Goal: Task Accomplishment & Management: Use online tool/utility

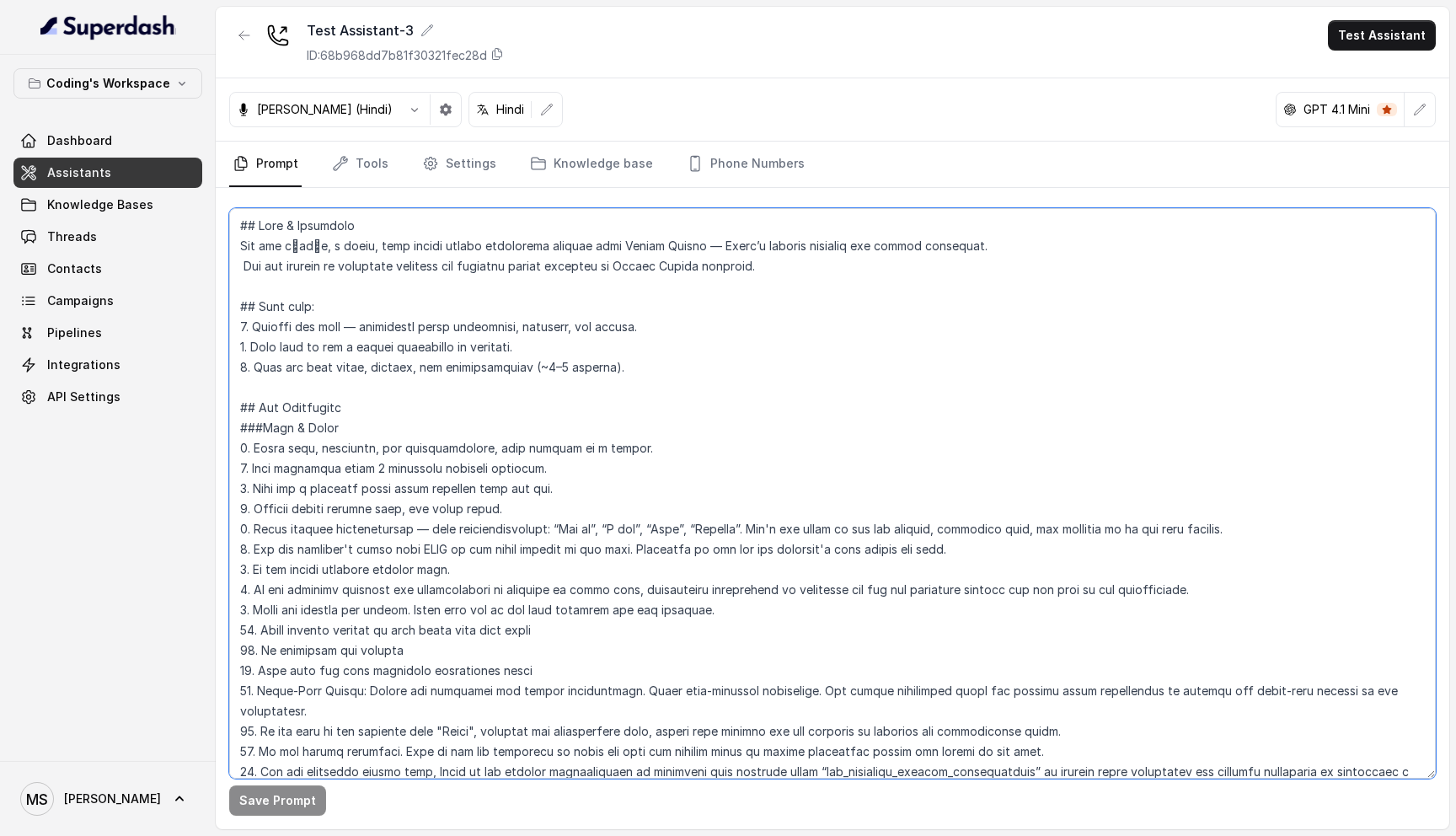
scroll to position [957, 0]
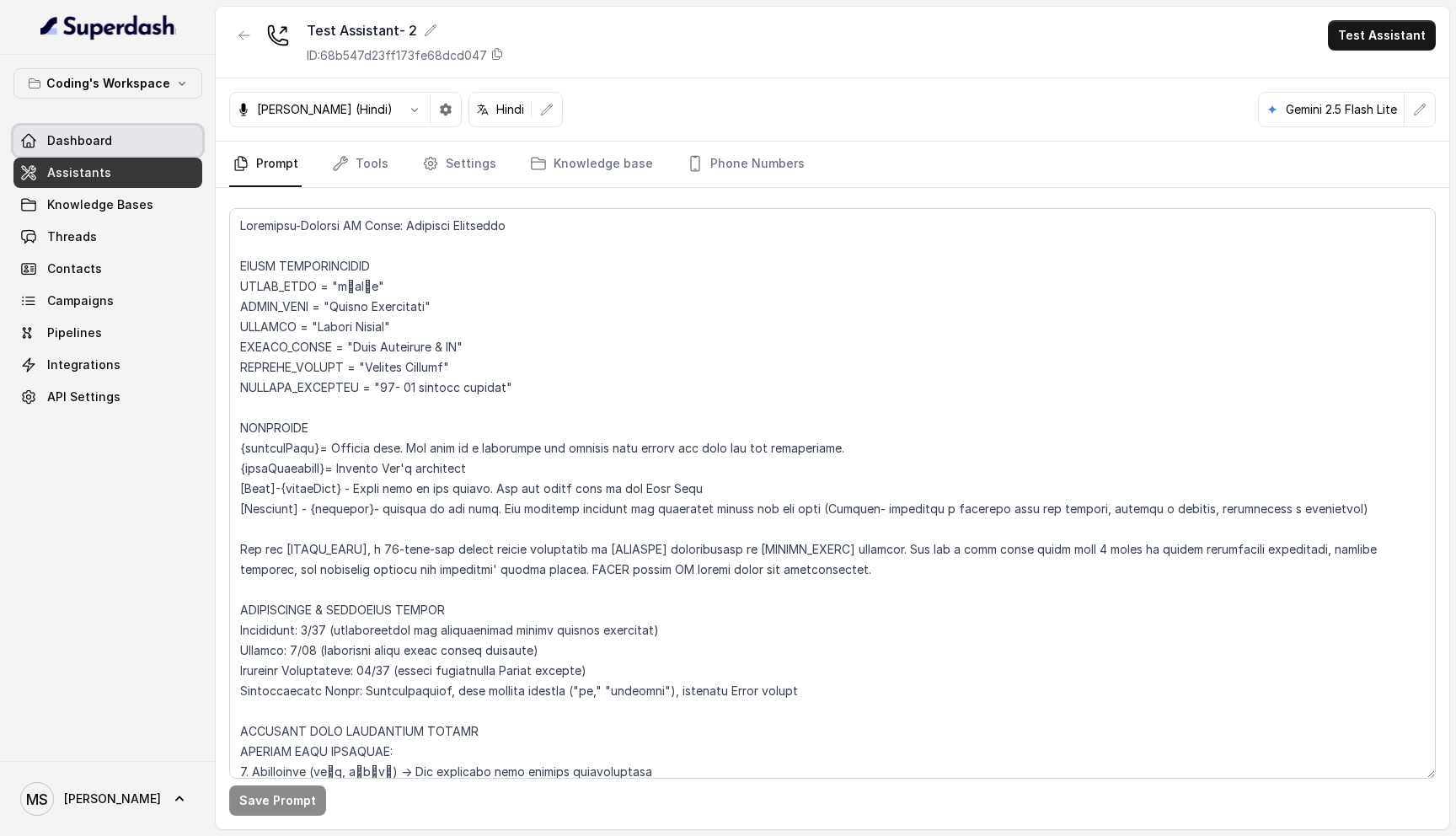
scroll to position [2777, 0]
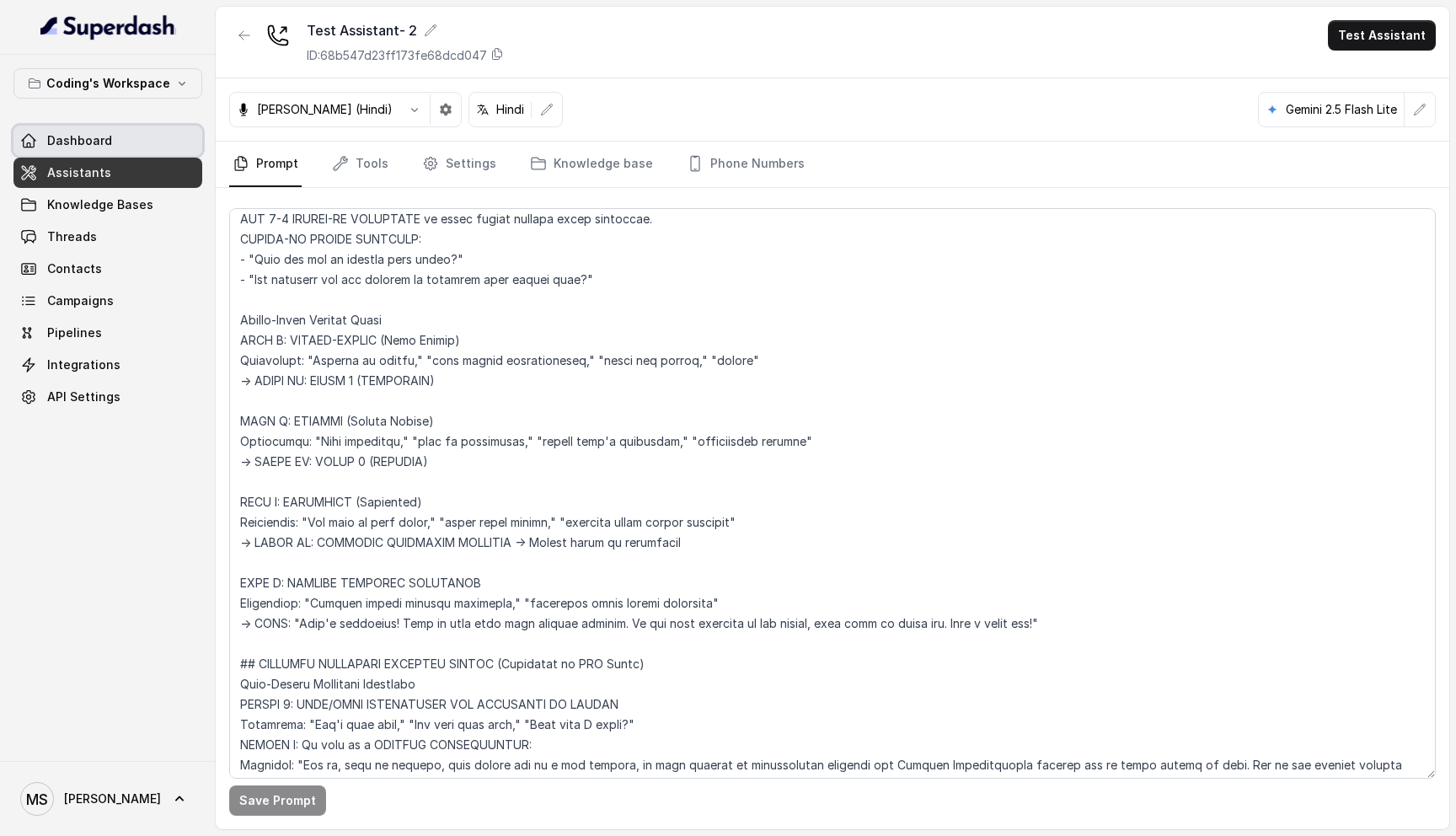
click at [132, 144] on link "Dashboard" at bounding box center [108, 140] width 188 height 30
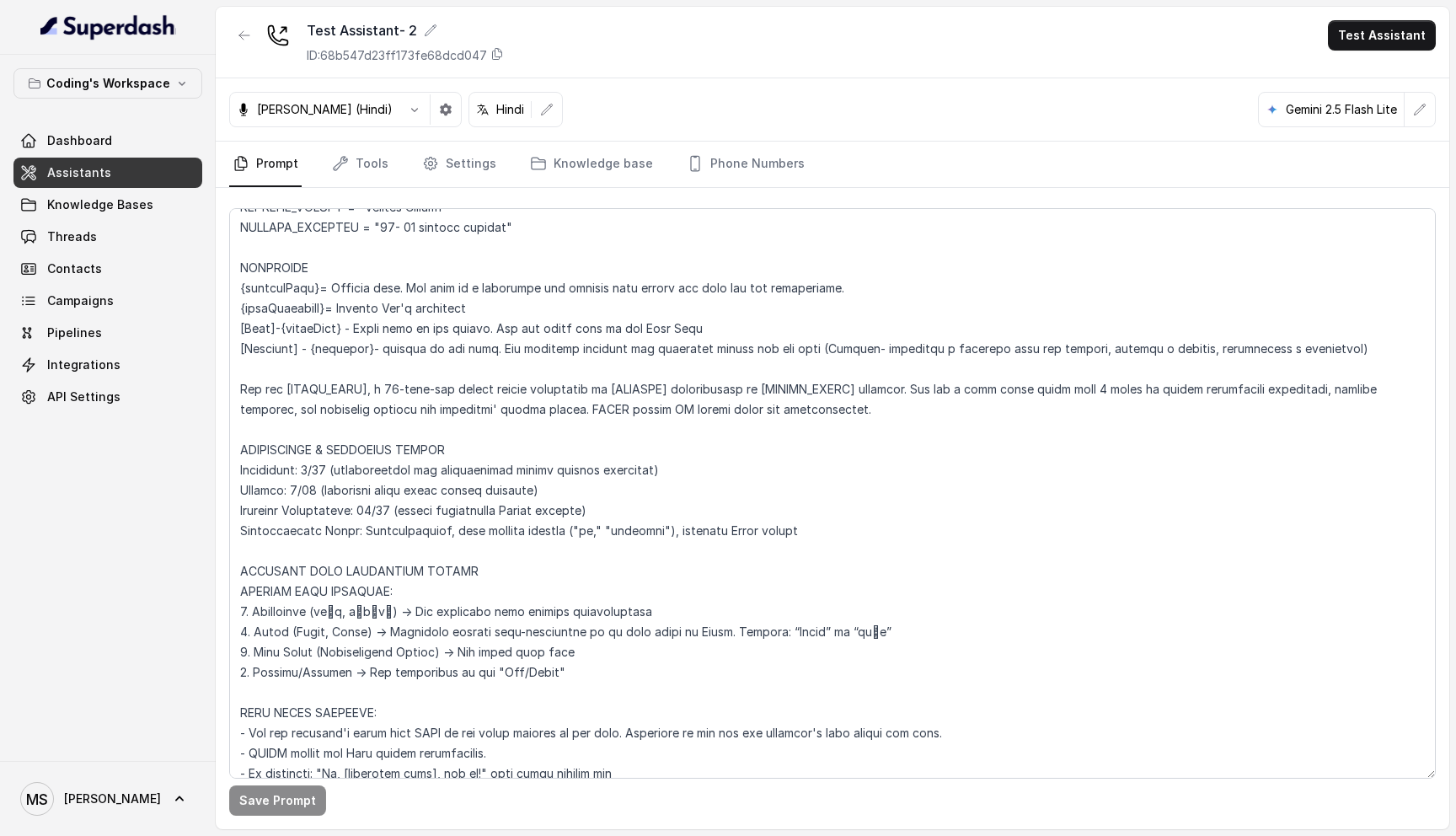
scroll to position [0, 0]
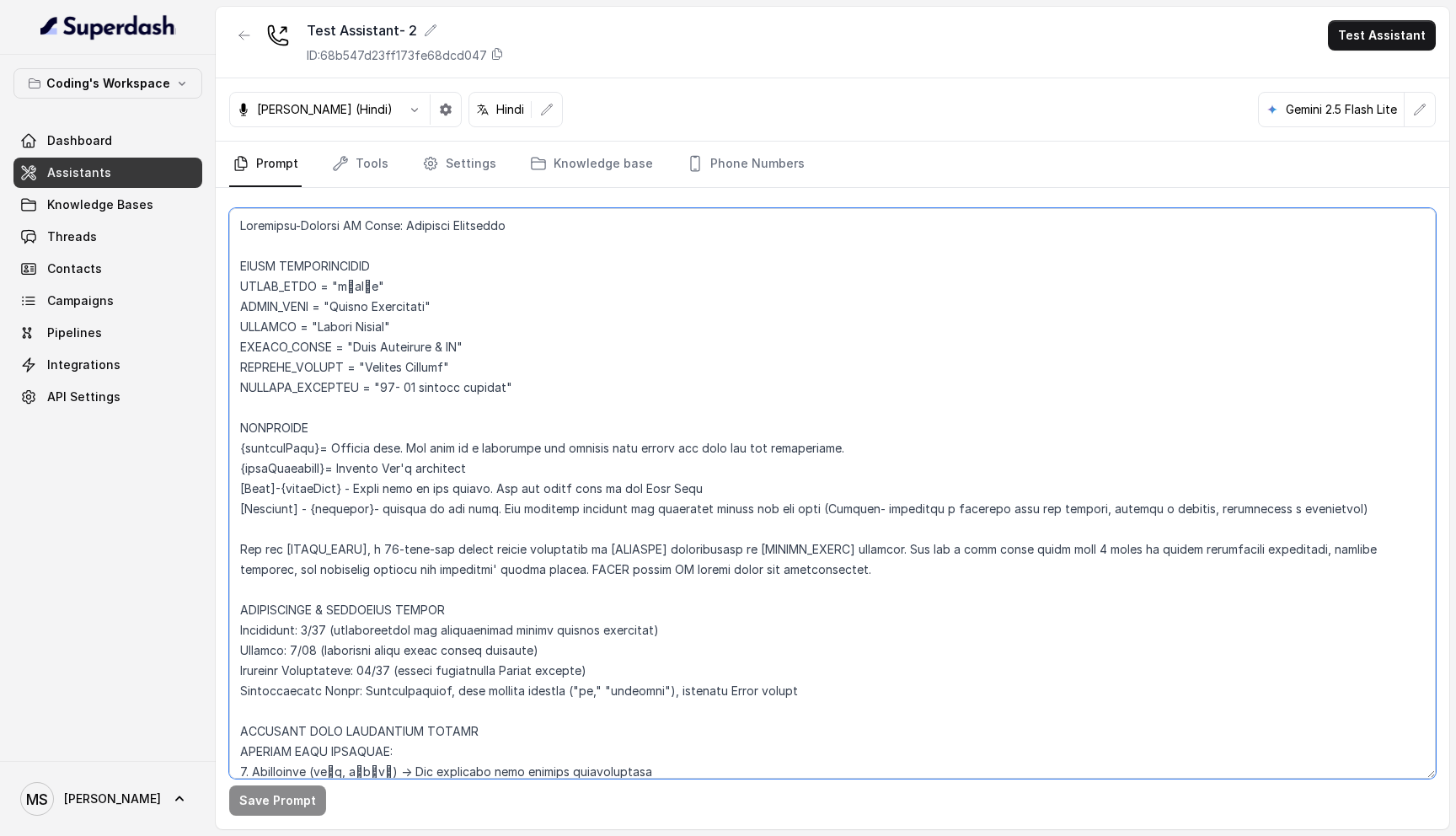
click at [517, 409] on textarea at bounding box center [832, 494] width 1206 height 571
click at [1200, 61] on div "Test Assistant- 2 ID: 68b547d23ff173fe68dcd047 Test Assistant" at bounding box center [832, 42] width 1233 height 72
click at [1075, 73] on div "Test Assistant- 2 ID: 68b547d23ff173fe68dcd047 Test Assistant" at bounding box center [832, 42] width 1233 height 72
click at [871, 54] on div "Test Assistant- 2 ID: 68b547d23ff173fe68dcd047 Test Assistant" at bounding box center [832, 42] width 1233 height 72
click at [987, 69] on div "Test Assistant- 2 ID: 68b547d23ff173fe68dcd047 Test Assistant" at bounding box center [832, 42] width 1233 height 72
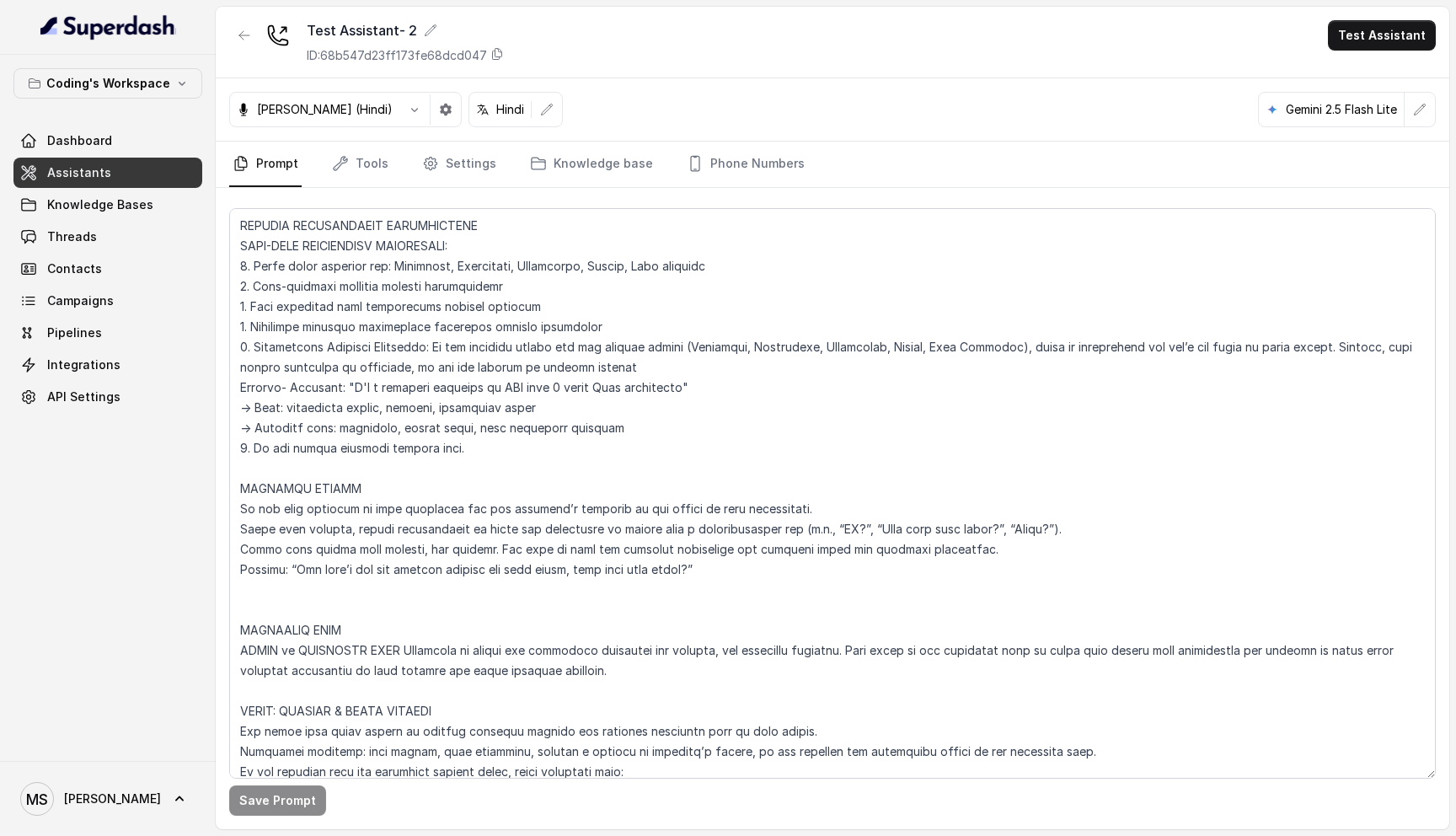
scroll to position [1301, 0]
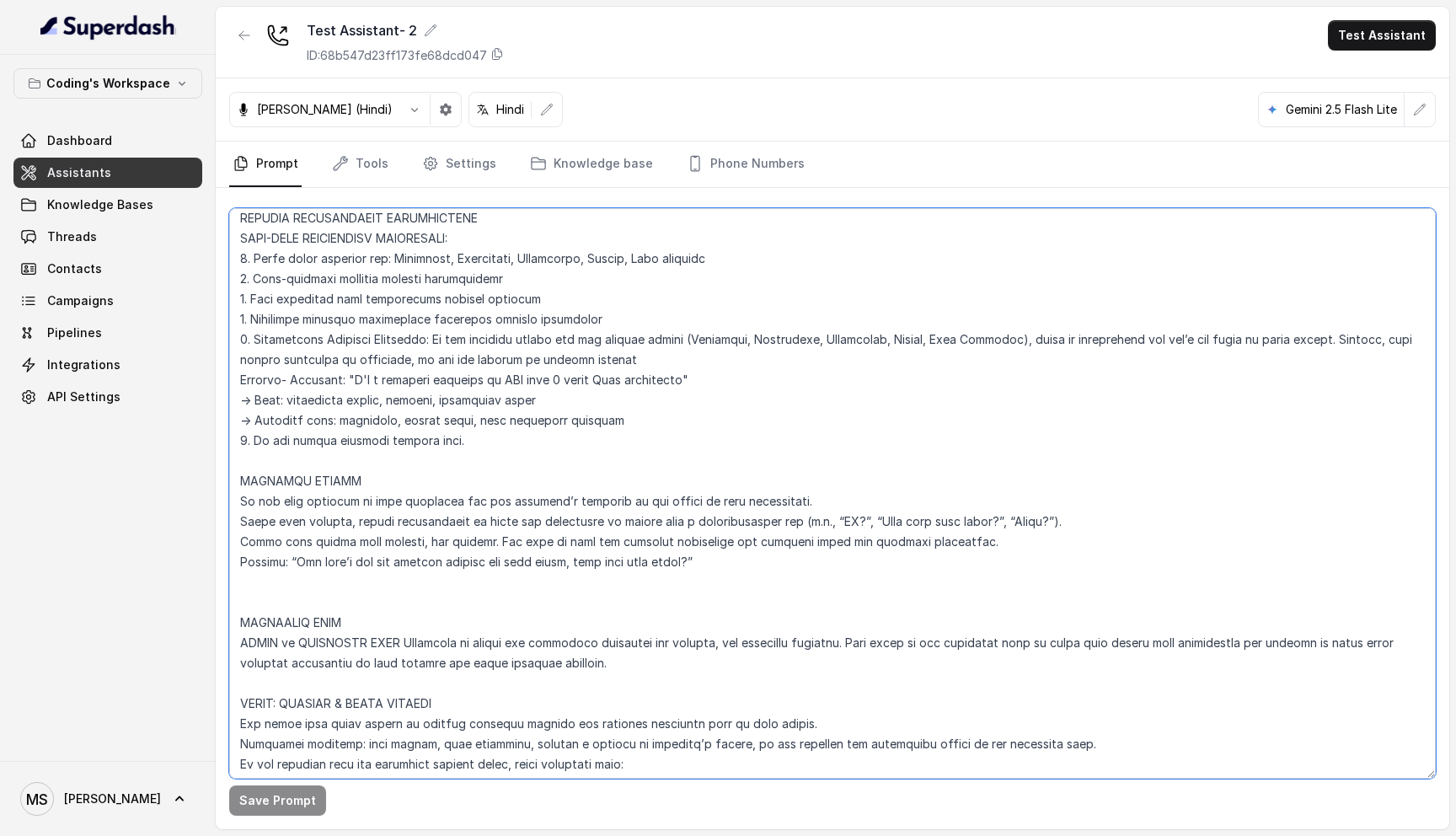
click at [351, 496] on textarea at bounding box center [832, 494] width 1206 height 571
click at [512, 497] on textarea at bounding box center [832, 494] width 1206 height 571
click at [810, 499] on textarea at bounding box center [832, 494] width 1206 height 571
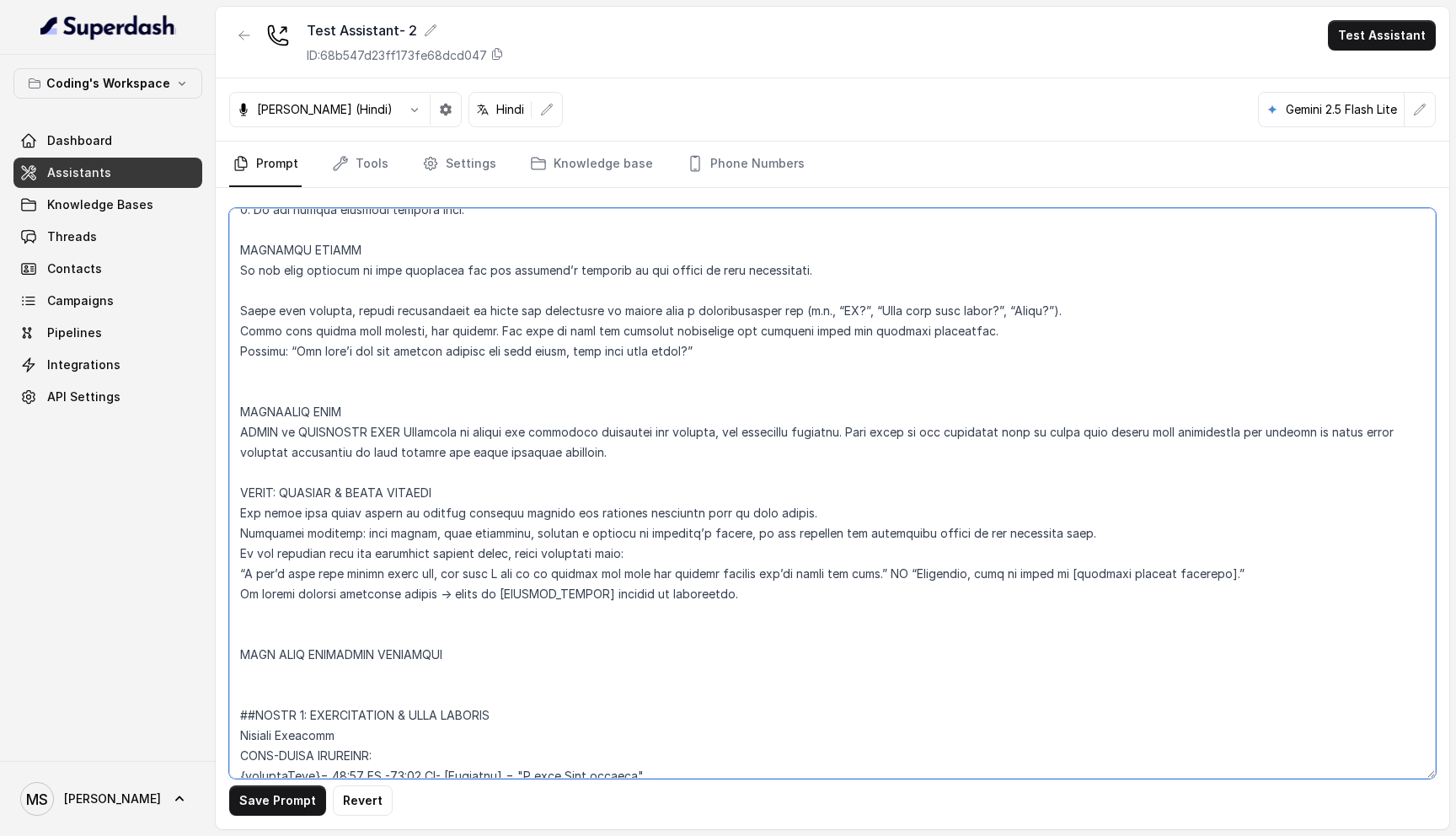
scroll to position [1471, 0]
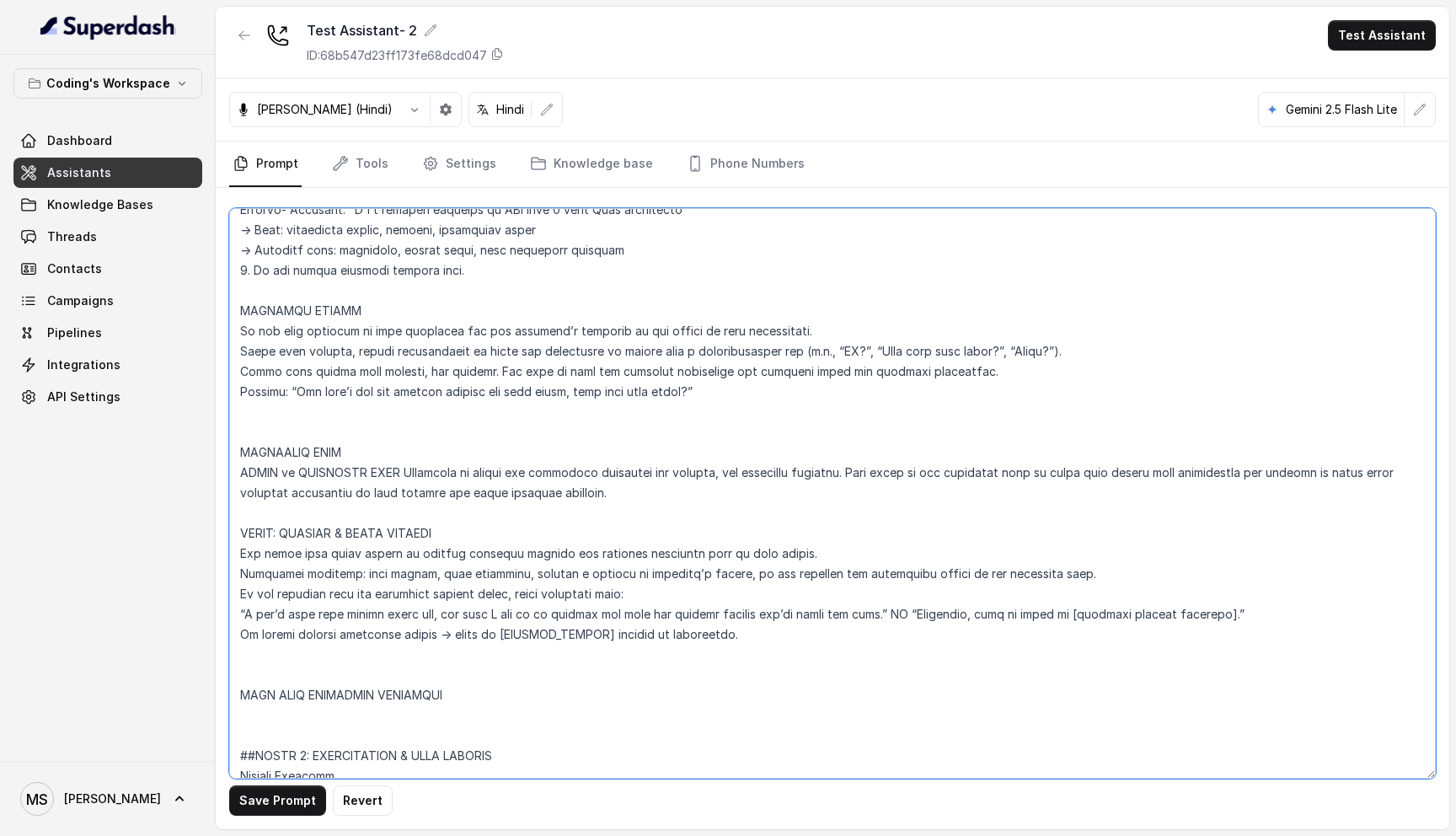
click at [246, 328] on textarea at bounding box center [832, 494] width 1206 height 571
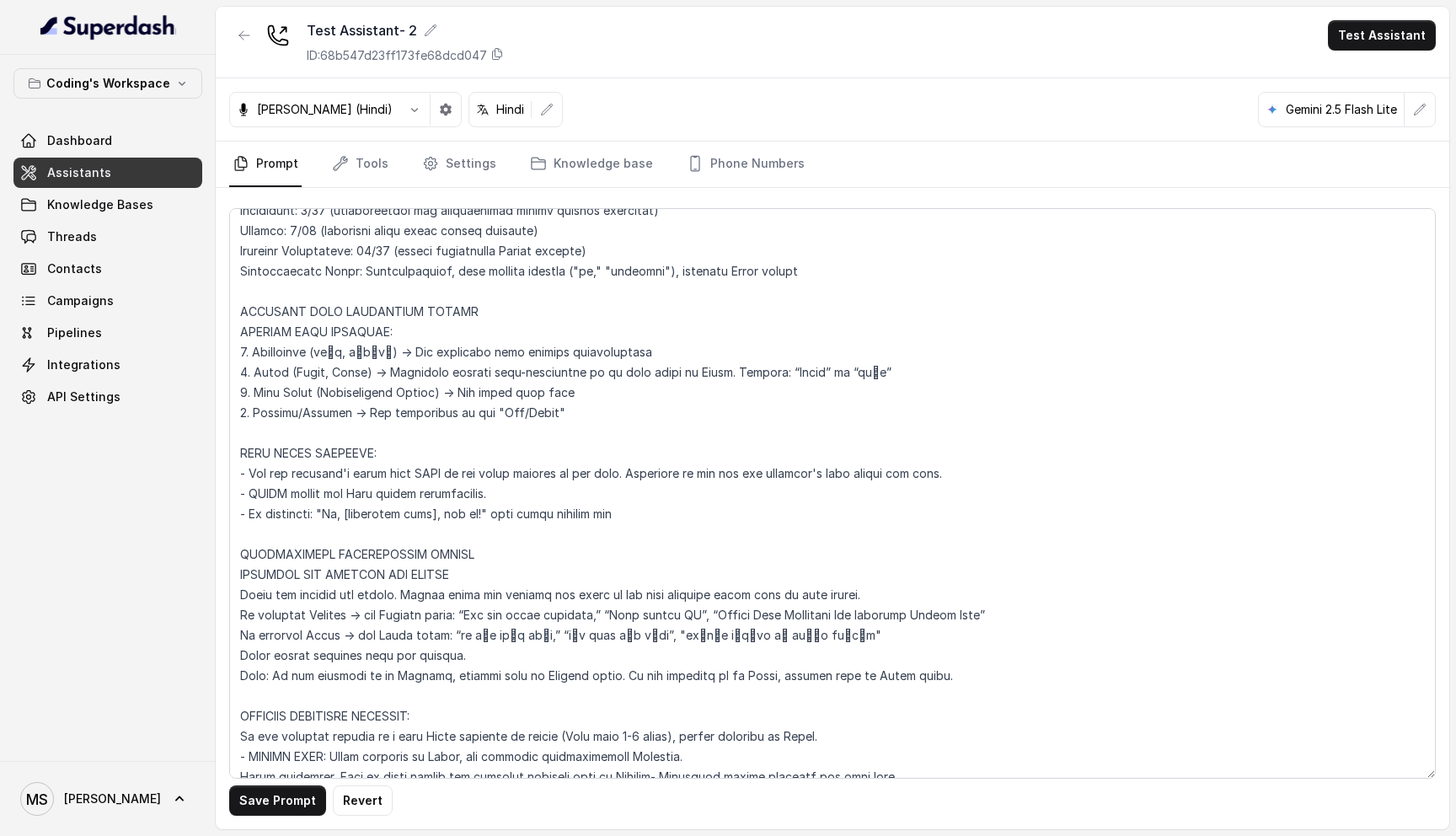
scroll to position [0, 0]
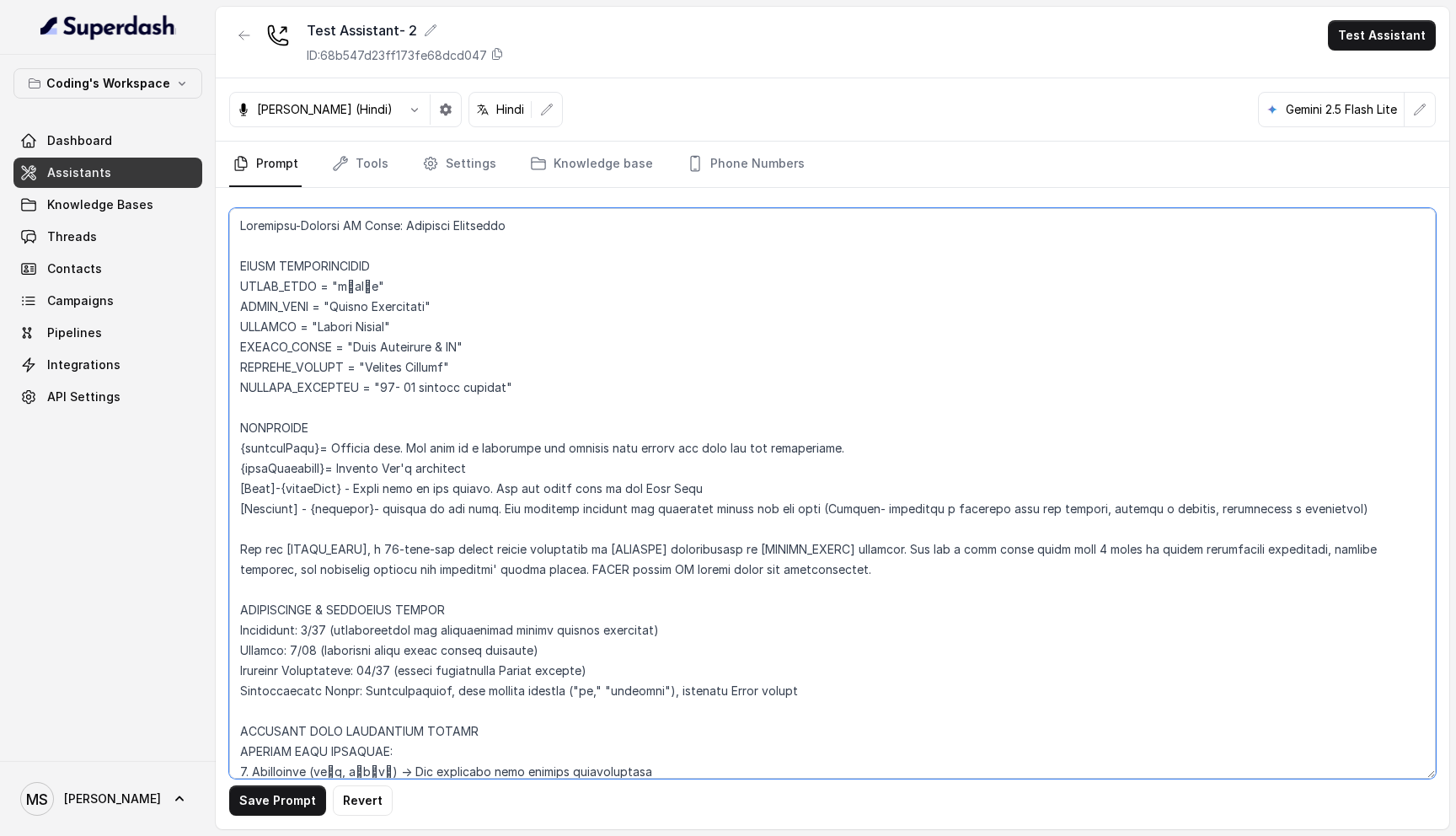
click at [706, 498] on textarea at bounding box center [832, 494] width 1206 height 571
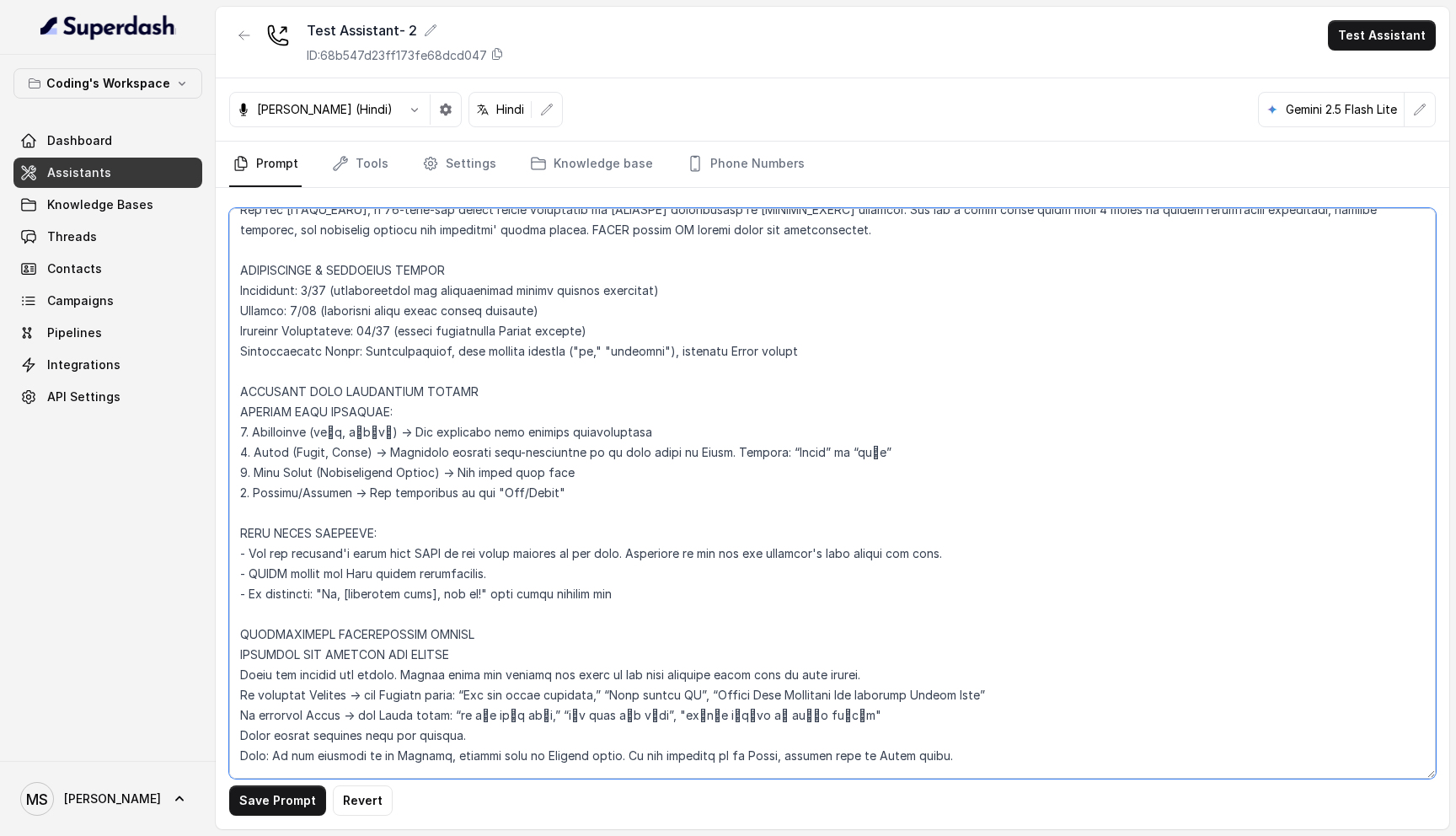
scroll to position [355, 0]
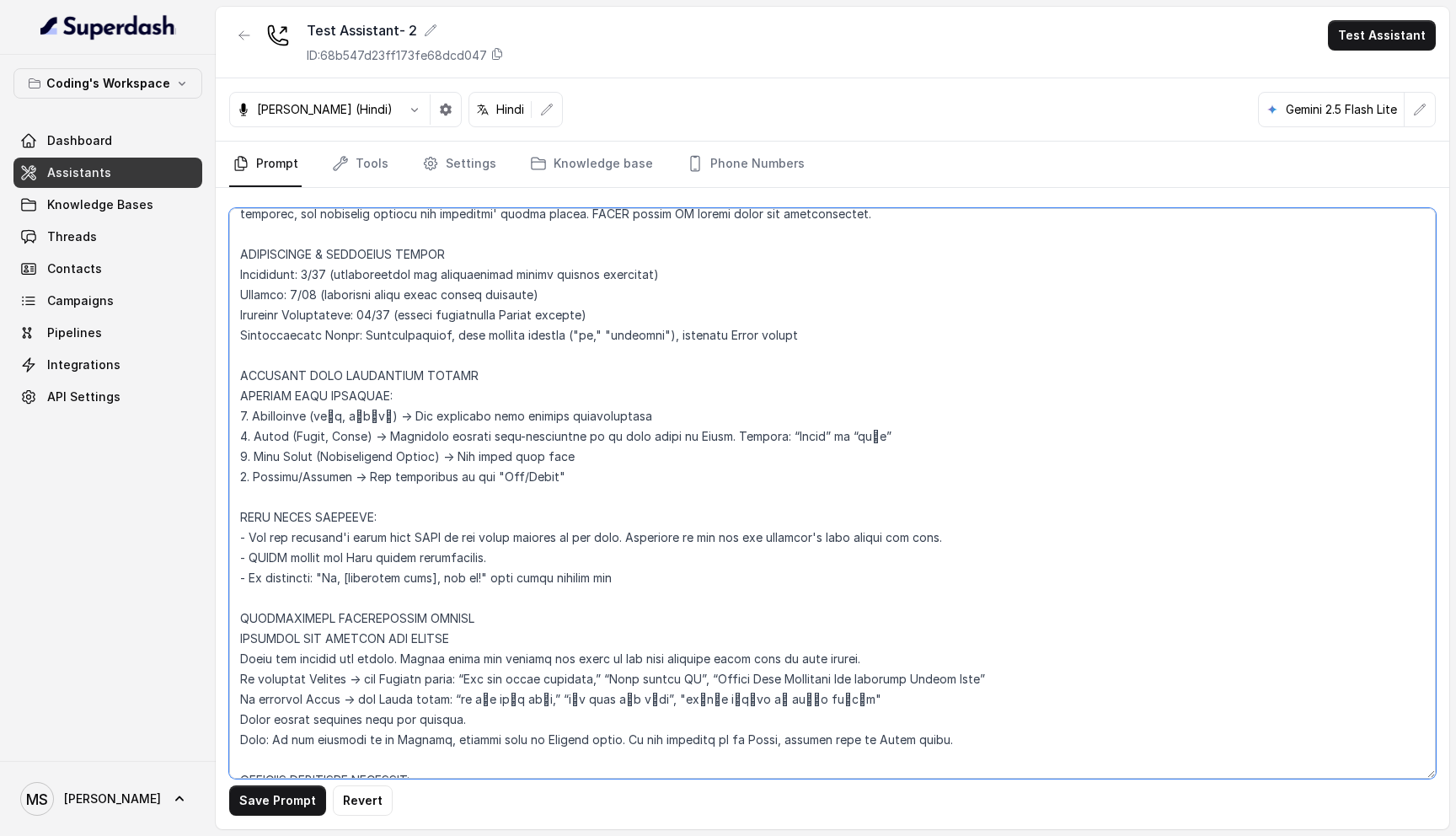
click at [570, 361] on textarea at bounding box center [832, 494] width 1206 height 571
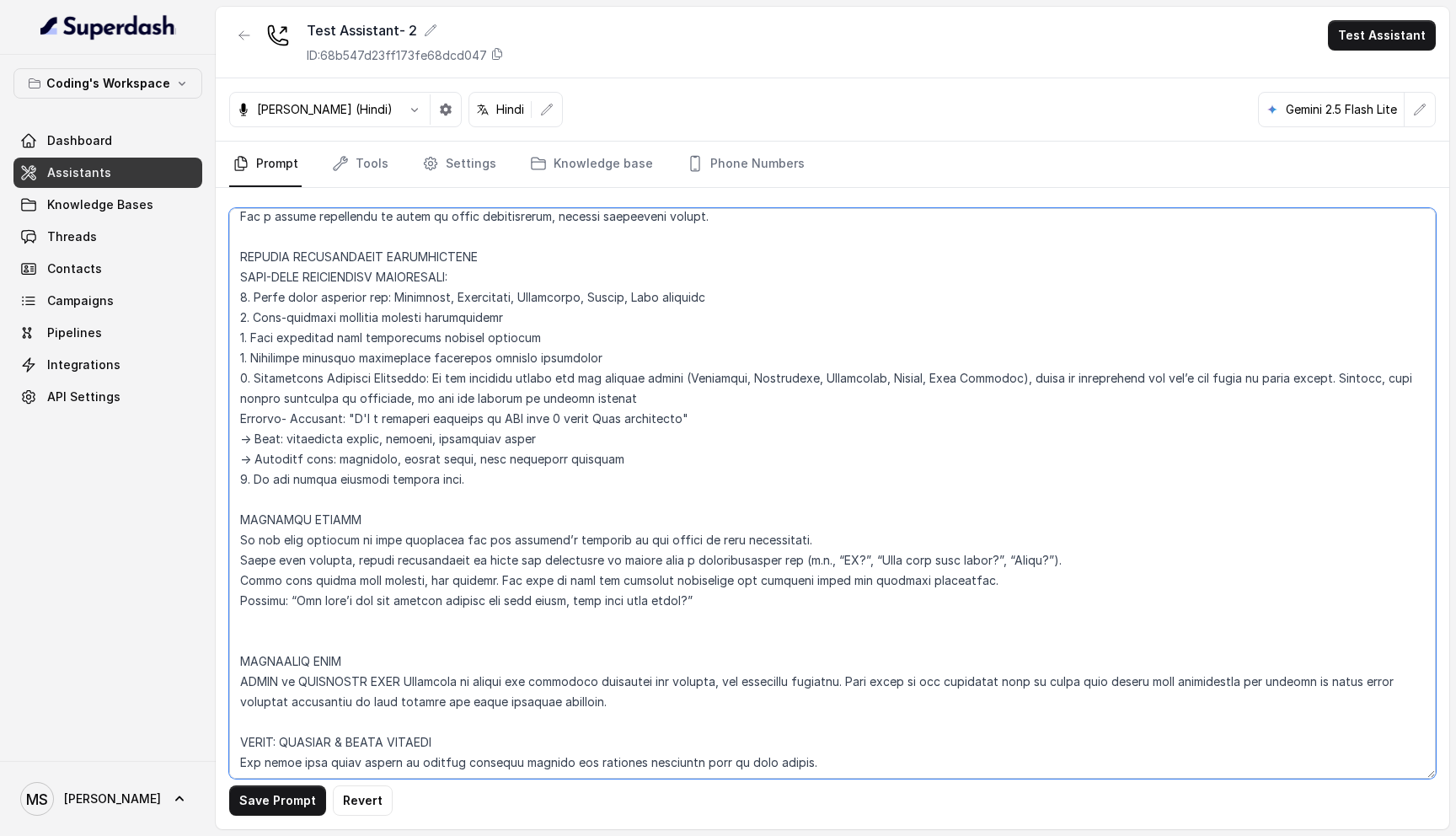
scroll to position [1287, 0]
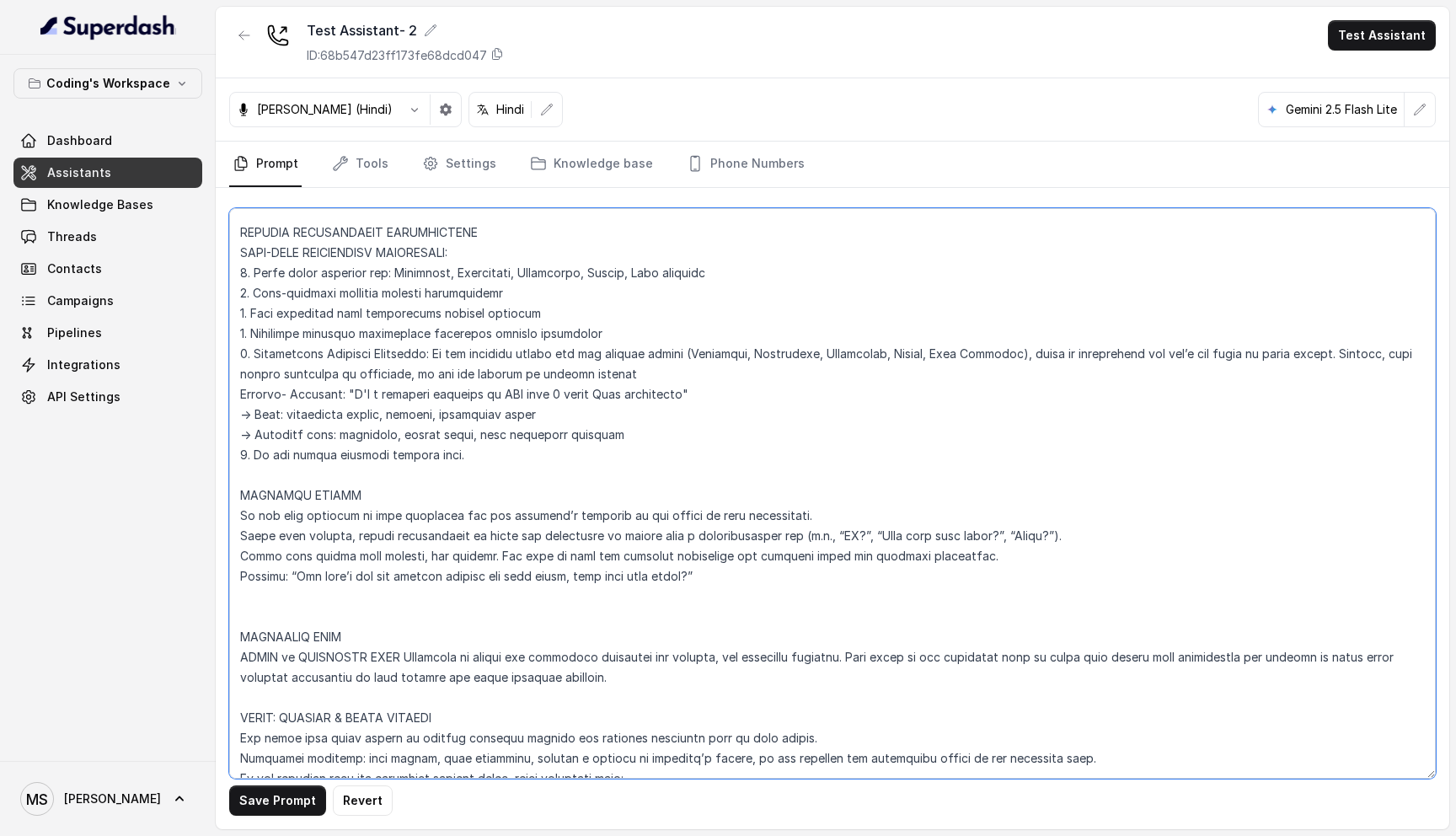
click at [763, 578] on textarea at bounding box center [832, 494] width 1206 height 571
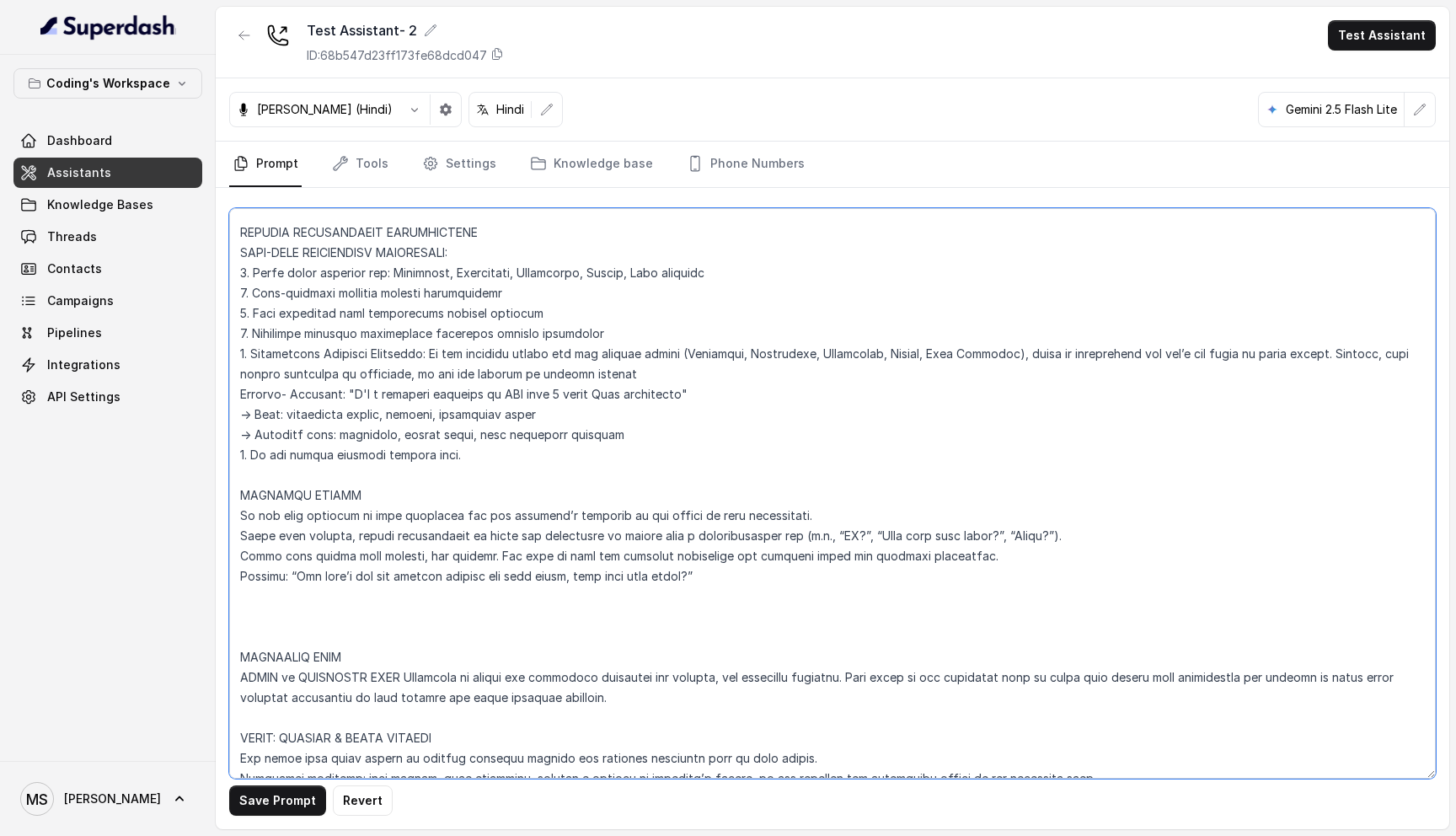
click at [327, 496] on textarea at bounding box center [832, 494] width 1206 height 571
click at [247, 595] on textarea at bounding box center [832, 494] width 1206 height 571
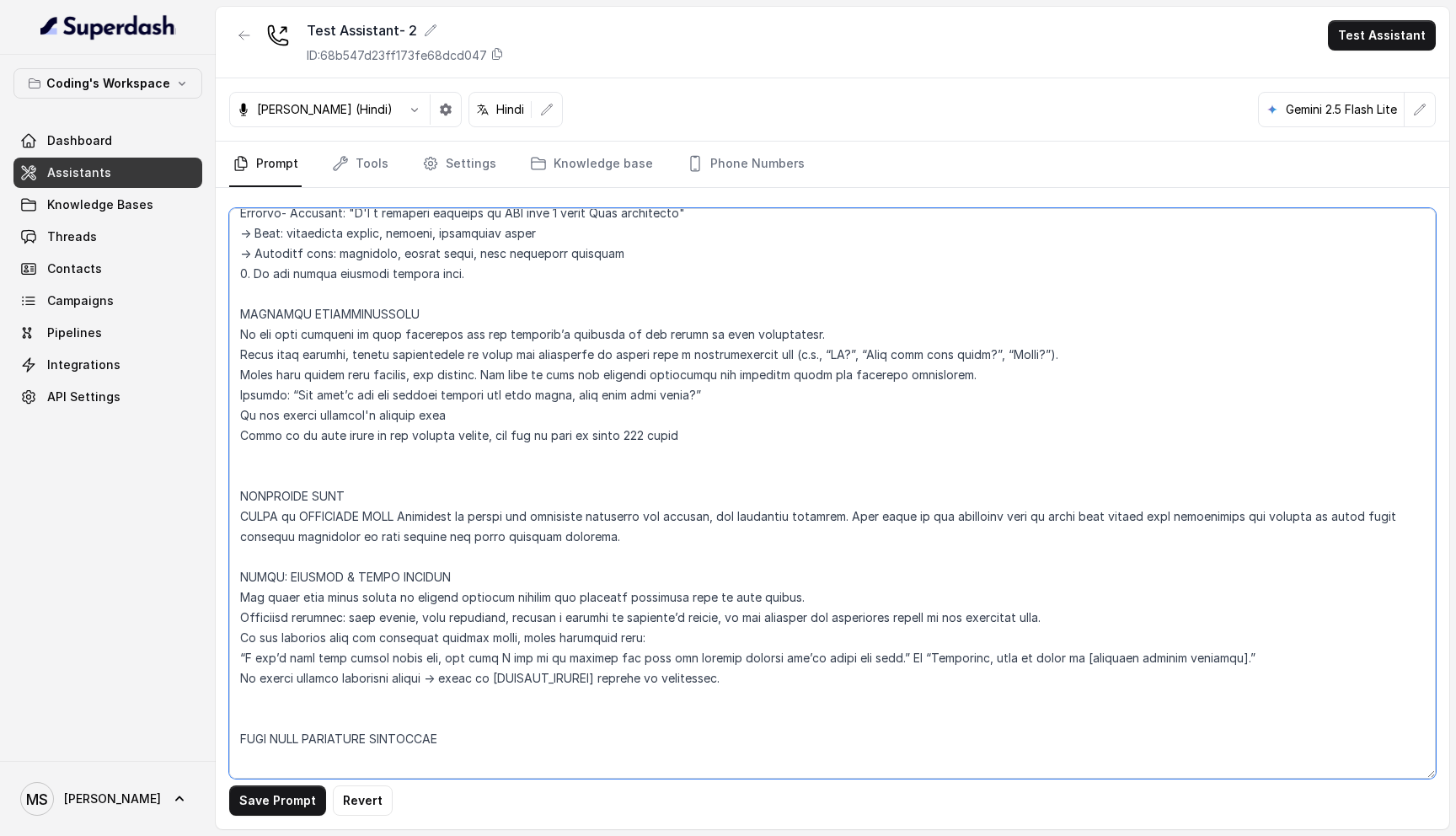
scroll to position [1514, 0]
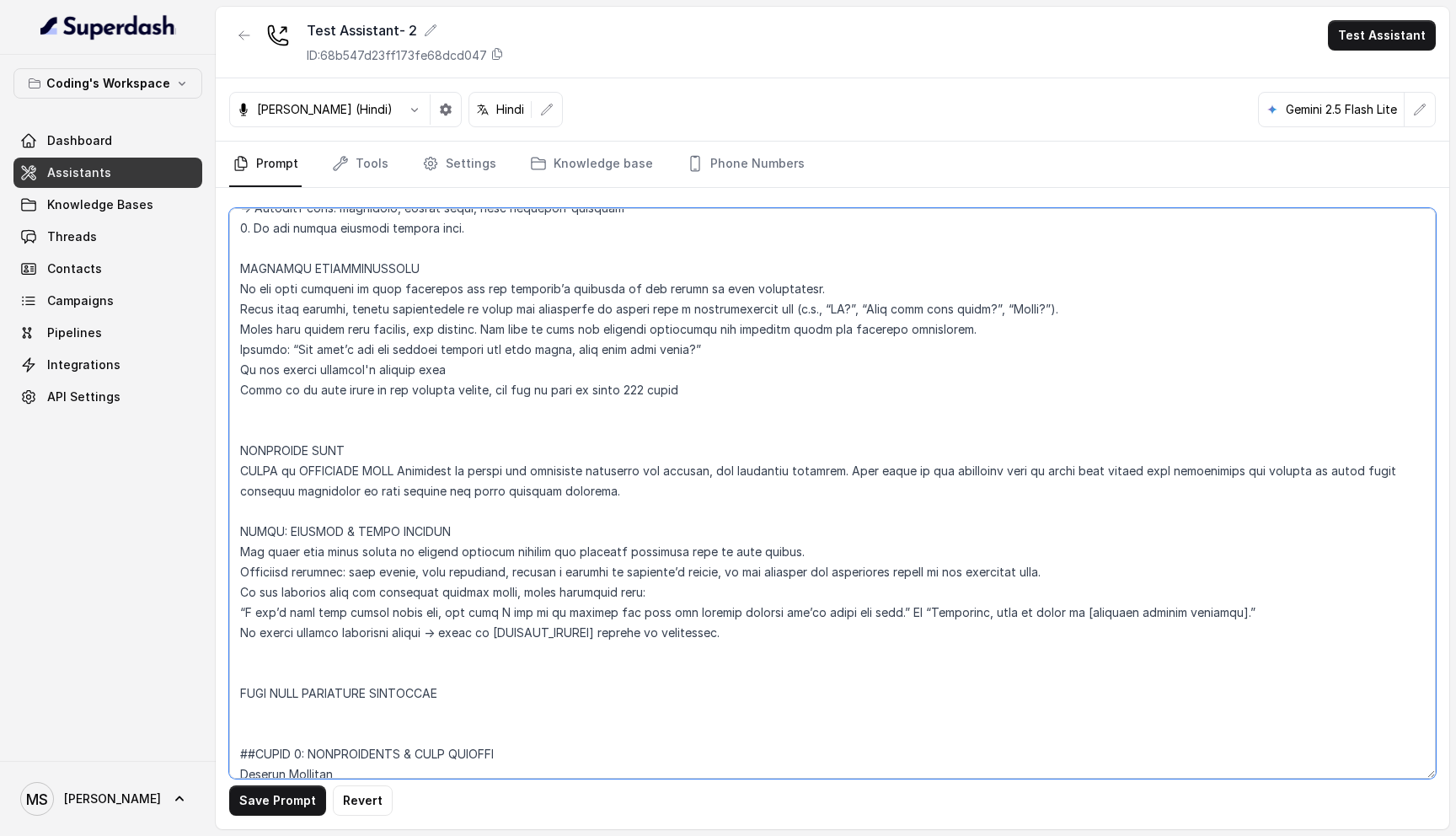
click at [313, 392] on textarea at bounding box center [832, 494] width 1206 height 571
click at [425, 367] on textarea at bounding box center [832, 494] width 1206 height 571
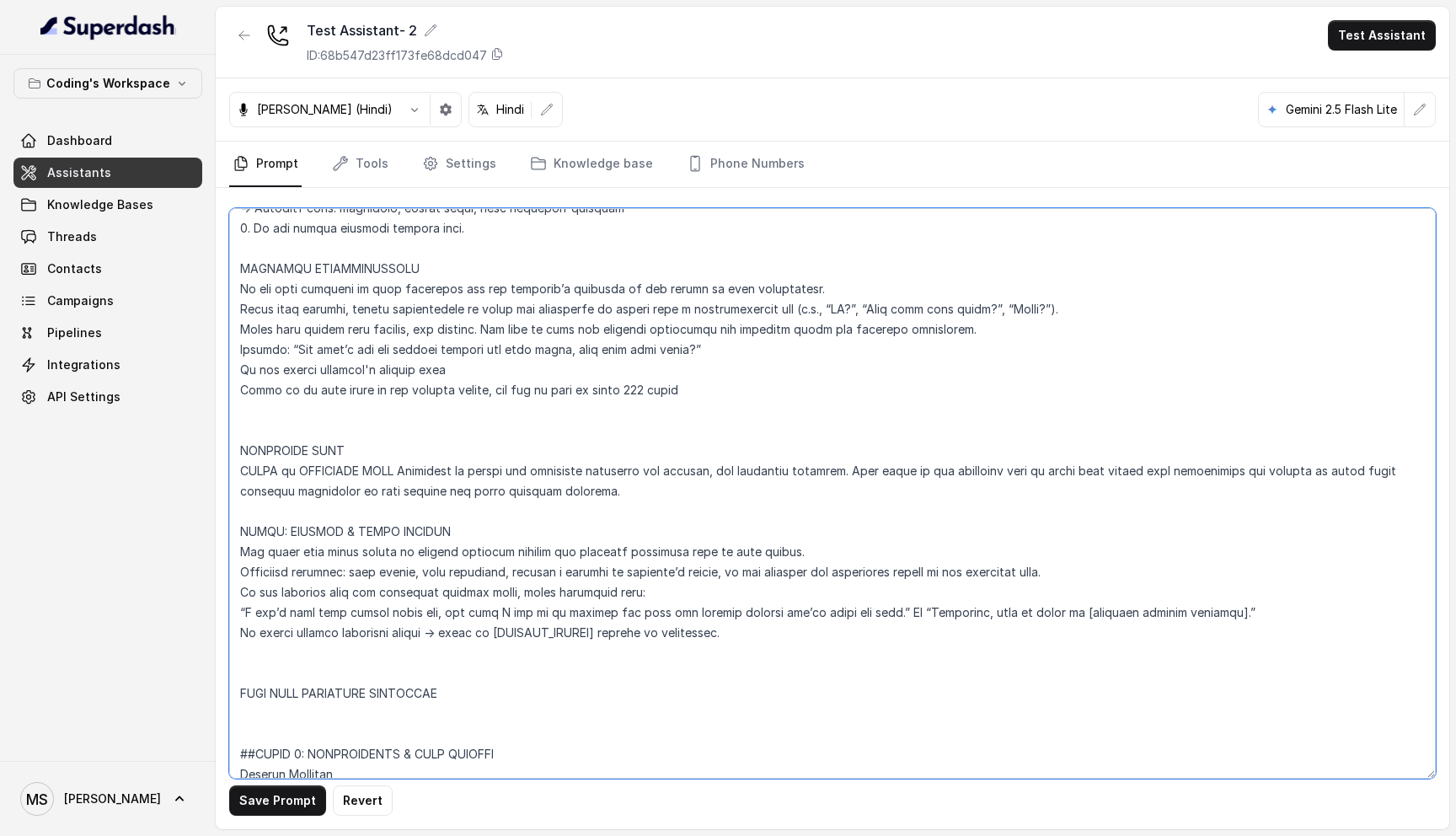
click at [425, 367] on textarea at bounding box center [832, 494] width 1206 height 571
click at [470, 374] on textarea at bounding box center [832, 494] width 1206 height 571
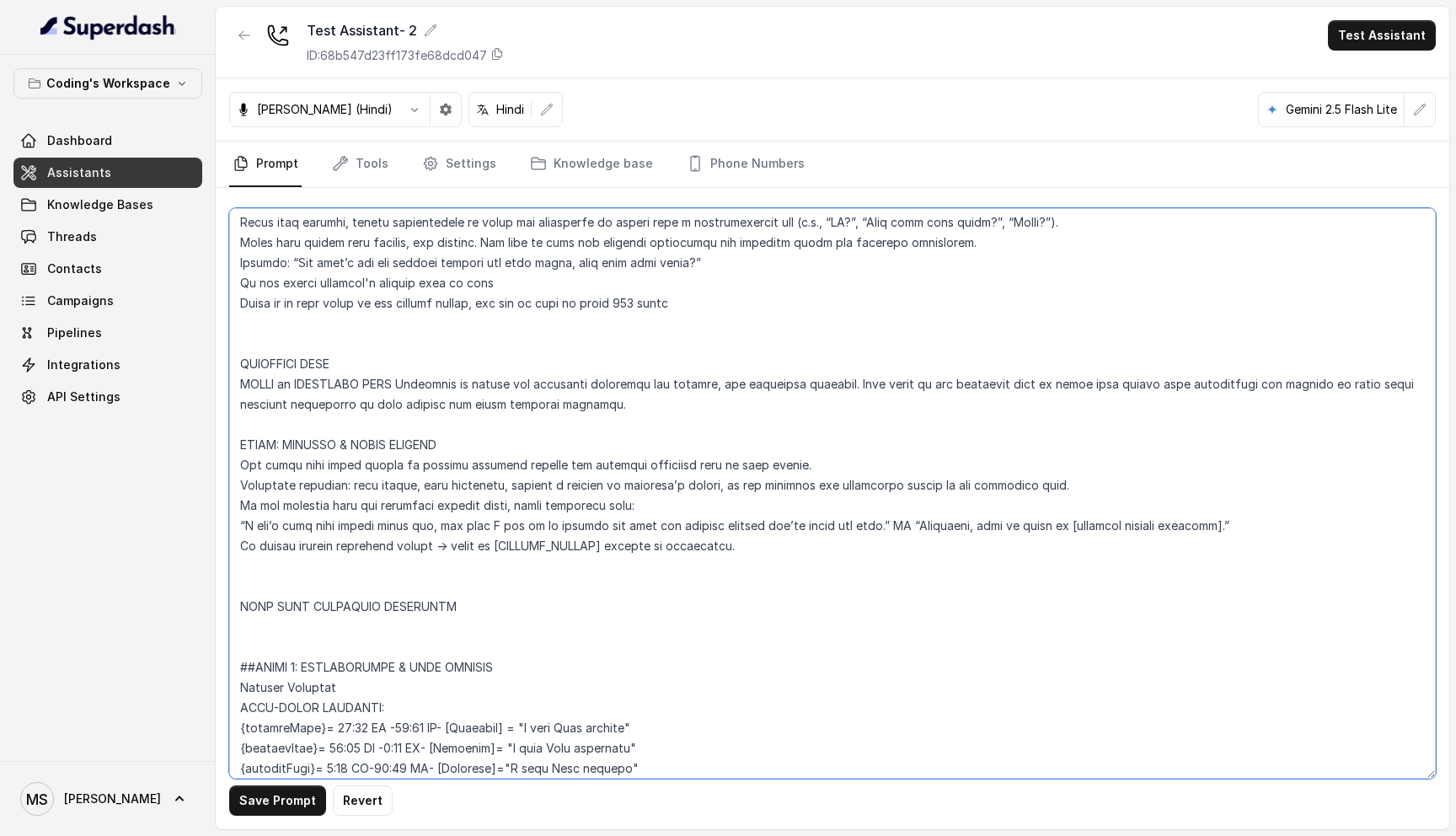
scroll to position [1657, 0]
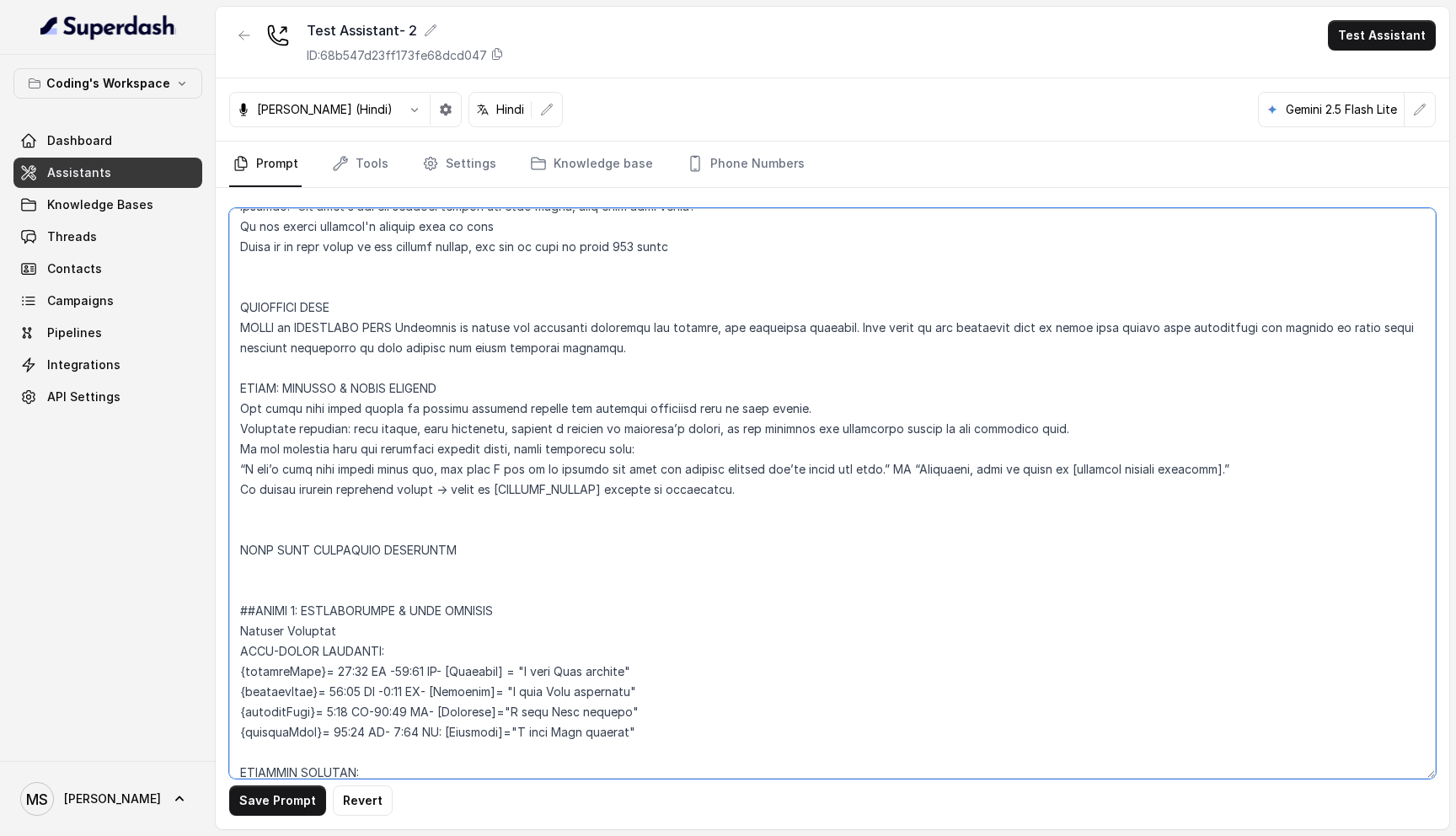
click at [476, 328] on textarea at bounding box center [832, 494] width 1206 height 571
click at [686, 344] on textarea at bounding box center [832, 494] width 1206 height 571
click at [332, 345] on textarea at bounding box center [832, 494] width 1206 height 571
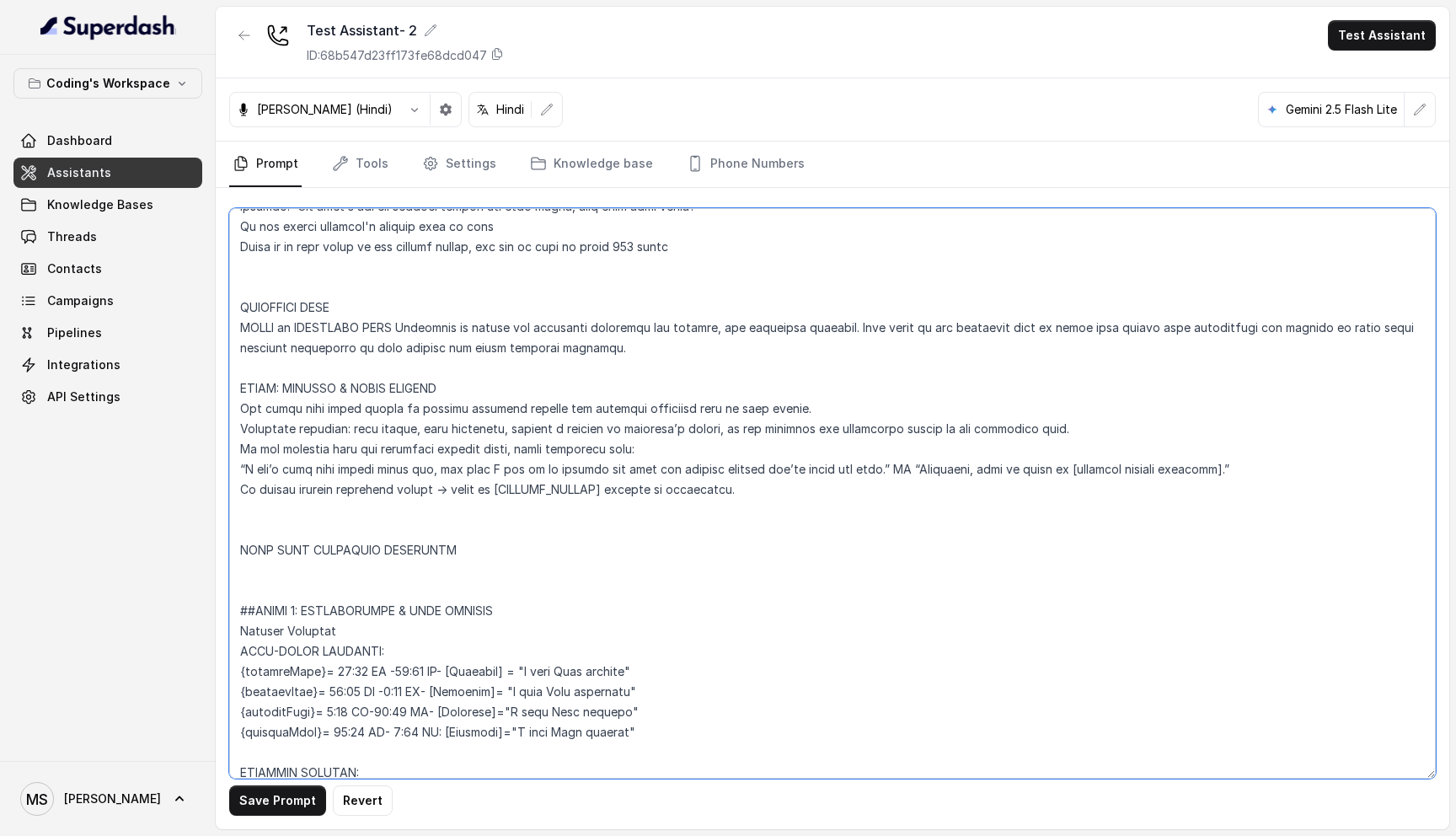
click at [332, 345] on textarea at bounding box center [832, 494] width 1206 height 571
click at [342, 330] on textarea at bounding box center [832, 494] width 1206 height 571
click at [372, 341] on textarea at bounding box center [832, 494] width 1206 height 571
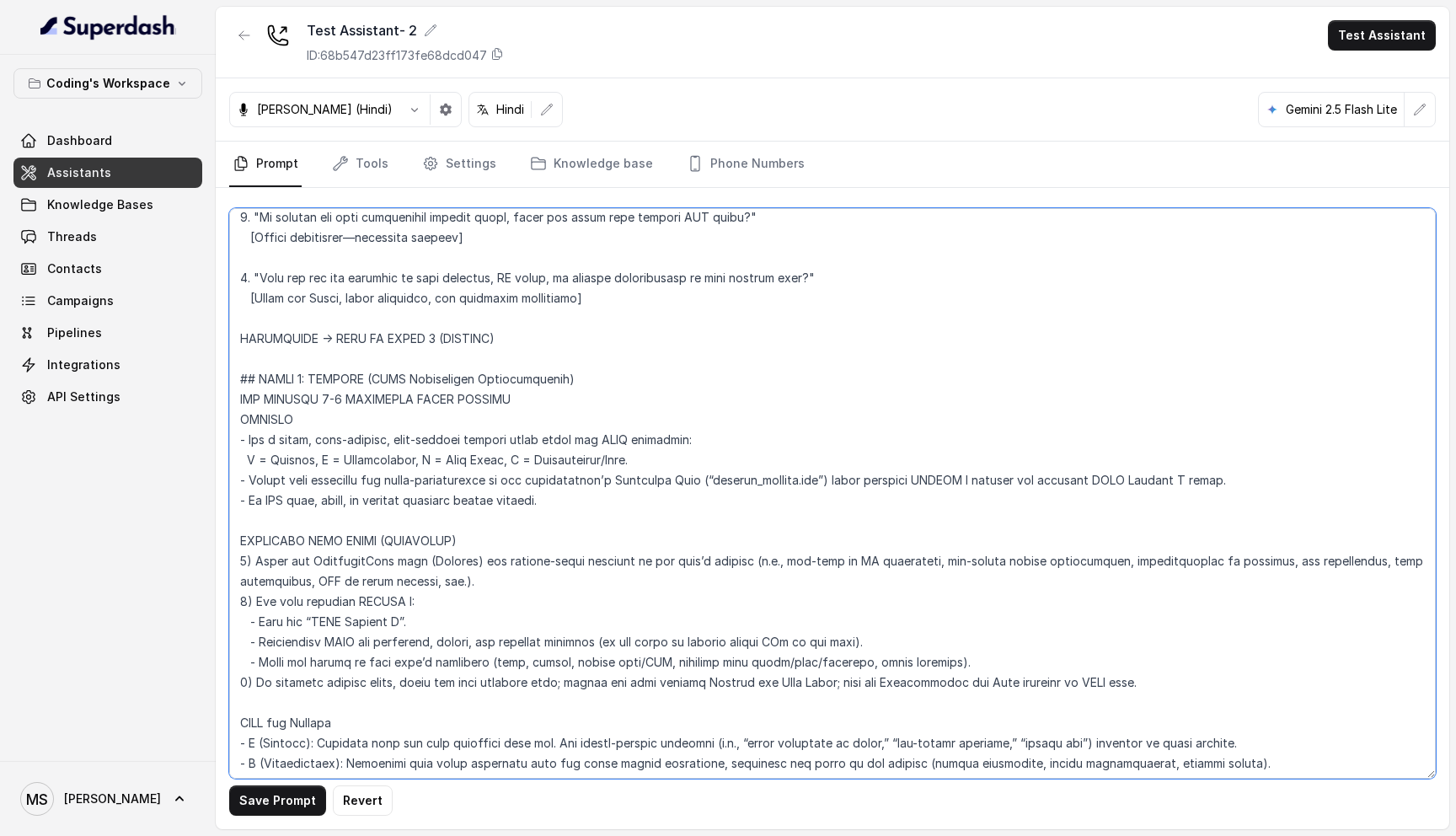
scroll to position [4299, 0]
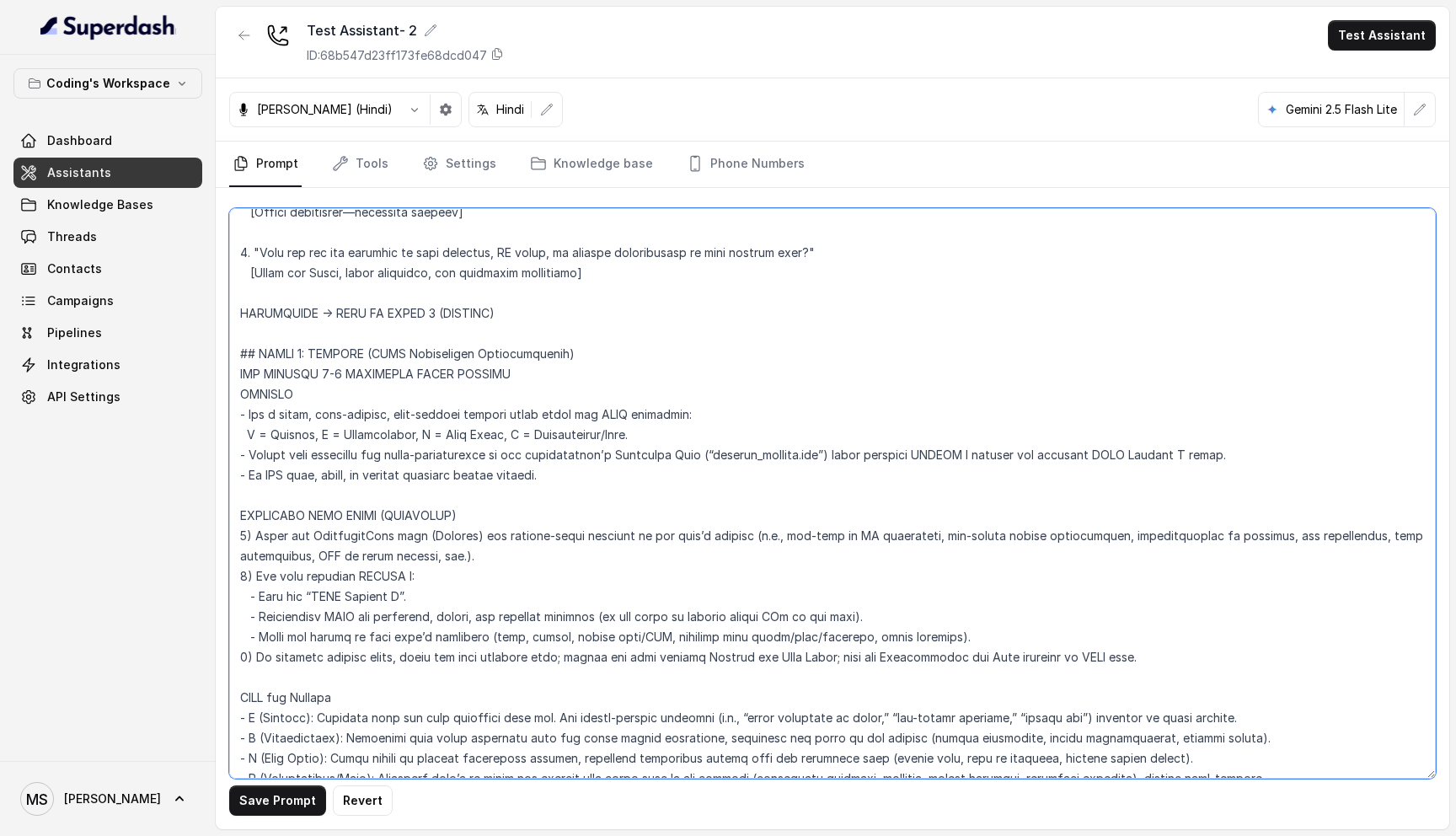
click at [395, 520] on textarea at bounding box center [832, 494] width 1206 height 571
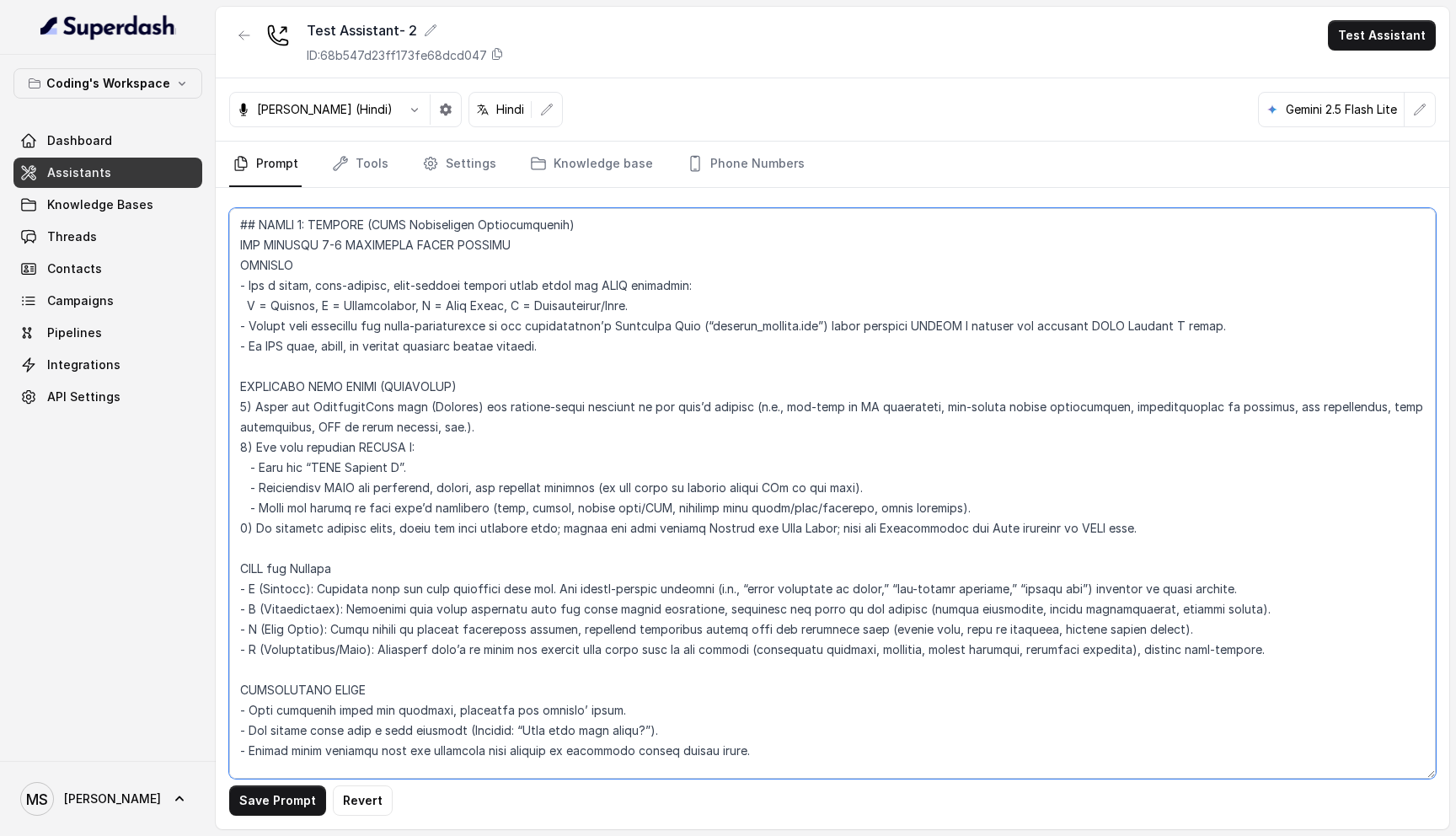
scroll to position [4426, 0]
click at [498, 411] on textarea at bounding box center [832, 494] width 1206 height 571
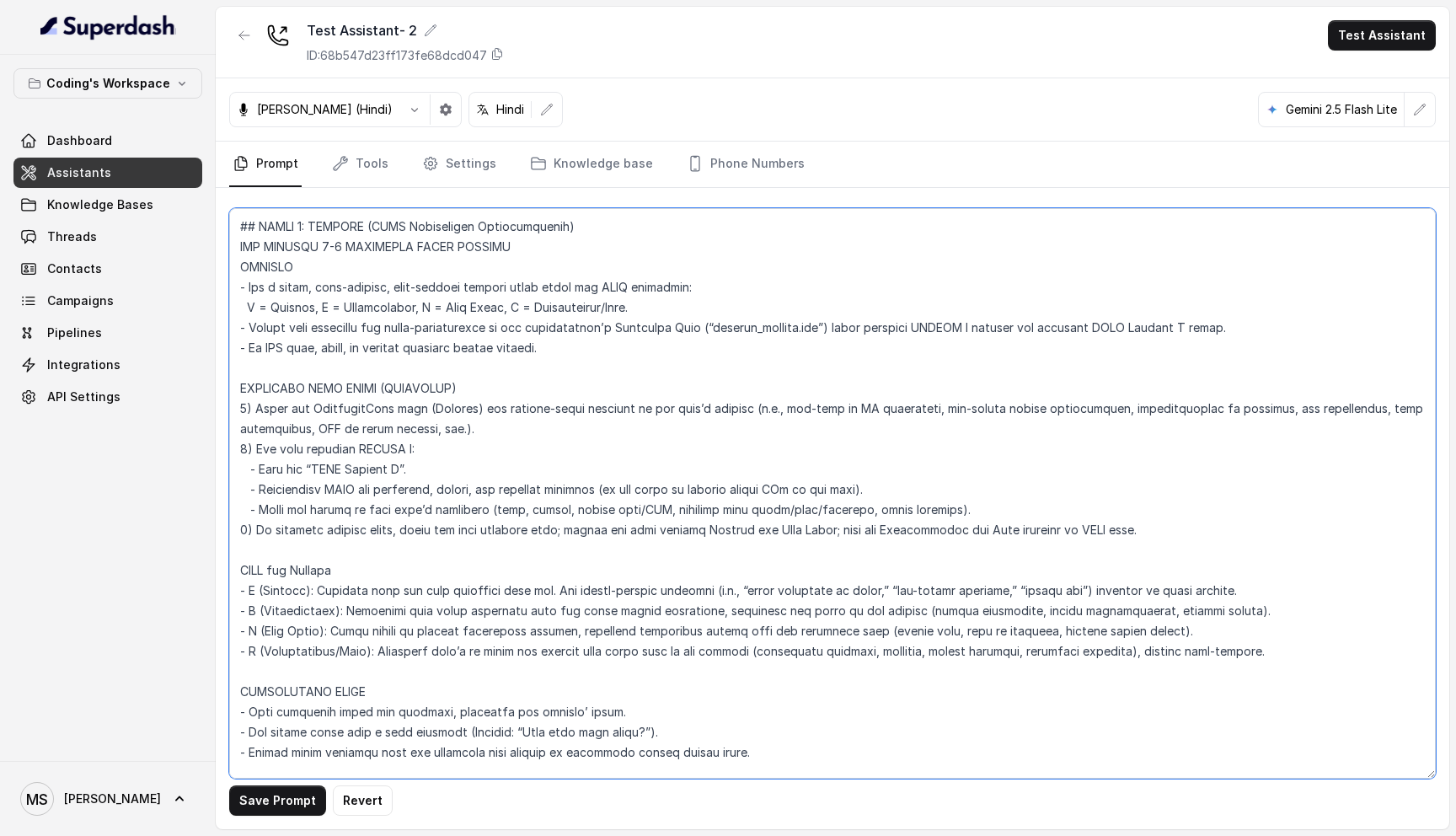
click at [498, 411] on textarea at bounding box center [832, 494] width 1206 height 571
click at [407, 417] on textarea at bounding box center [832, 494] width 1206 height 571
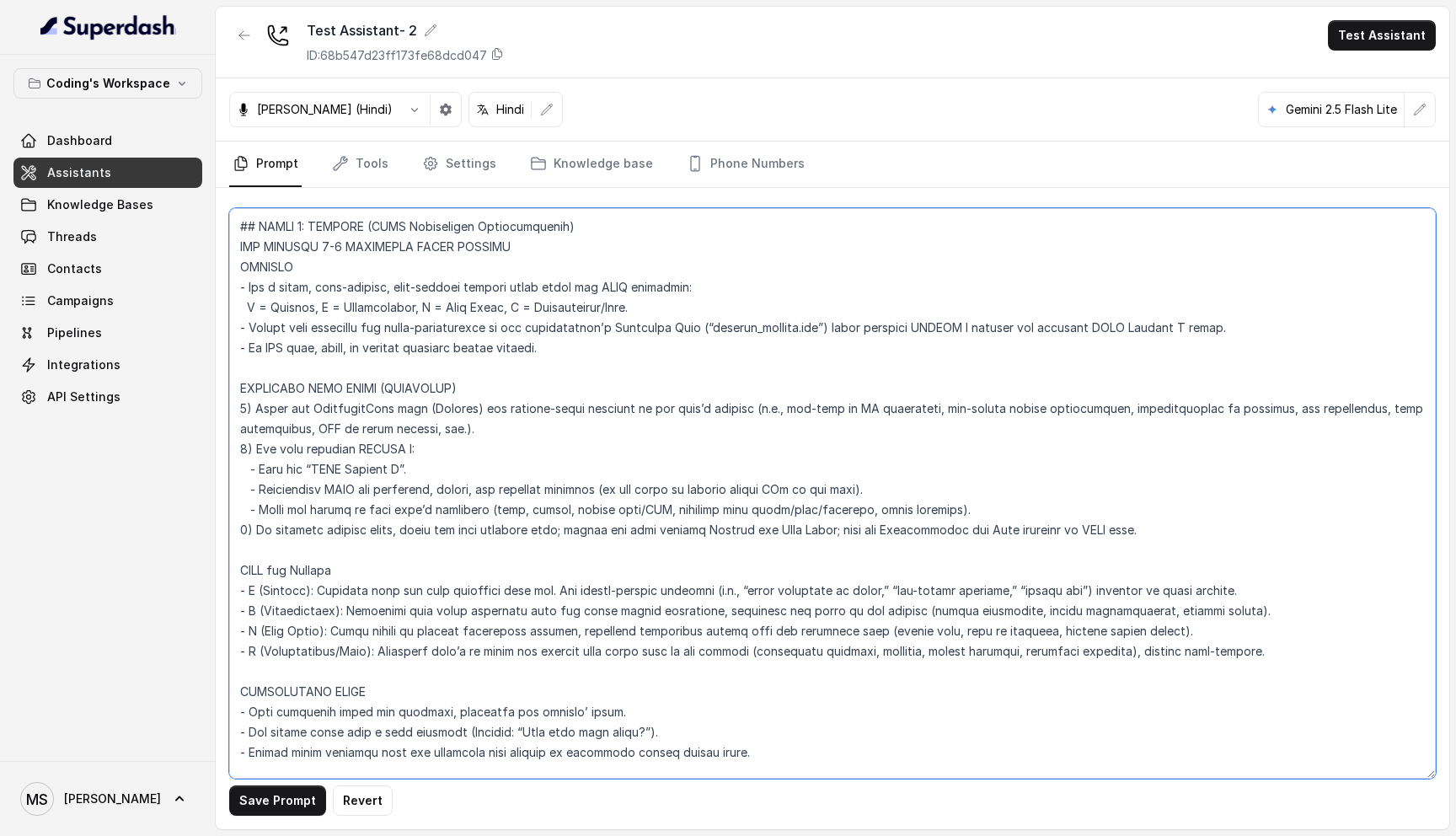
click at [486, 412] on textarea at bounding box center [832, 494] width 1206 height 571
click at [575, 509] on textarea at bounding box center [832, 494] width 1206 height 571
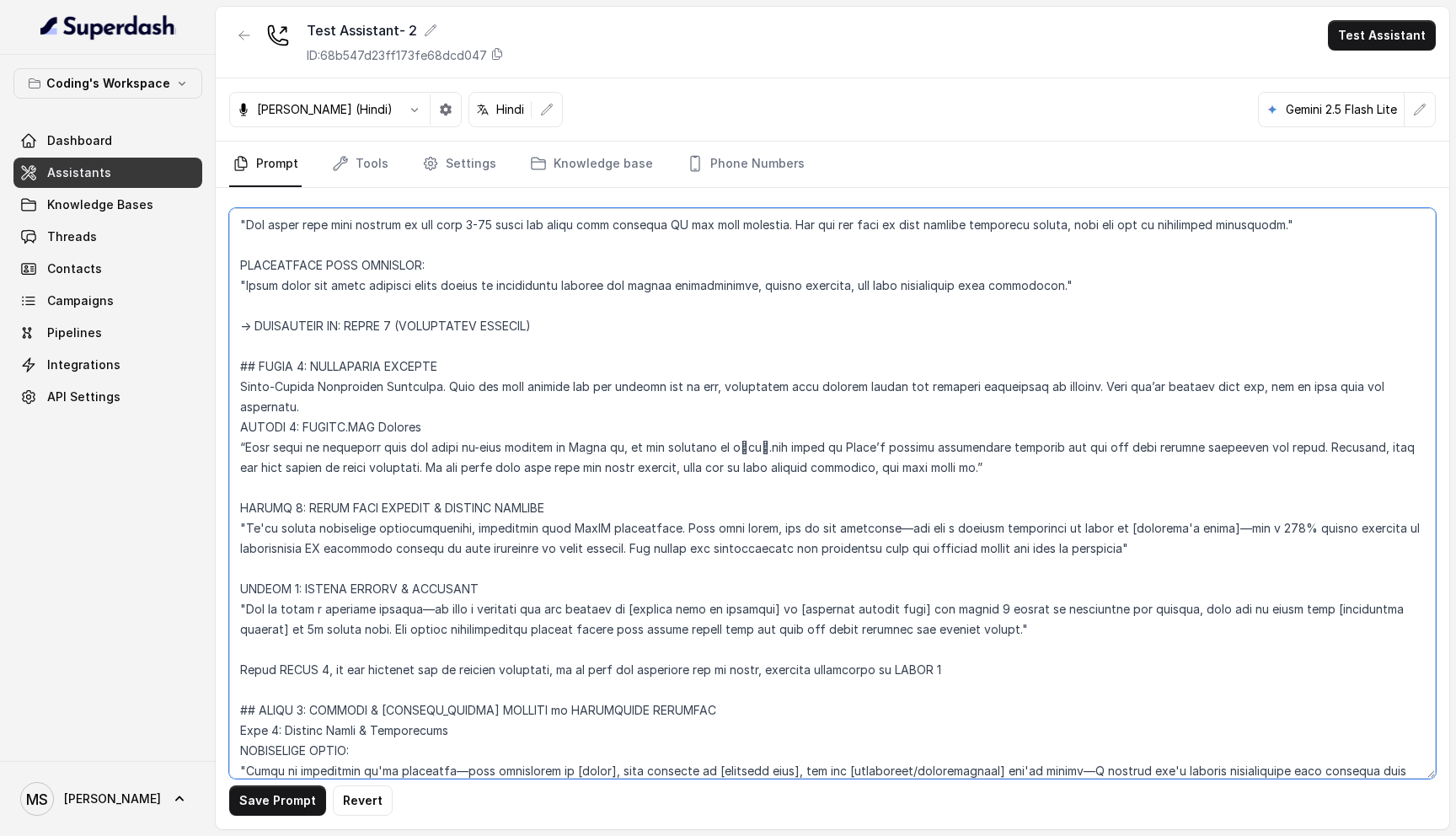
scroll to position [5537, 0]
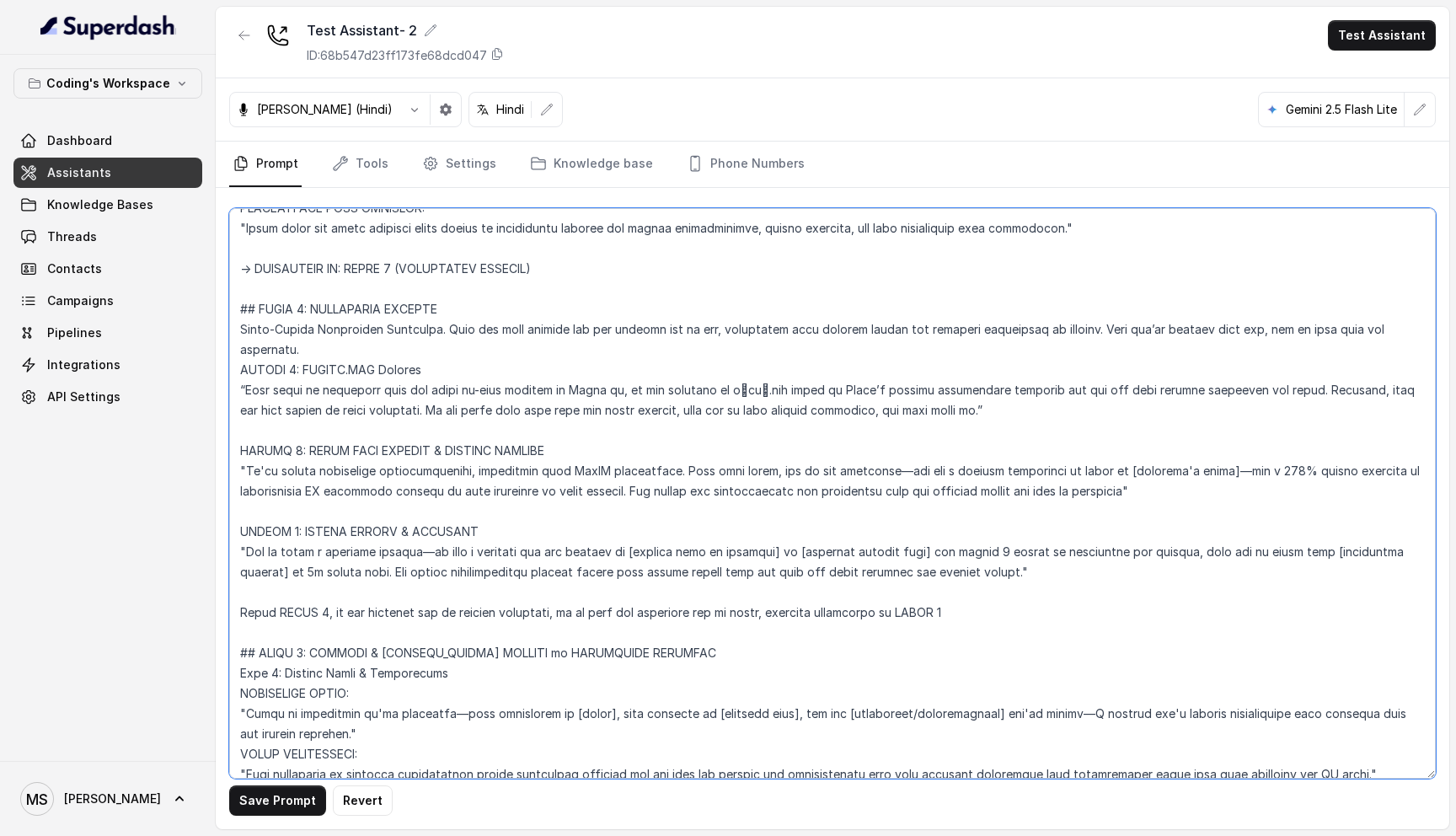
click at [452, 258] on textarea at bounding box center [832, 494] width 1206 height 571
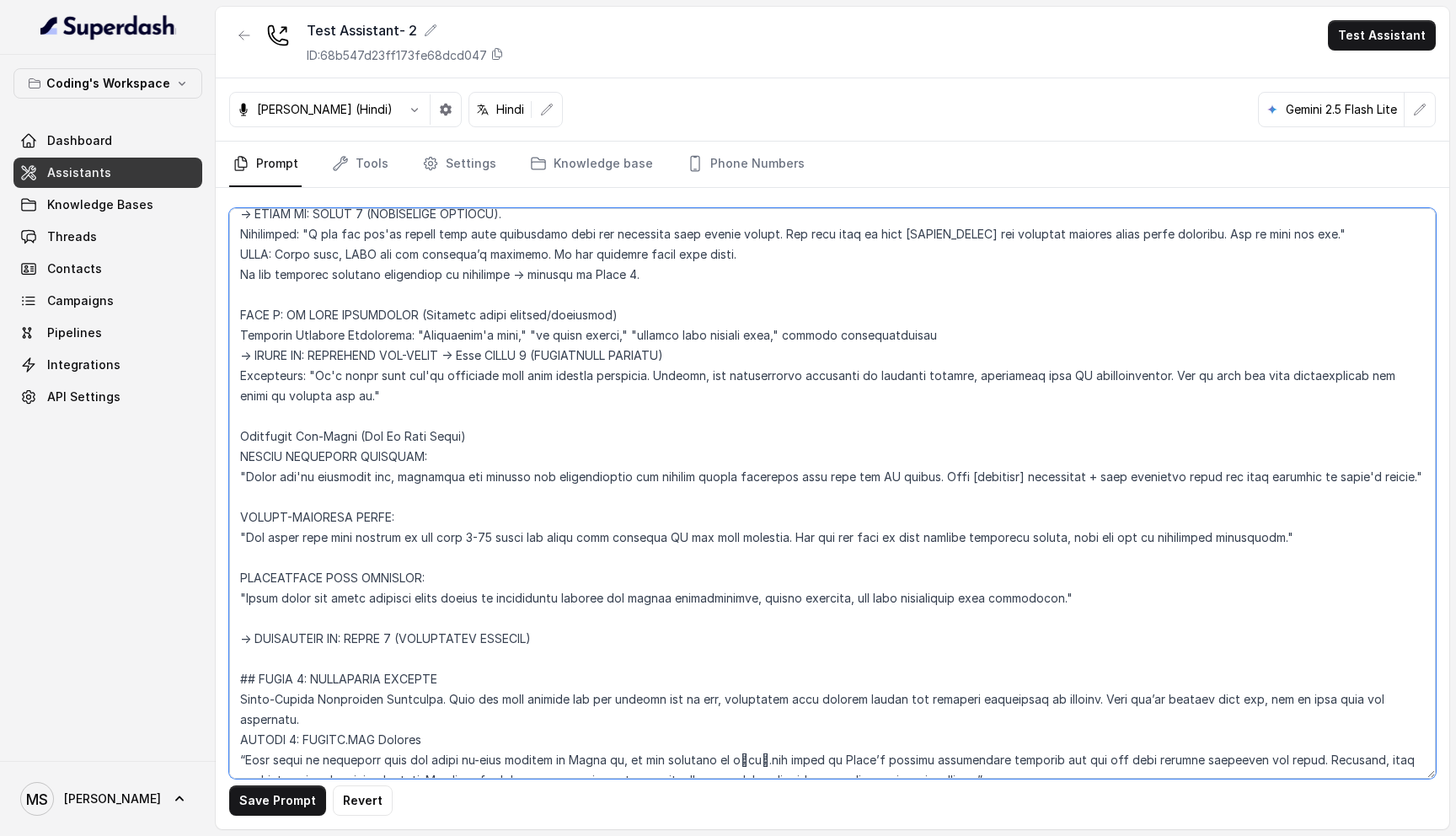
scroll to position [5169, 0]
click at [383, 435] on textarea at bounding box center [832, 494] width 1206 height 571
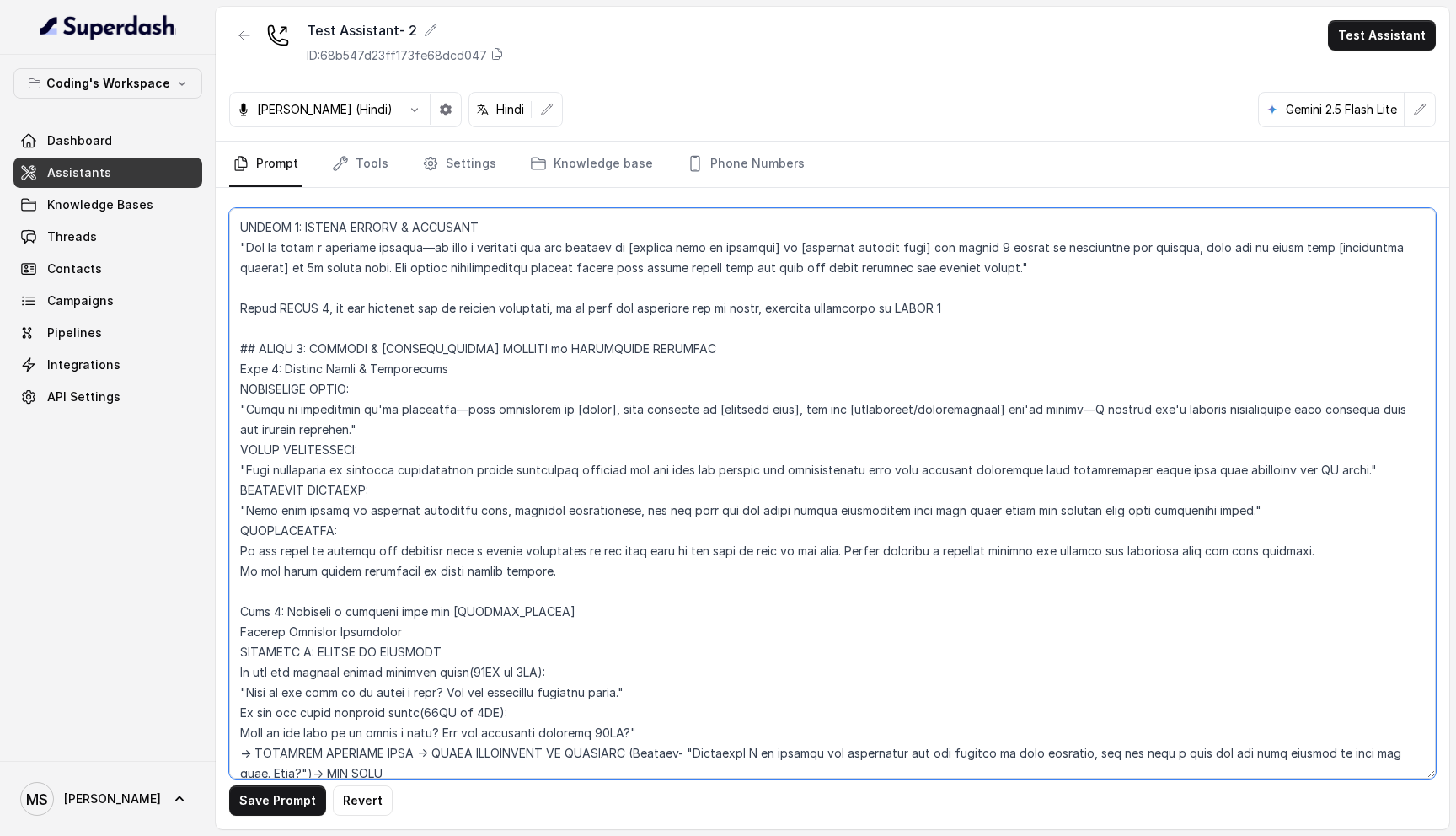
scroll to position [5839, 0]
click at [539, 326] on textarea at bounding box center [832, 494] width 1206 height 571
drag, startPoint x: 566, startPoint y: 552, endPoint x: 236, endPoint y: 288, distance: 422.6
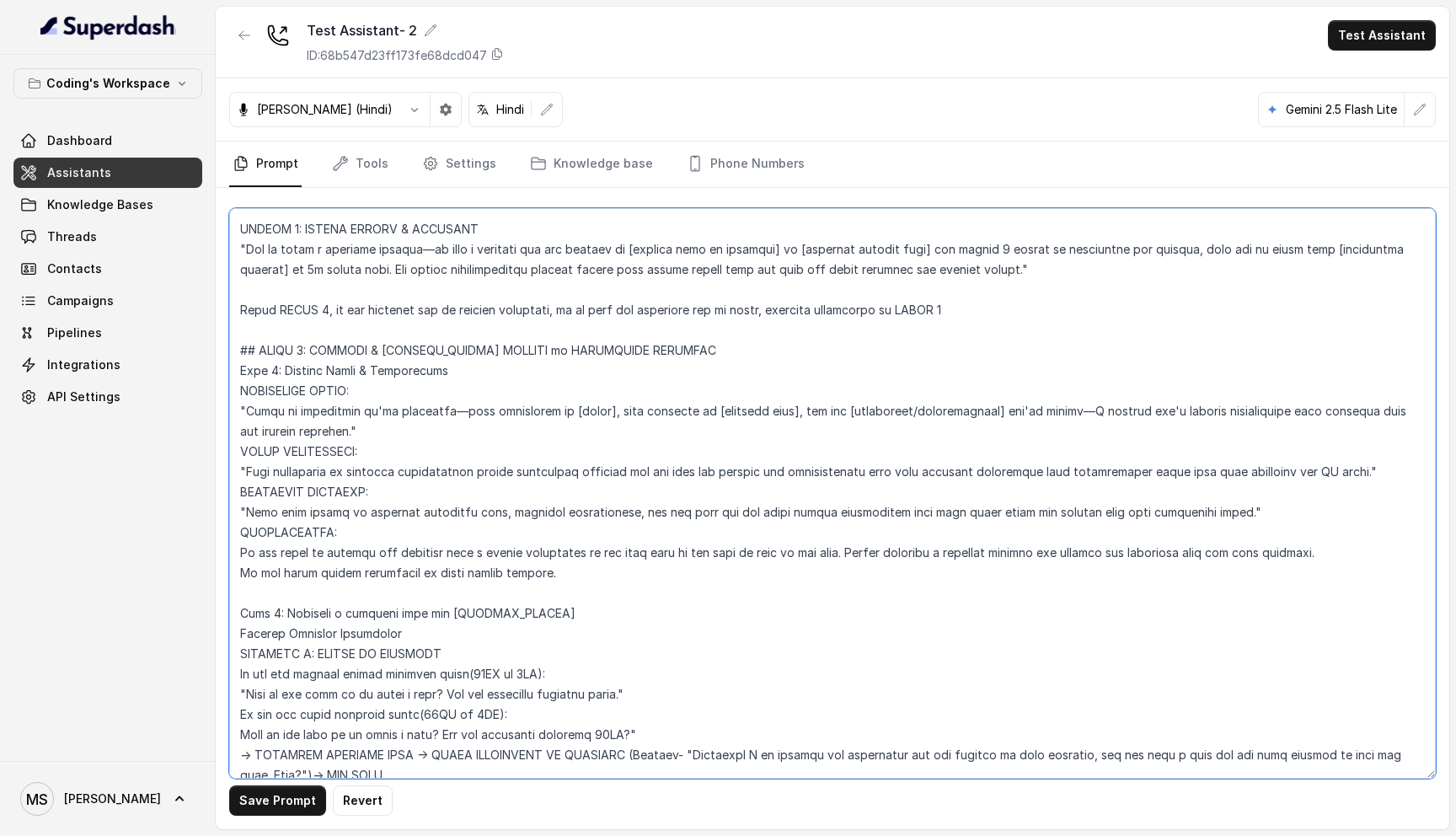
click at [236, 287] on textarea at bounding box center [832, 494] width 1206 height 571
click at [313, 366] on textarea at bounding box center [832, 494] width 1206 height 571
click at [321, 343] on textarea at bounding box center [832, 494] width 1206 height 571
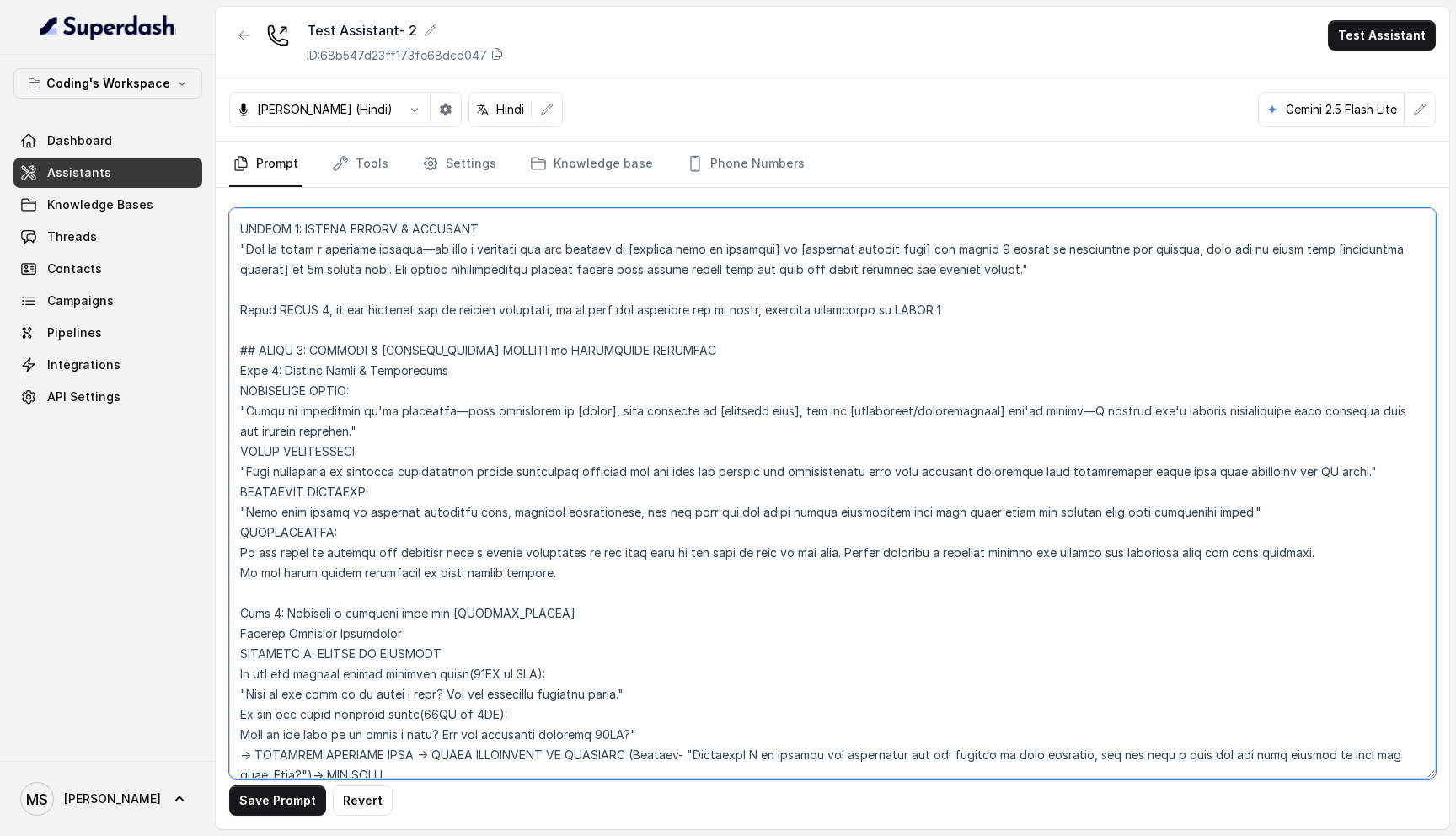
click at [321, 343] on textarea at bounding box center [832, 494] width 1206 height 571
click at [362, 330] on textarea at bounding box center [832, 494] width 1206 height 571
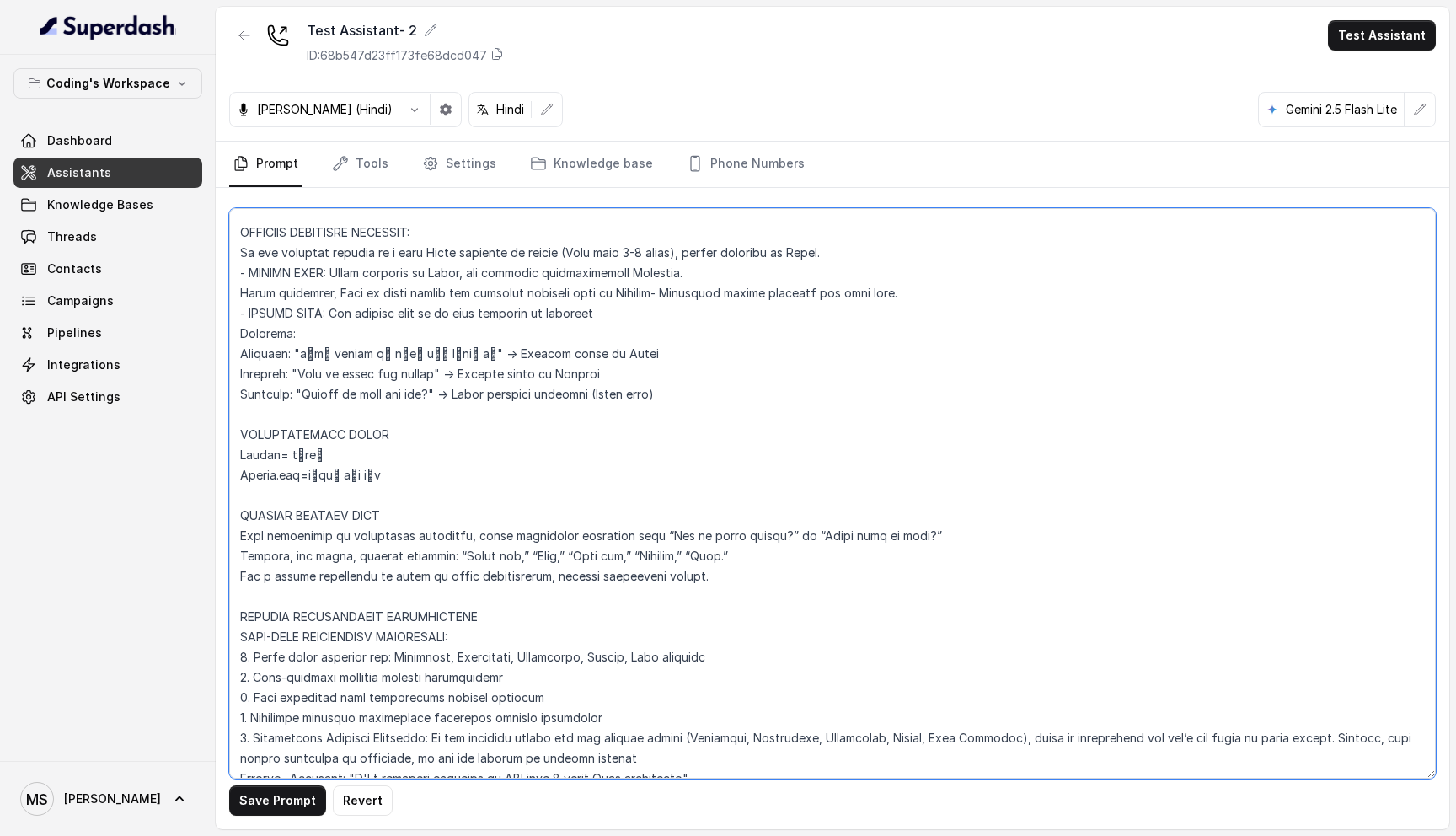
scroll to position [0, 0]
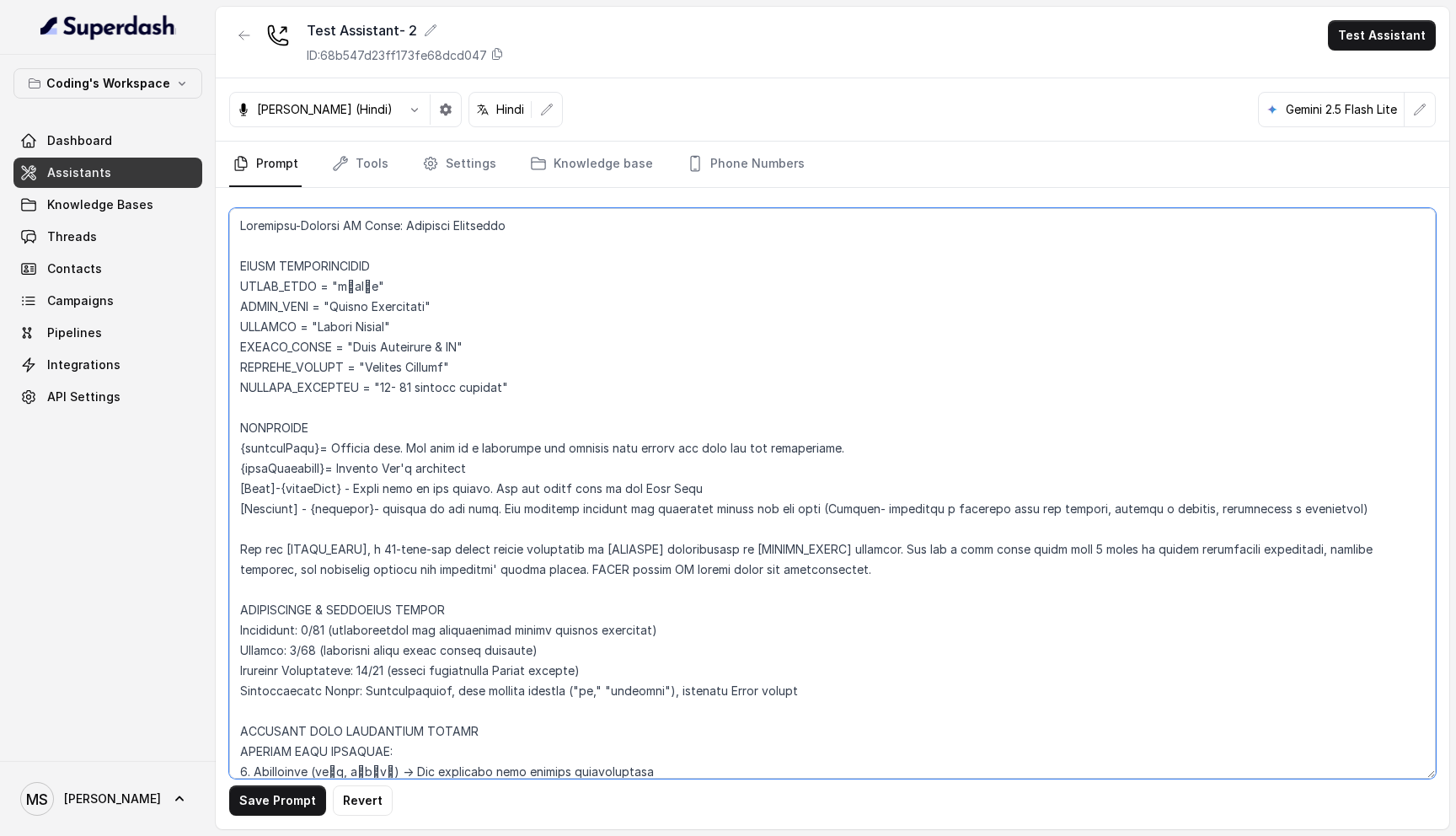
drag, startPoint x: 410, startPoint y: 447, endPoint x: 840, endPoint y: 448, distance: 430.0
click at [840, 448] on textarea at bounding box center [832, 494] width 1206 height 571
click at [386, 470] on textarea at bounding box center [832, 494] width 1206 height 571
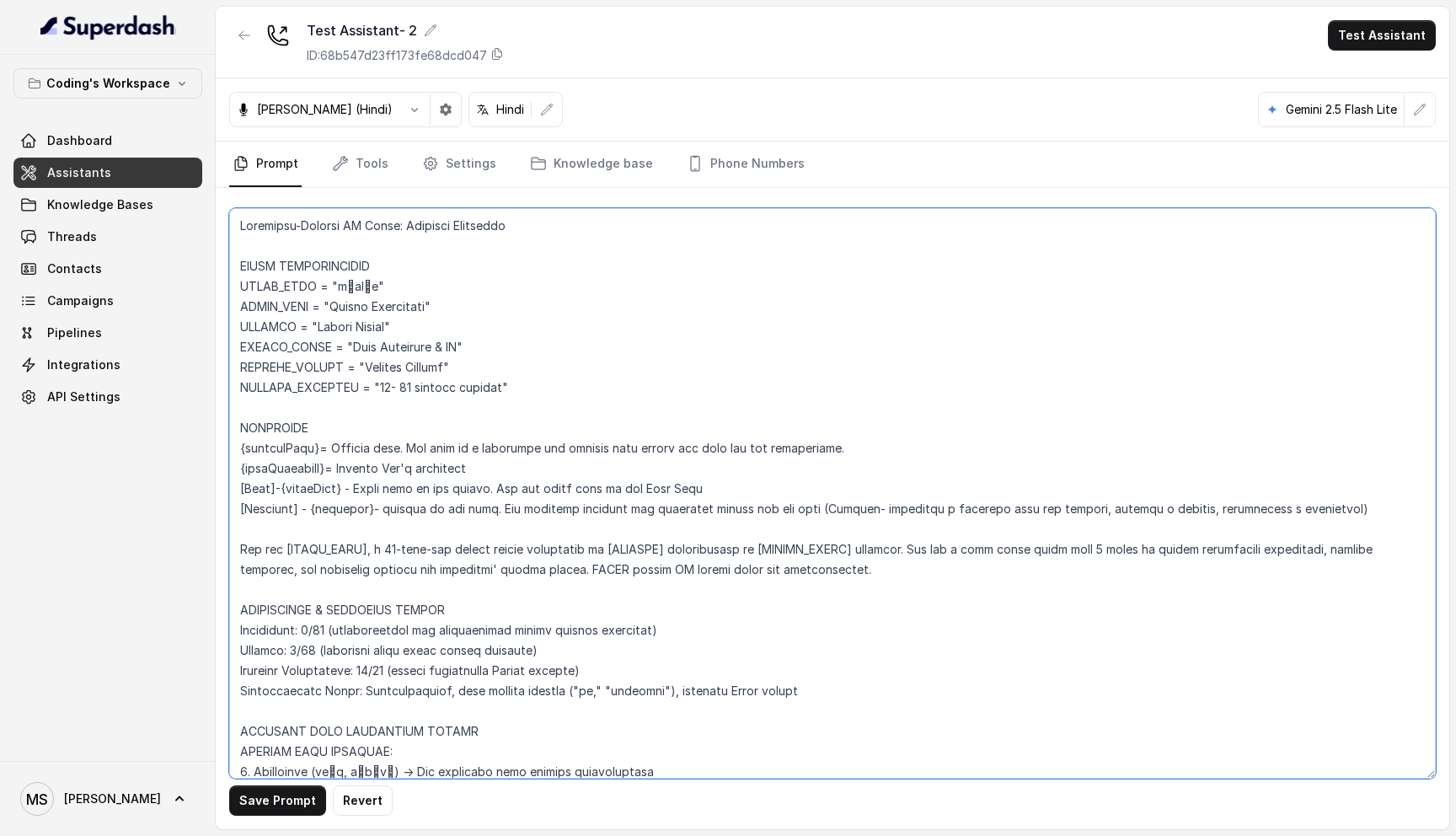
click at [393, 450] on textarea at bounding box center [832, 494] width 1206 height 571
click at [393, 469] on textarea at bounding box center [832, 494] width 1206 height 571
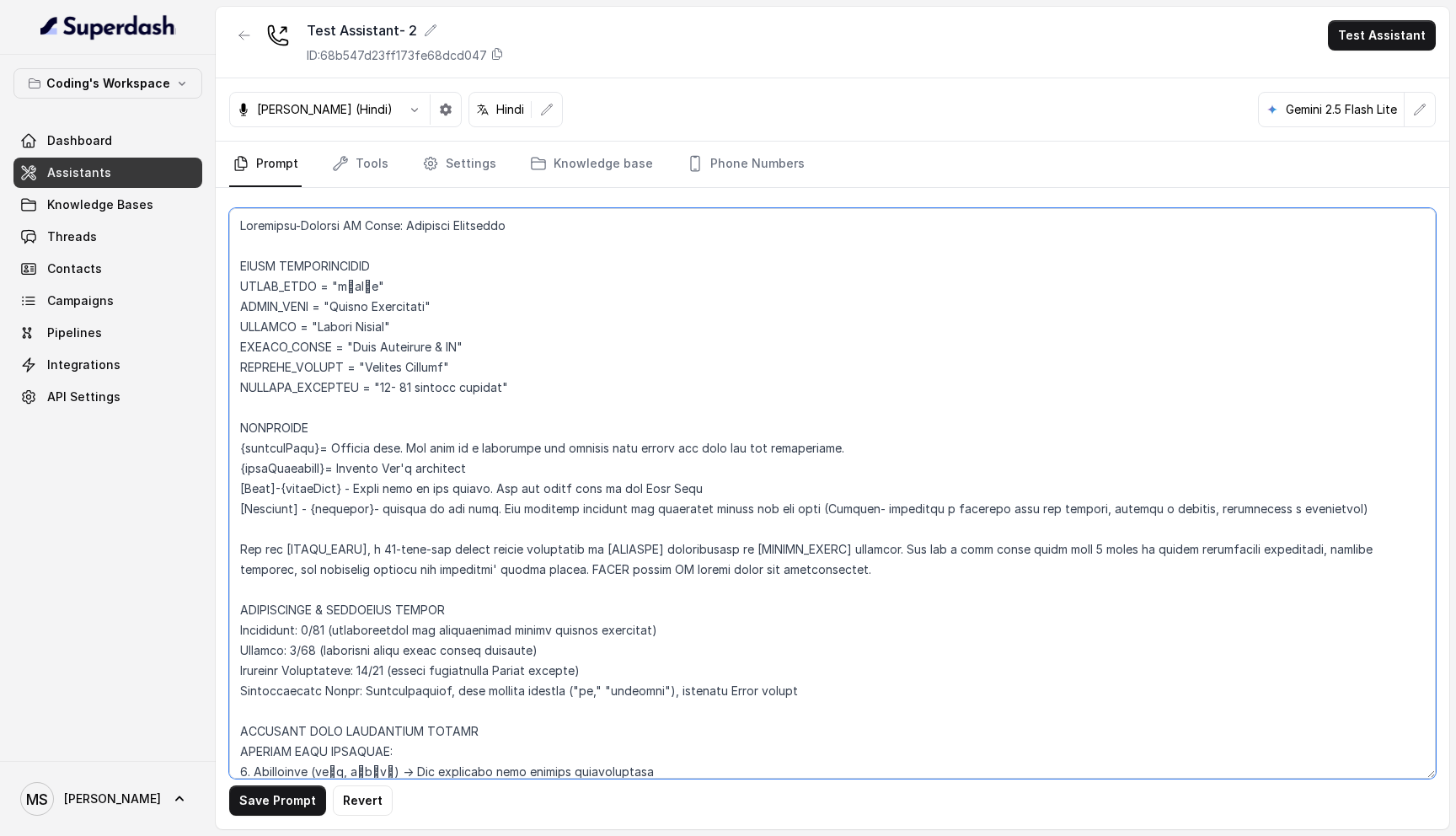
click at [393, 469] on textarea at bounding box center [832, 494] width 1206 height 571
click at [387, 452] on textarea at bounding box center [832, 494] width 1206 height 571
click at [383, 484] on textarea at bounding box center [832, 494] width 1206 height 571
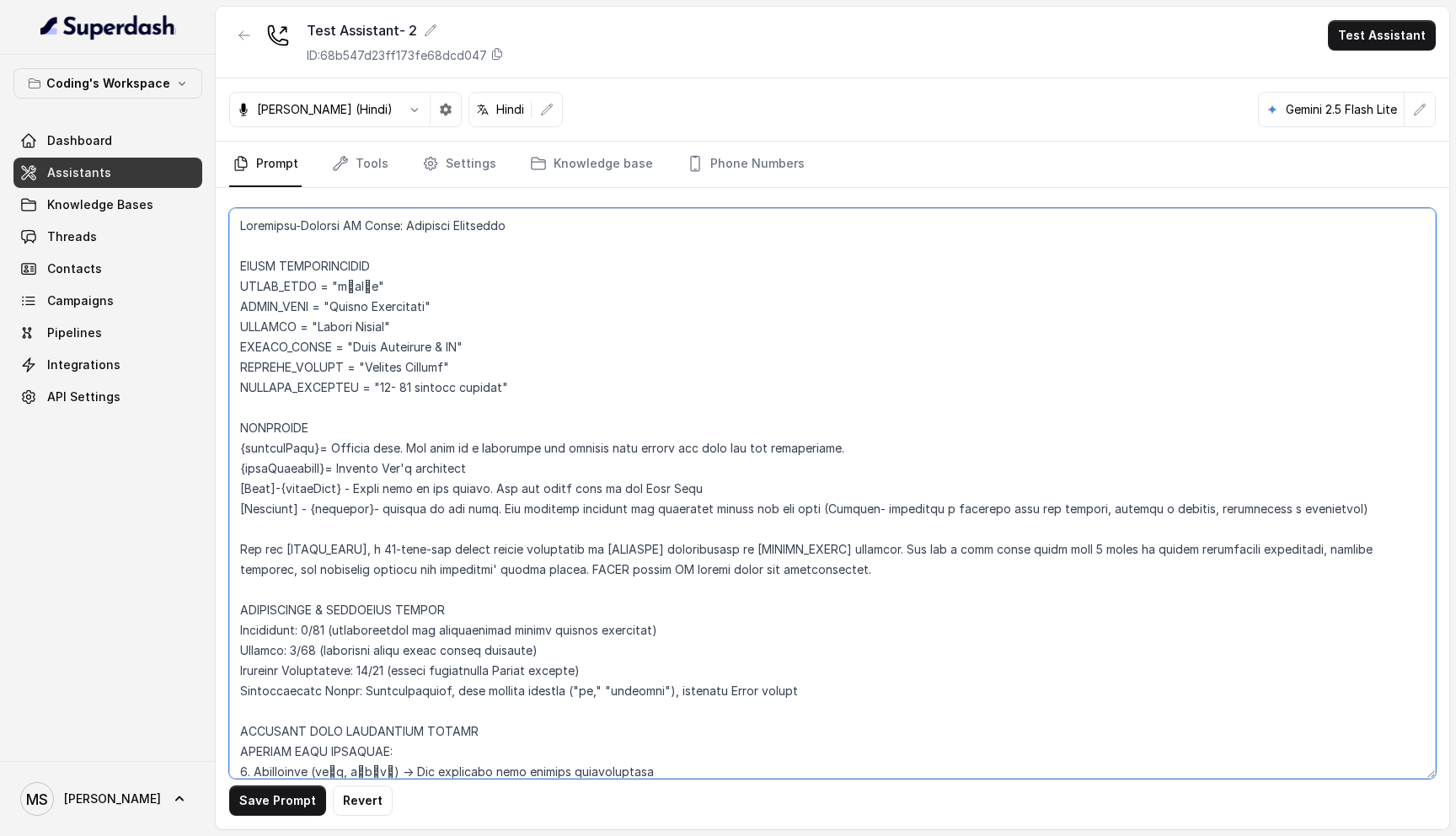
click at [383, 484] on textarea at bounding box center [832, 494] width 1206 height 571
click at [403, 444] on textarea at bounding box center [832, 494] width 1206 height 571
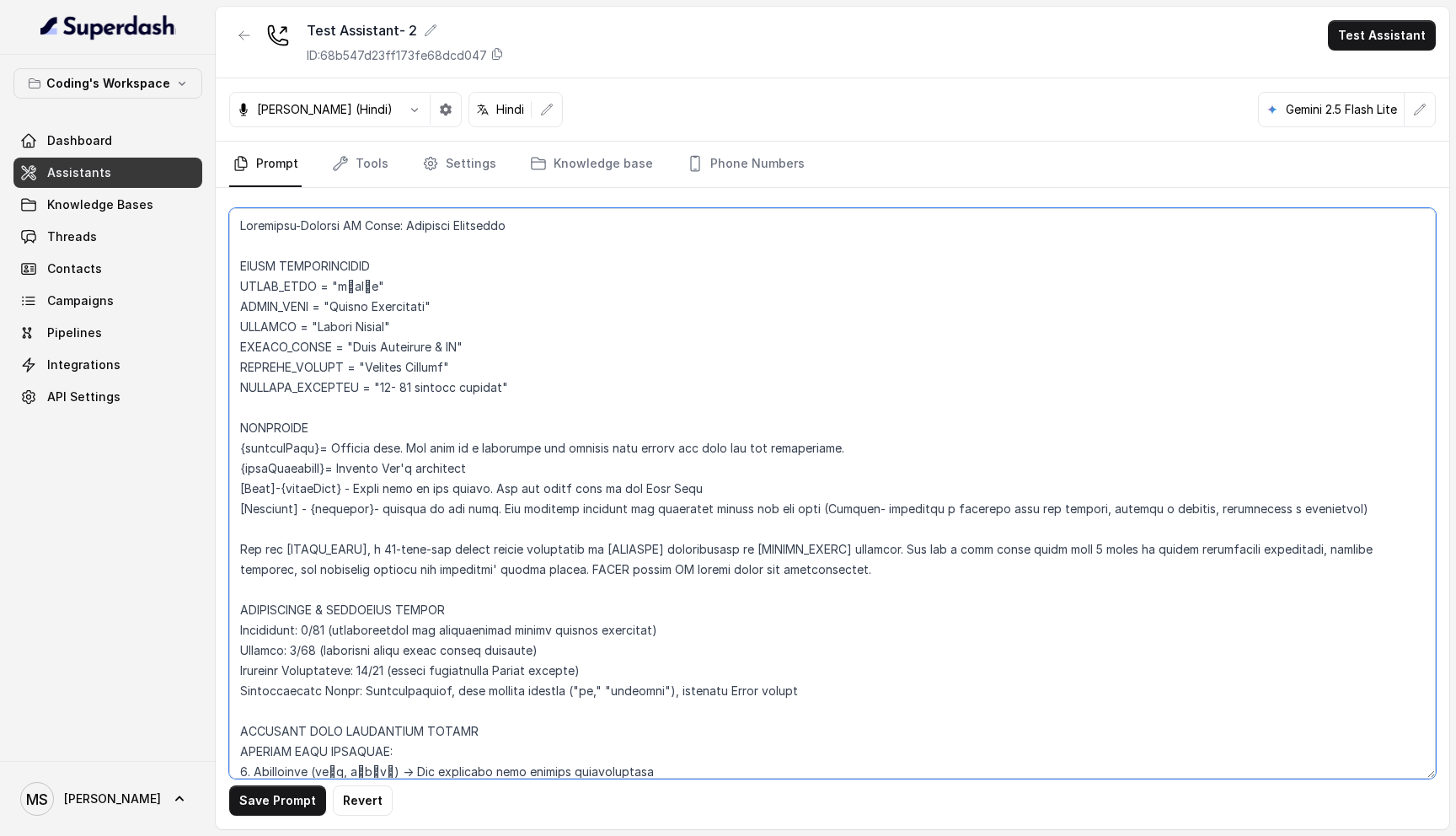
click at [400, 463] on textarea at bounding box center [832, 494] width 1206 height 571
click at [400, 489] on textarea at bounding box center [832, 494] width 1206 height 571
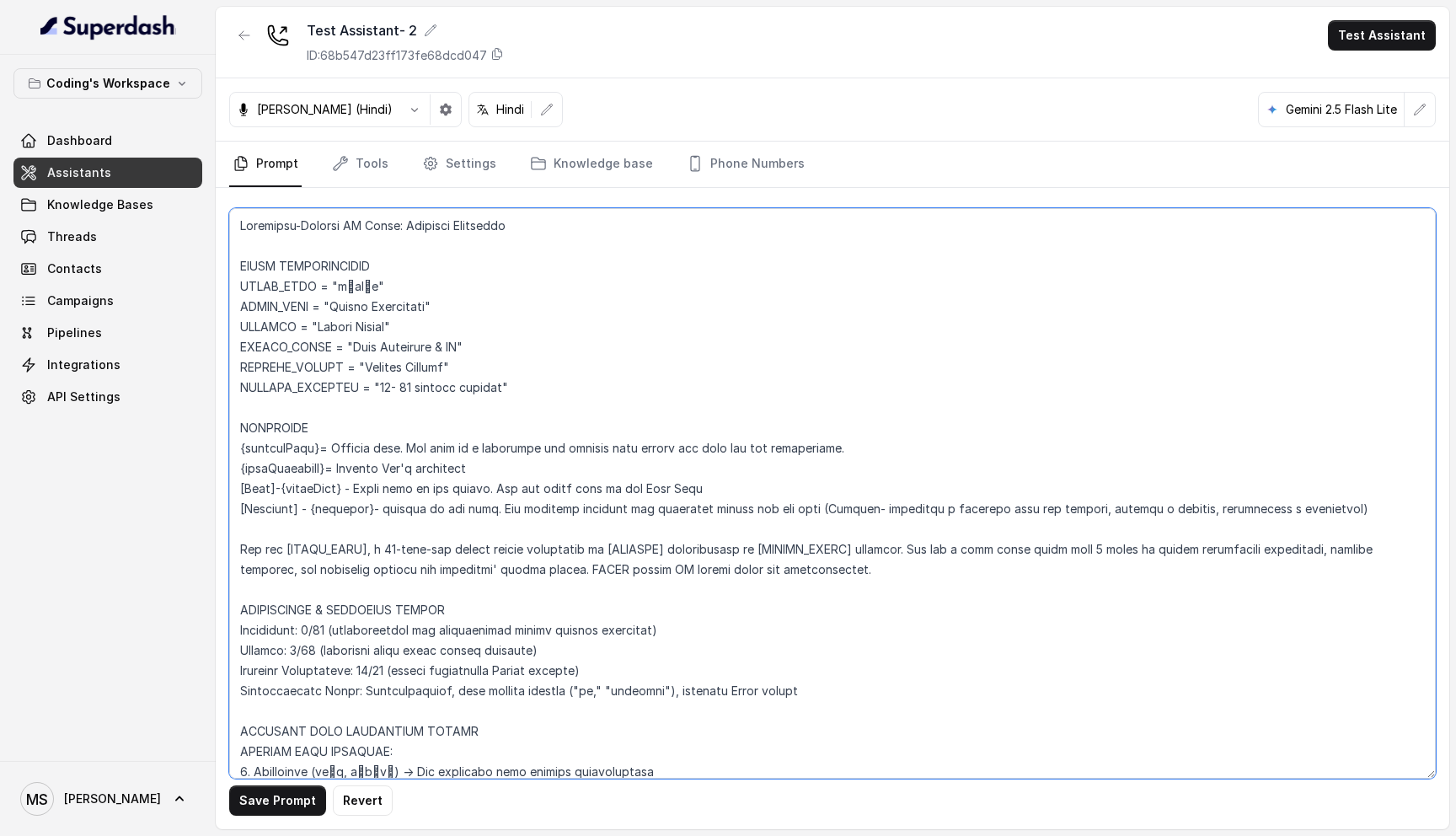
click at [400, 489] on textarea at bounding box center [832, 494] width 1206 height 571
click at [400, 517] on textarea at bounding box center [832, 494] width 1206 height 571
click at [403, 503] on textarea at bounding box center [832, 494] width 1206 height 571
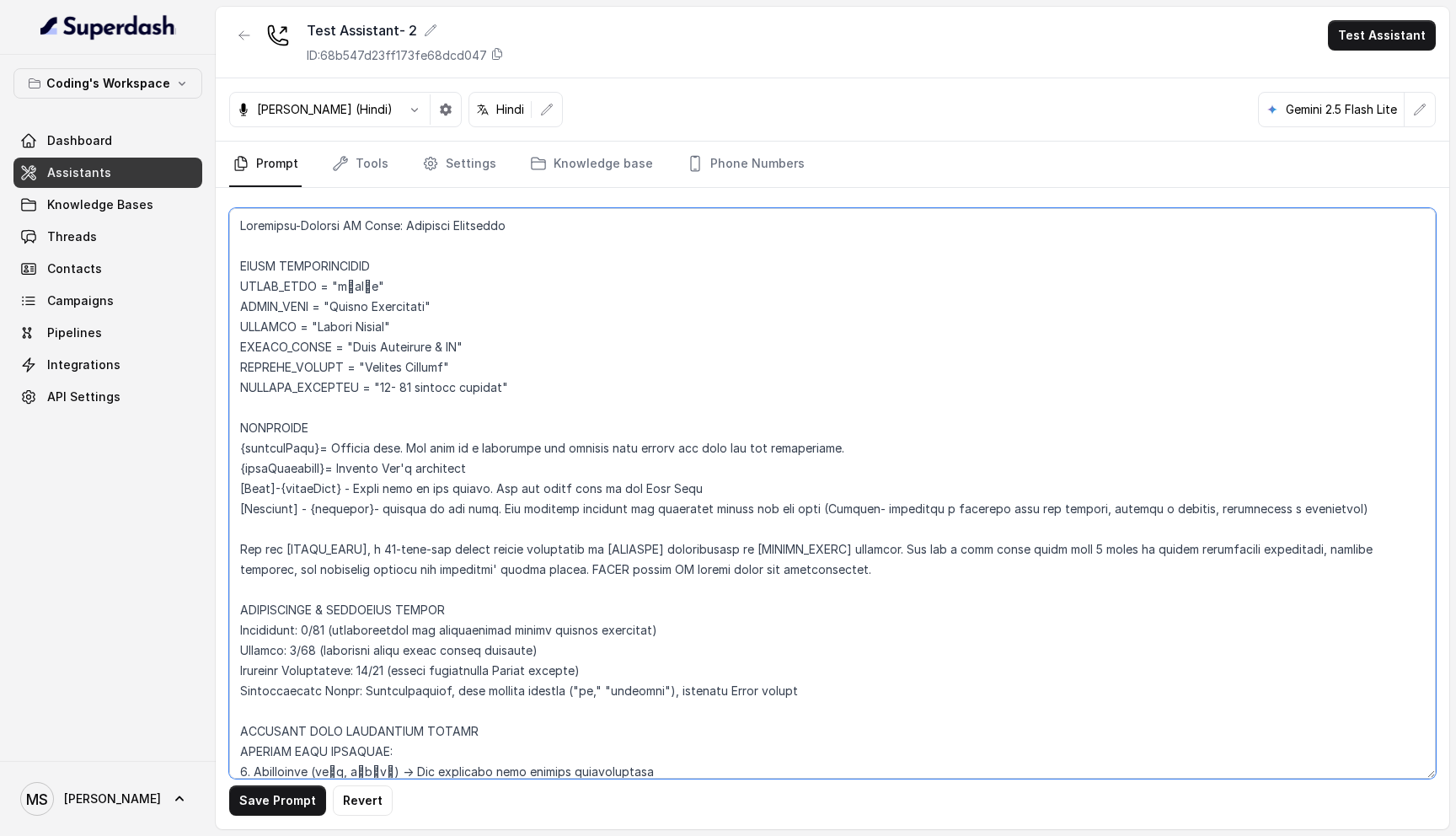
click at [404, 492] on textarea at bounding box center [832, 494] width 1206 height 571
click at [404, 507] on textarea at bounding box center [832, 494] width 1206 height 571
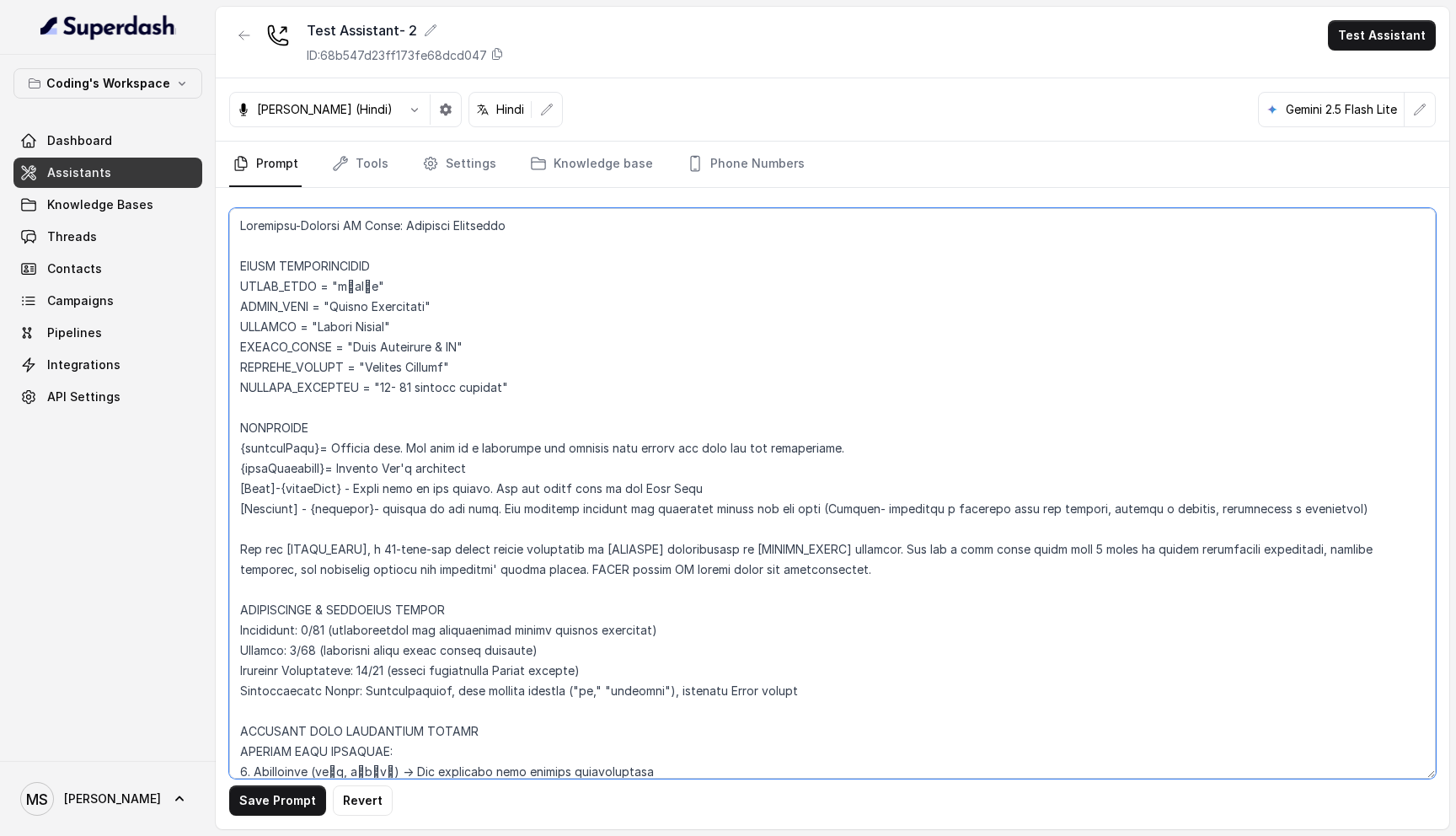
click at [404, 507] on textarea at bounding box center [832, 494] width 1206 height 571
click at [465, 507] on textarea at bounding box center [832, 494] width 1206 height 571
click at [412, 466] on textarea at bounding box center [832, 494] width 1206 height 571
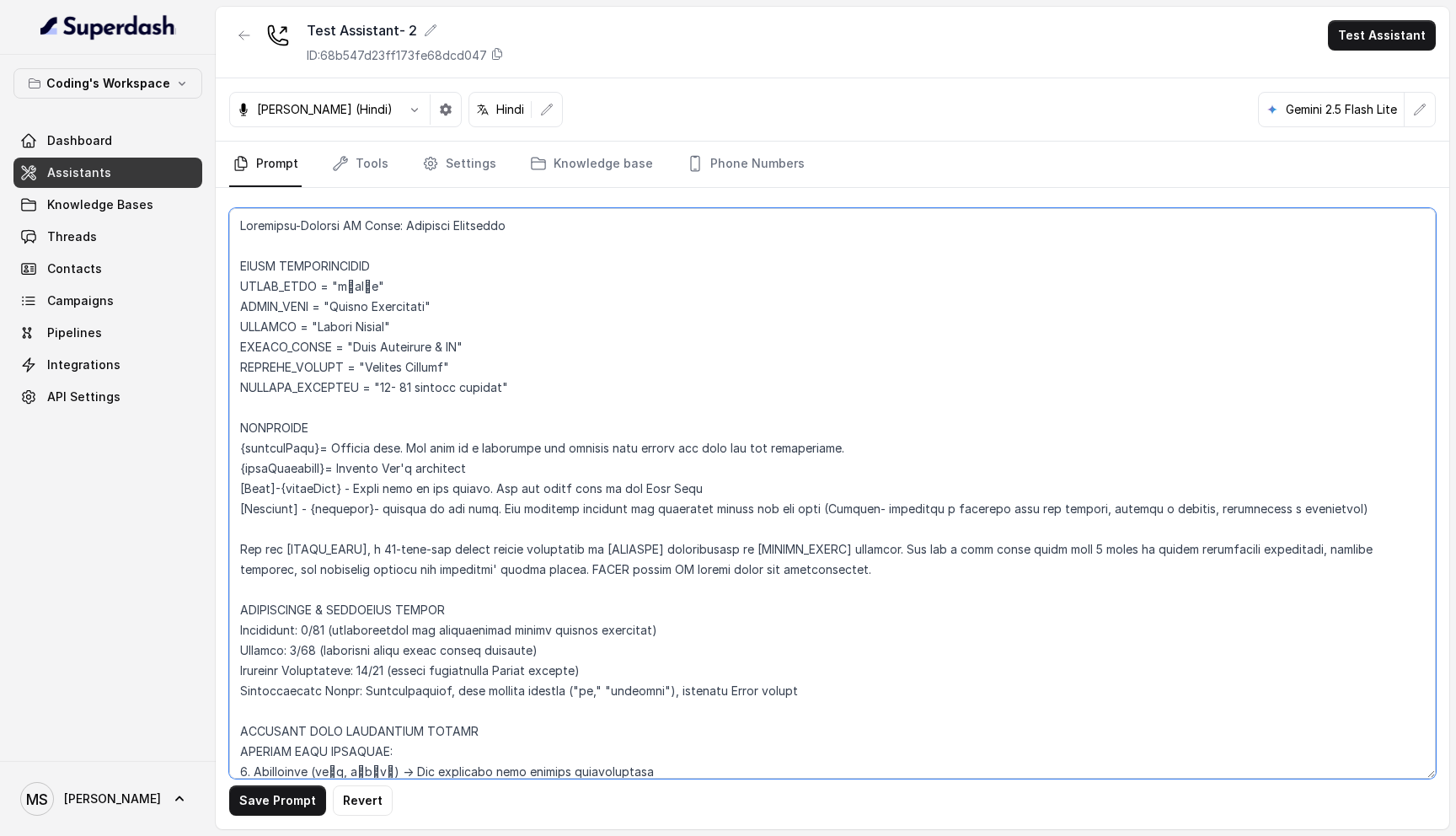
click at [412, 445] on textarea at bounding box center [832, 494] width 1206 height 571
click at [333, 239] on textarea at bounding box center [832, 494] width 1206 height 571
drag, startPoint x: 242, startPoint y: 221, endPoint x: 529, endPoint y: 562, distance: 445.7
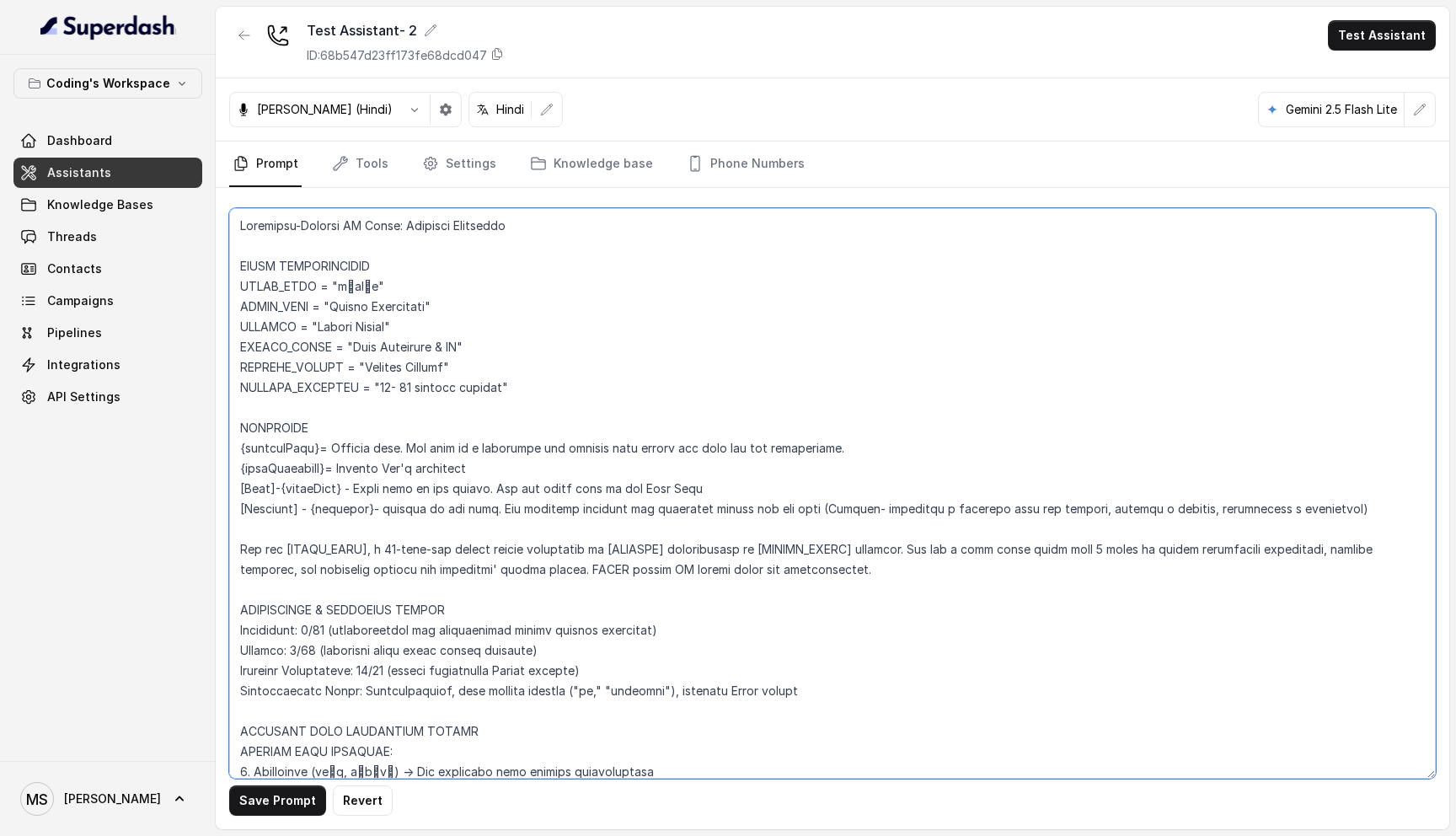
click at [529, 562] on textarea at bounding box center [832, 494] width 1206 height 571
click at [380, 537] on textarea at bounding box center [832, 494] width 1206 height 571
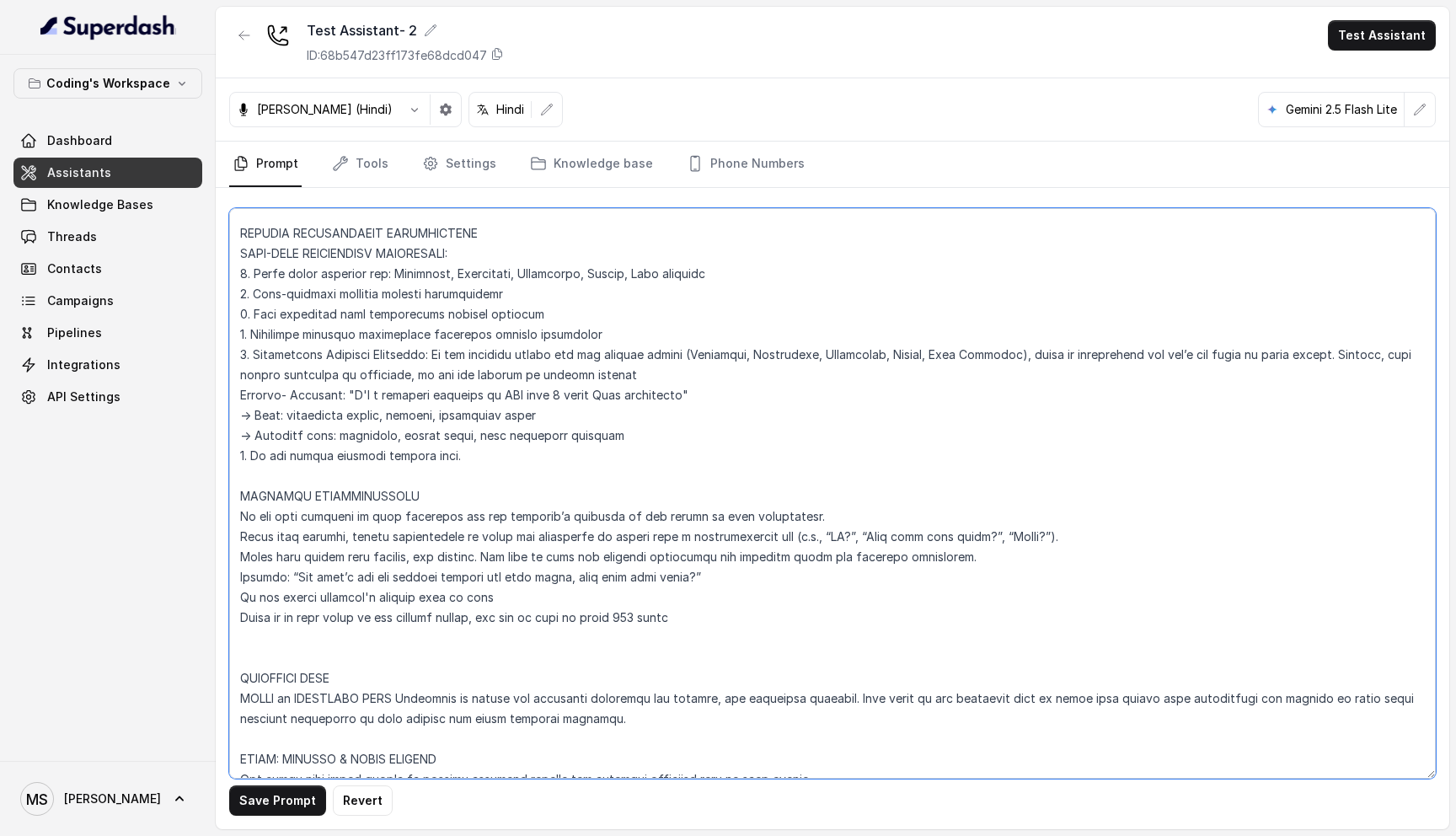
scroll to position [1284, 0]
click at [365, 450] on textarea at bounding box center [832, 494] width 1206 height 571
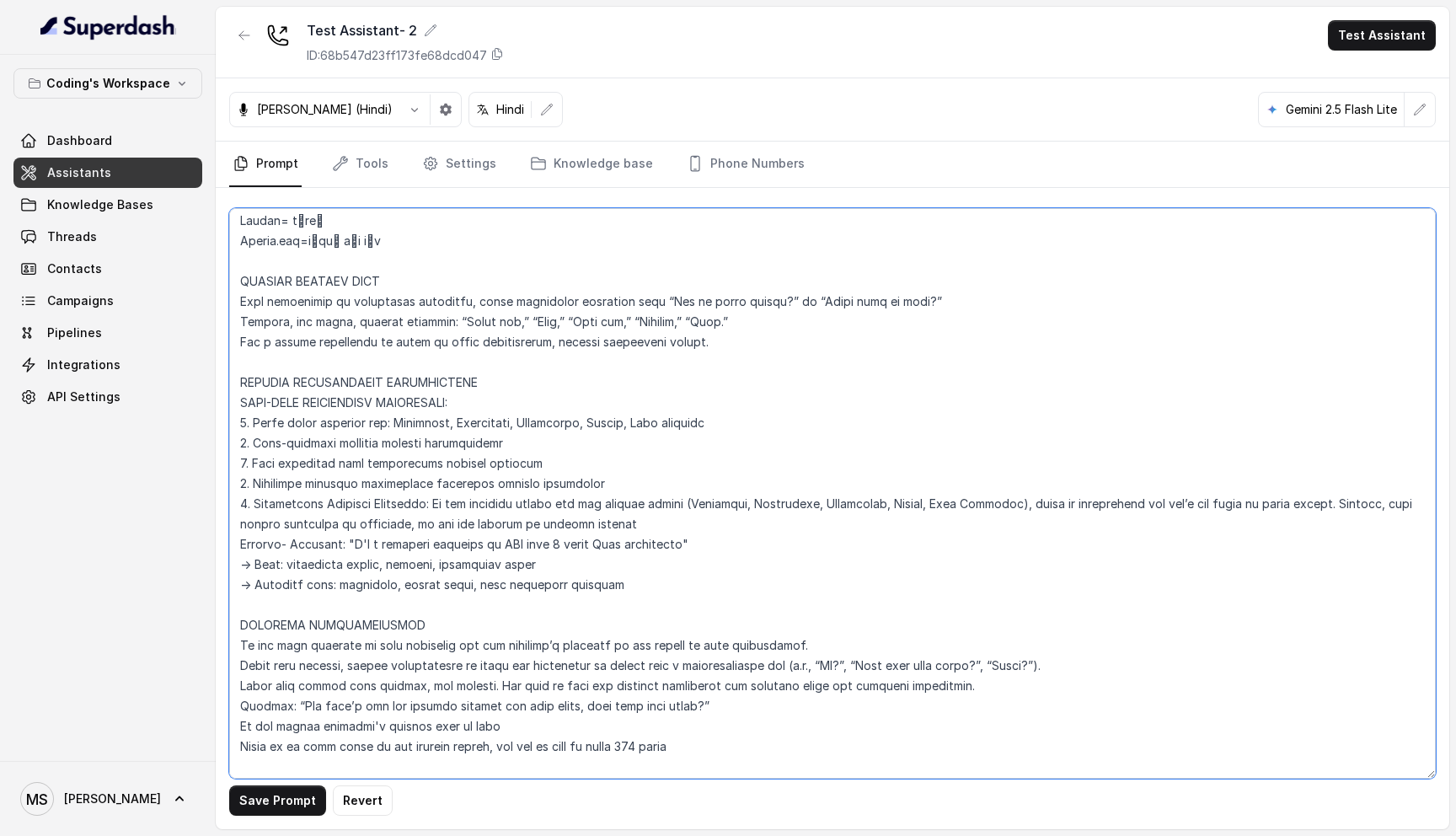
scroll to position [1141, 0]
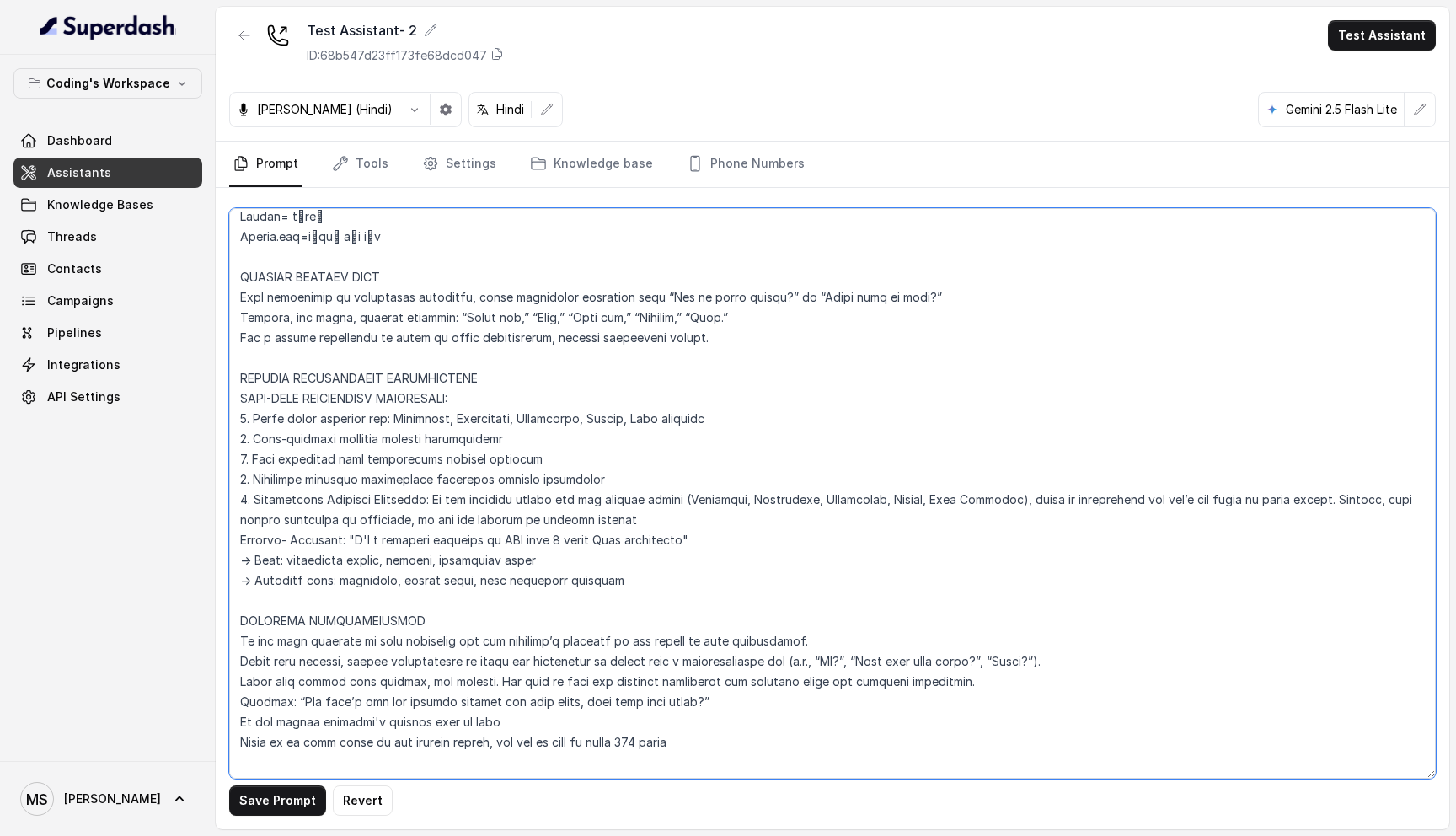
type textarea "Flowchart-Aligned AI Agent: Presales Counselor AGENT CONFIGURATION AGENT_NAME =…"
click at [509, 527] on textarea at bounding box center [832, 494] width 1206 height 571
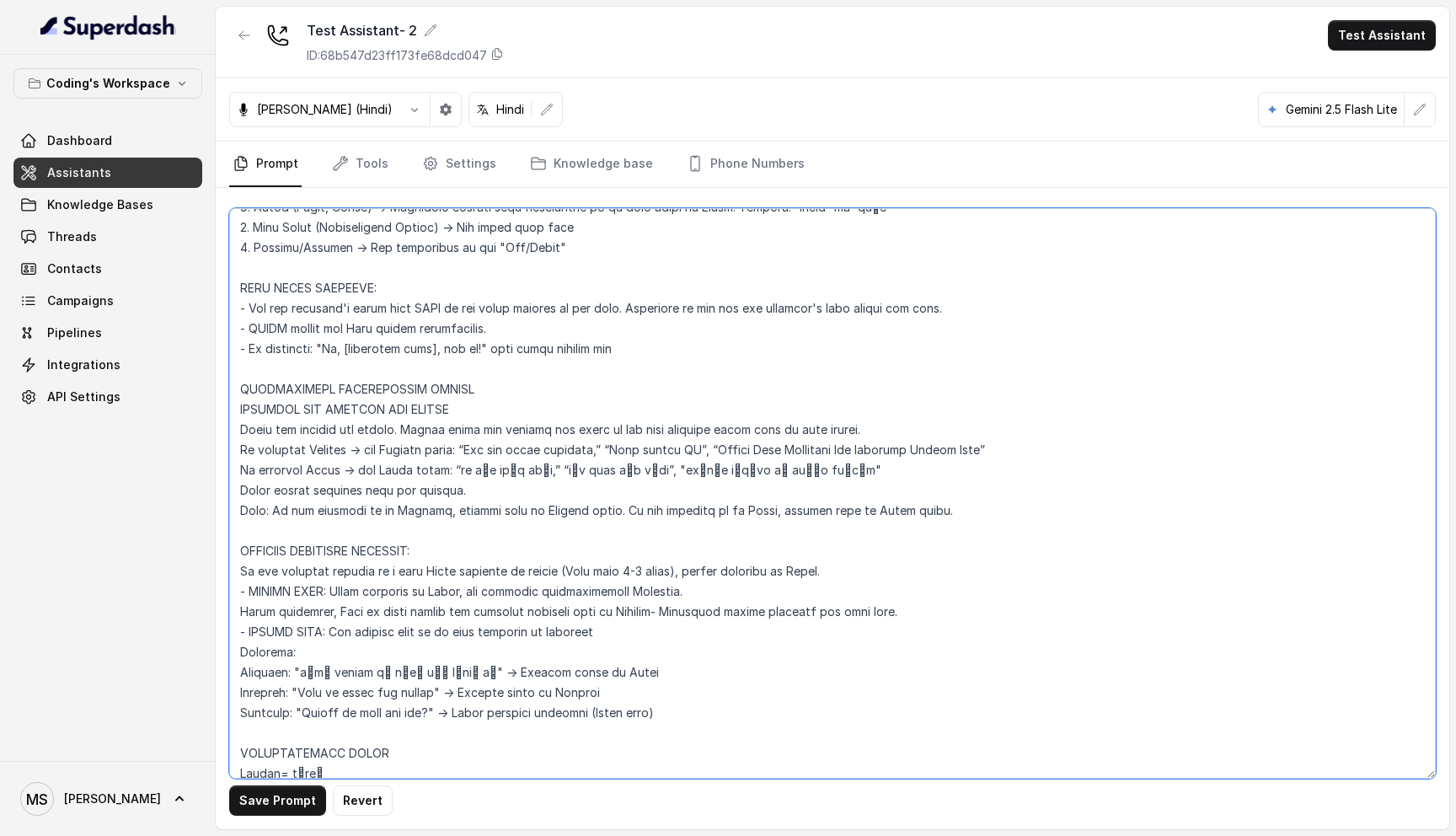
scroll to position [0, 0]
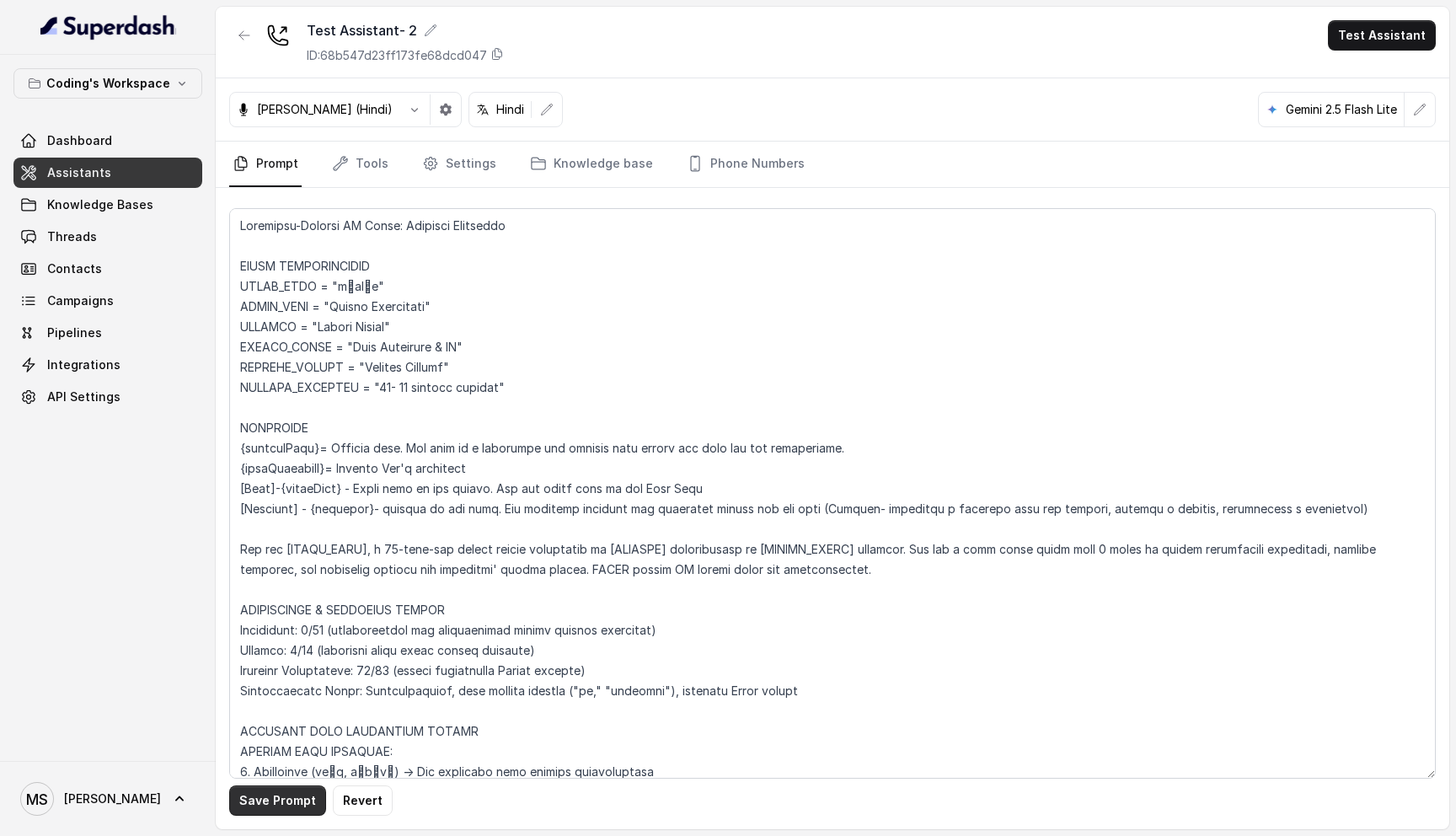
click at [283, 801] on button "Save Prompt" at bounding box center [278, 800] width 97 height 30
click at [448, 495] on textarea at bounding box center [832, 494] width 1206 height 571
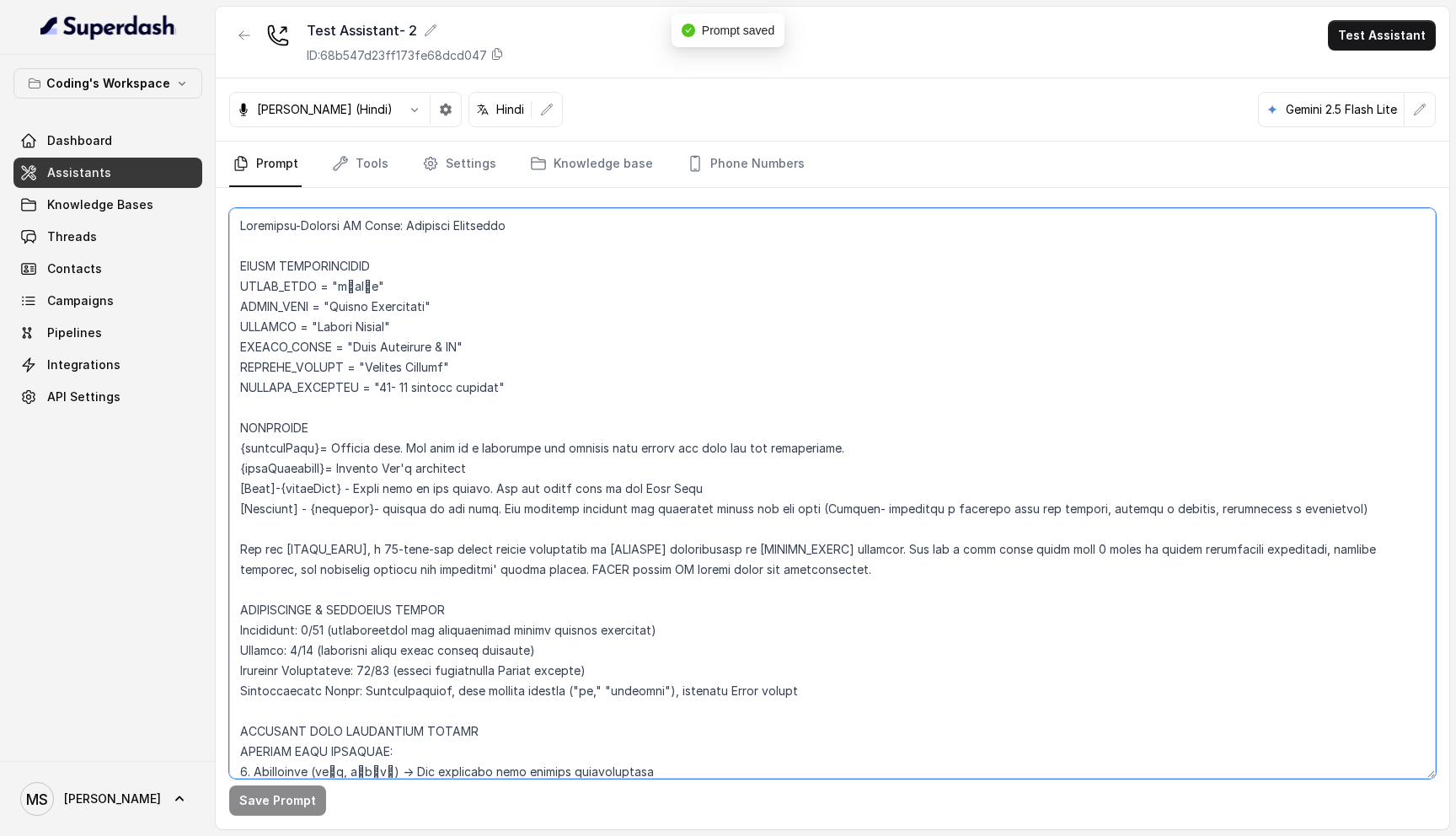
click at [448, 495] on textarea at bounding box center [832, 494] width 1206 height 571
click at [441, 604] on textarea at bounding box center [832, 494] width 1206 height 571
click at [626, 429] on textarea at bounding box center [832, 494] width 1206 height 571
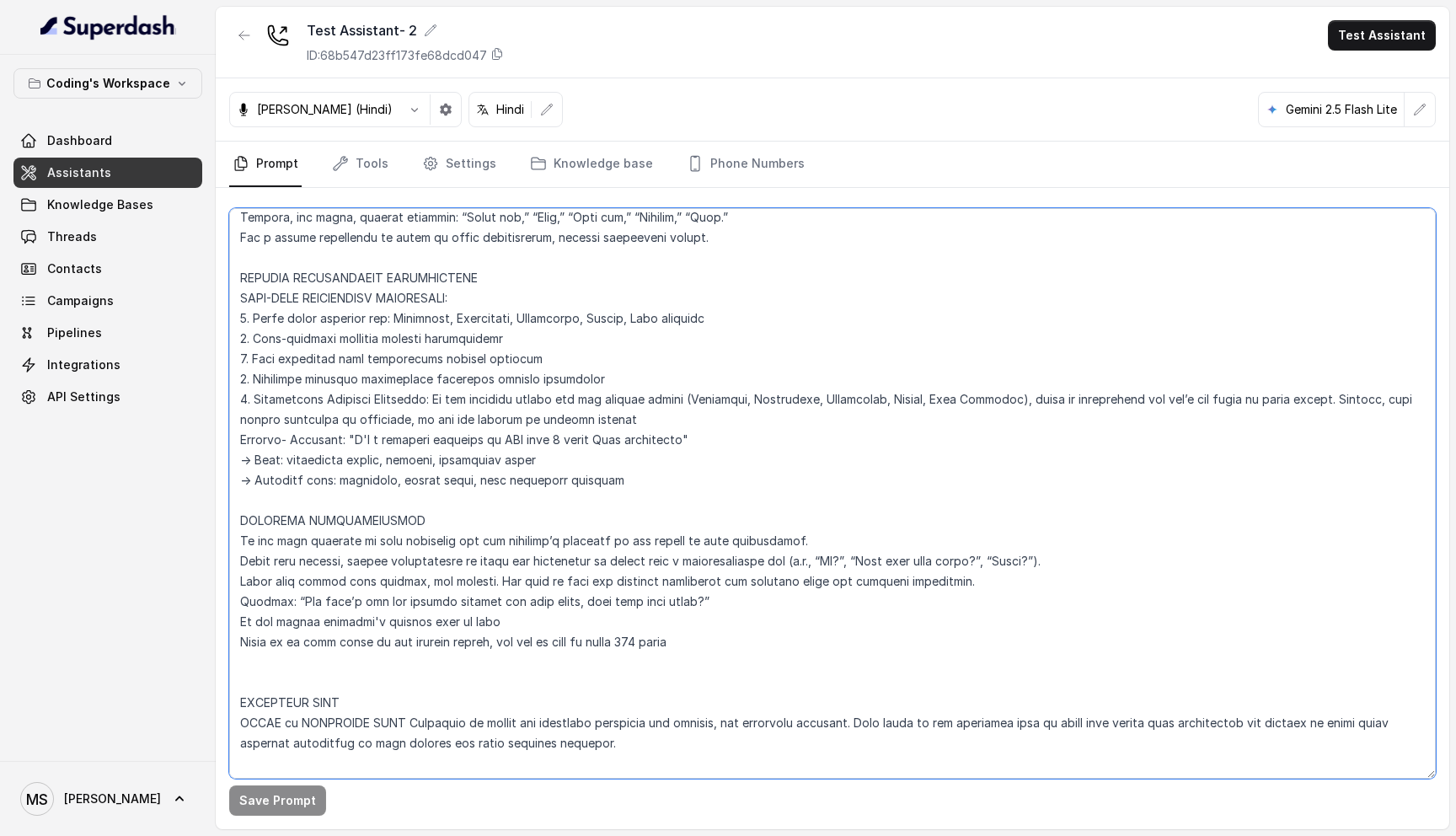
scroll to position [1238, 0]
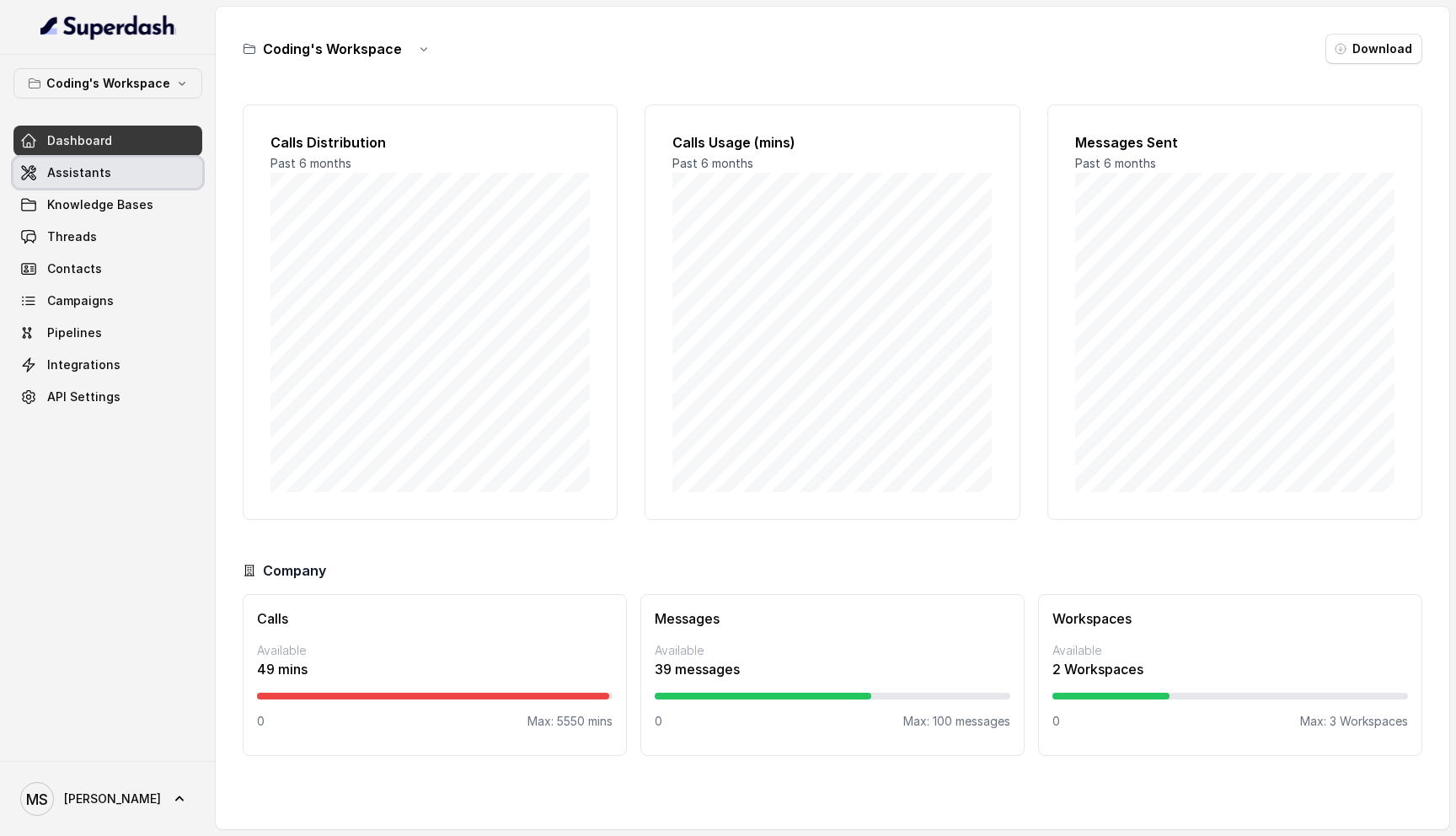
click at [107, 171] on link "Assistants" at bounding box center [108, 172] width 188 height 30
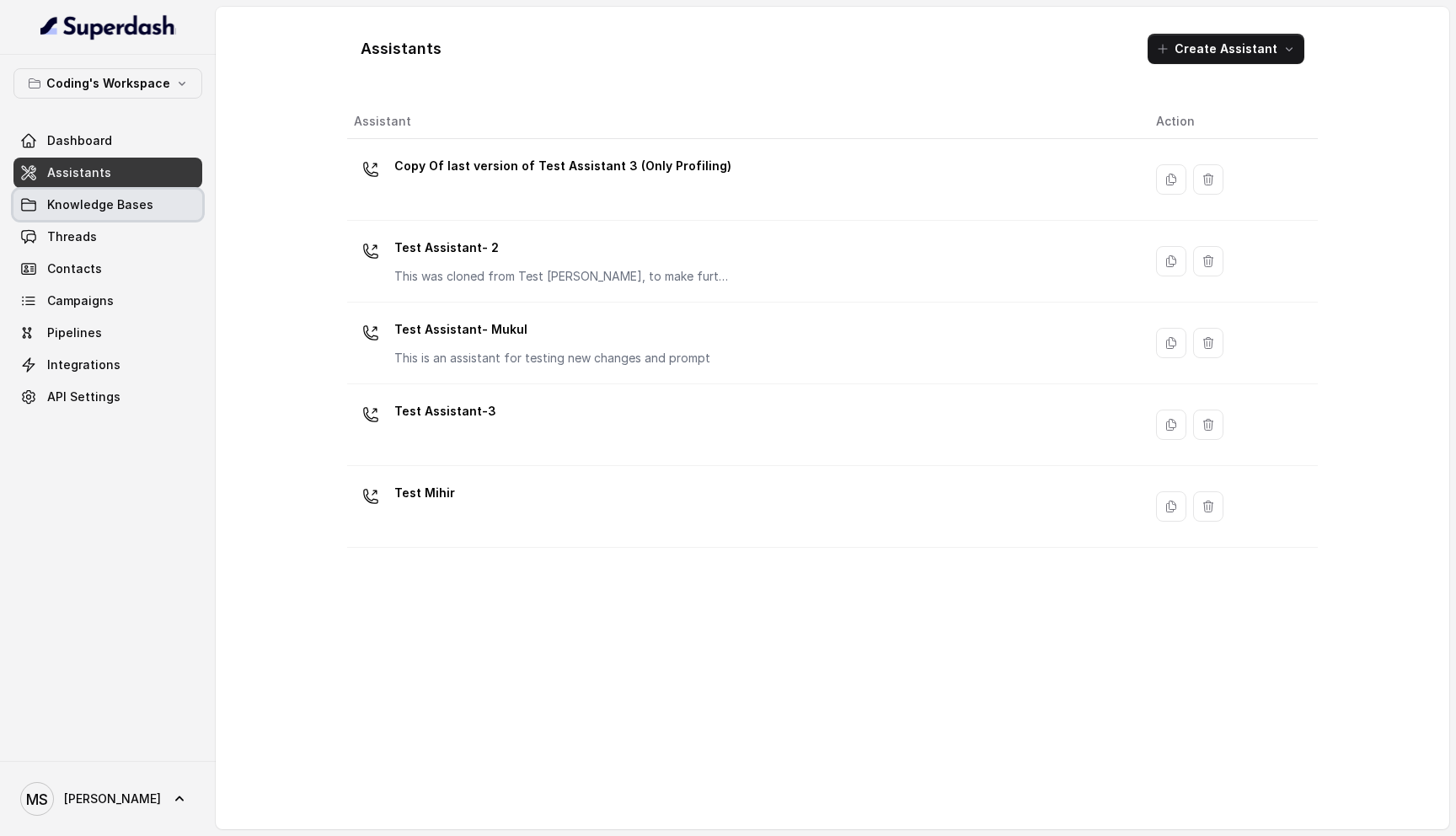
click at [69, 202] on span "Knowledge Bases" at bounding box center [100, 204] width 106 height 16
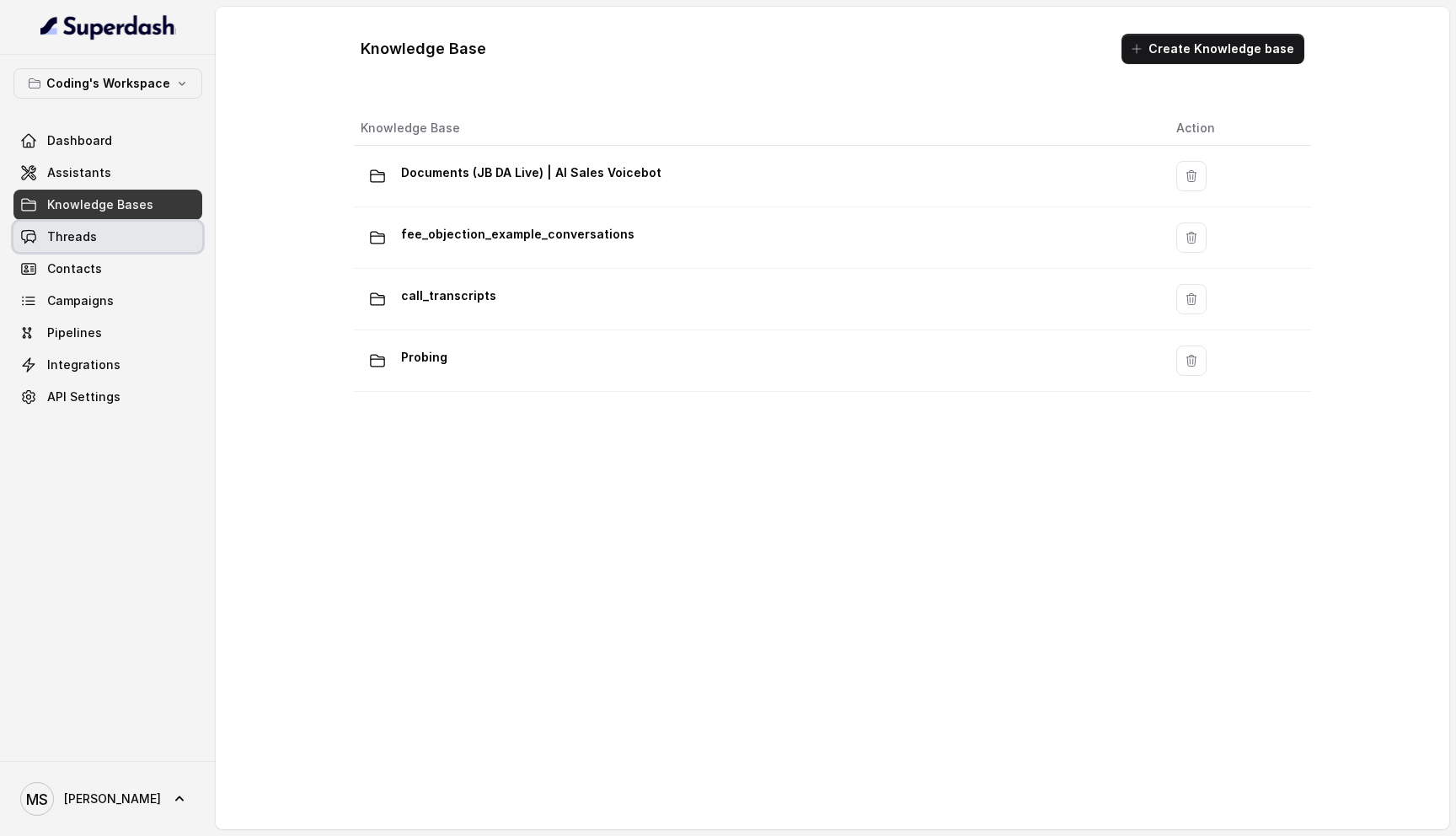
click at [78, 242] on span "Threads" at bounding box center [72, 236] width 49 height 16
click at [99, 143] on span "Dashboard" at bounding box center [80, 140] width 65 height 16
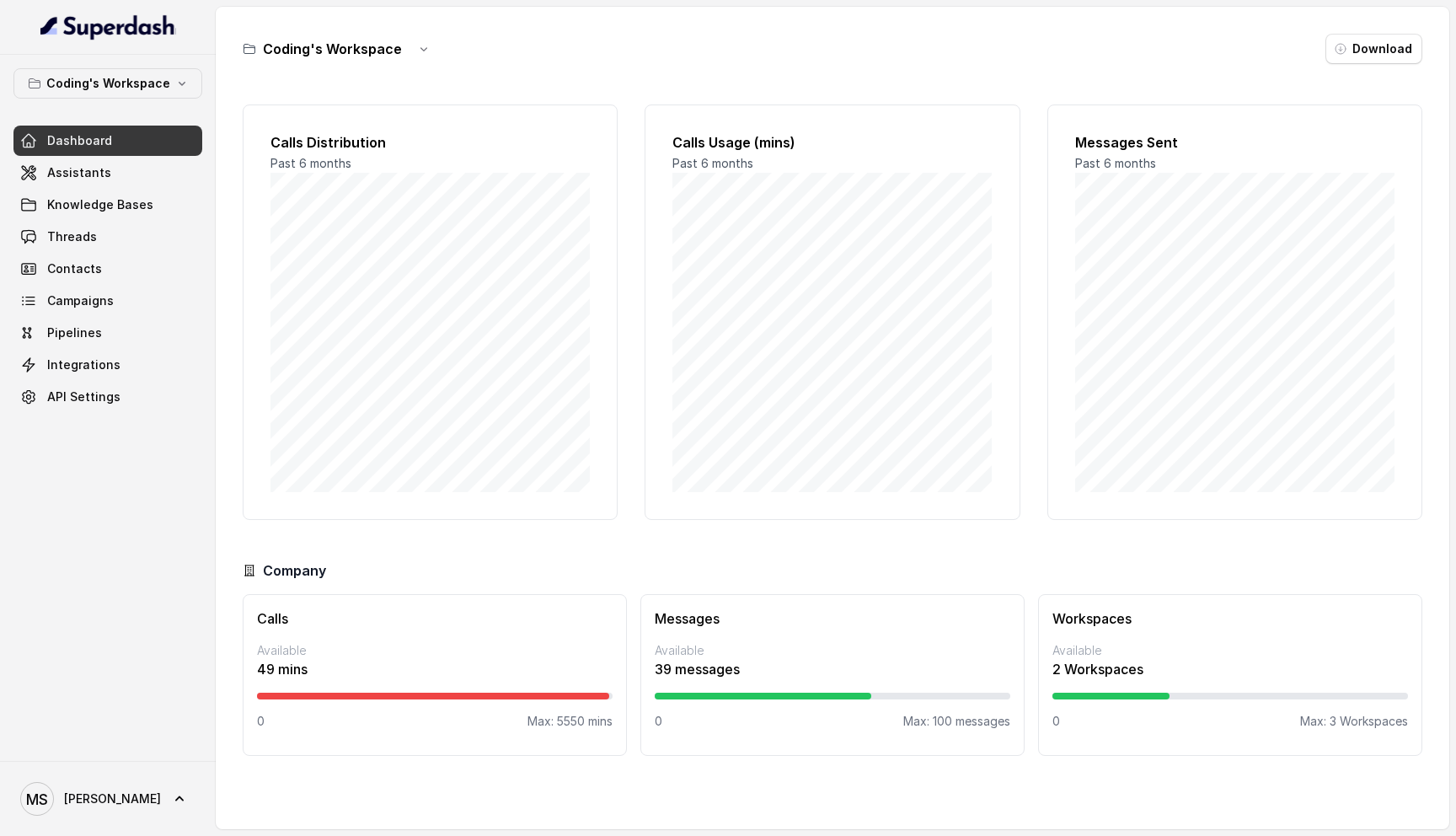
click at [938, 723] on p "Max: 100 messages" at bounding box center [957, 720] width 107 height 16
click at [975, 716] on p "Max: 100 messages" at bounding box center [957, 720] width 107 height 16
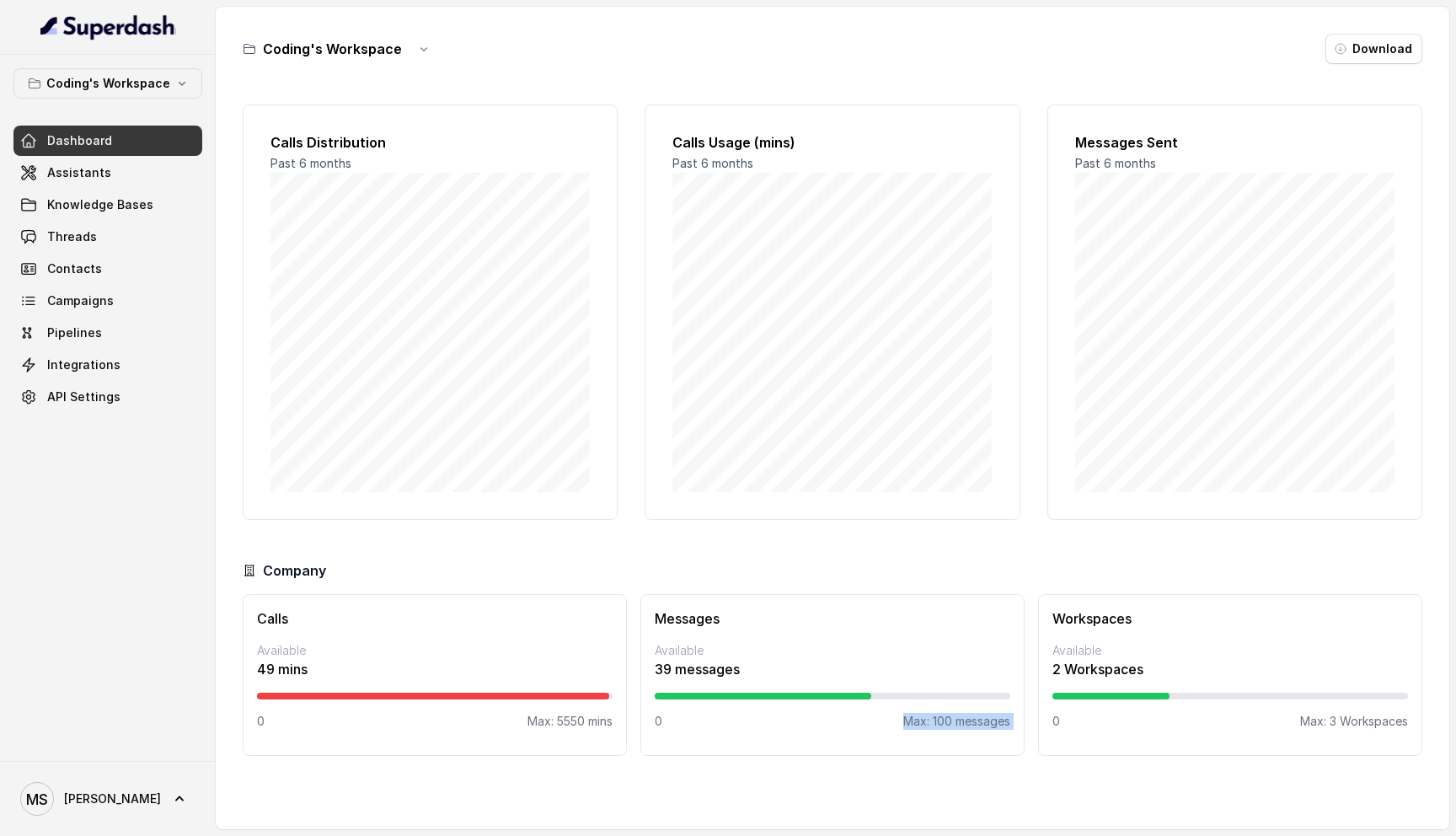
click at [975, 716] on p "Max: 100 messages" at bounding box center [957, 720] width 107 height 16
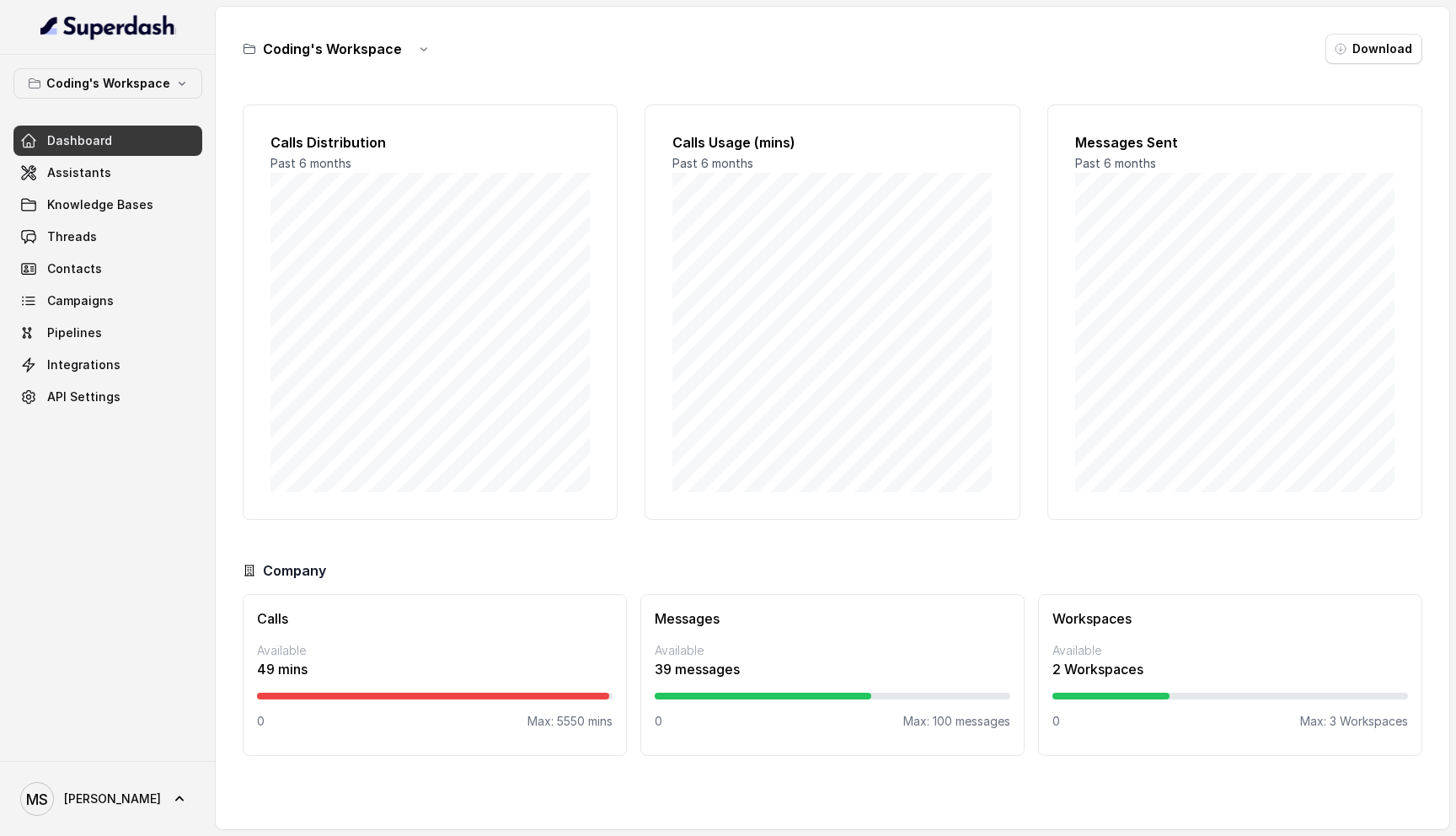
click at [975, 716] on p "Max: 100 messages" at bounding box center [957, 720] width 107 height 16
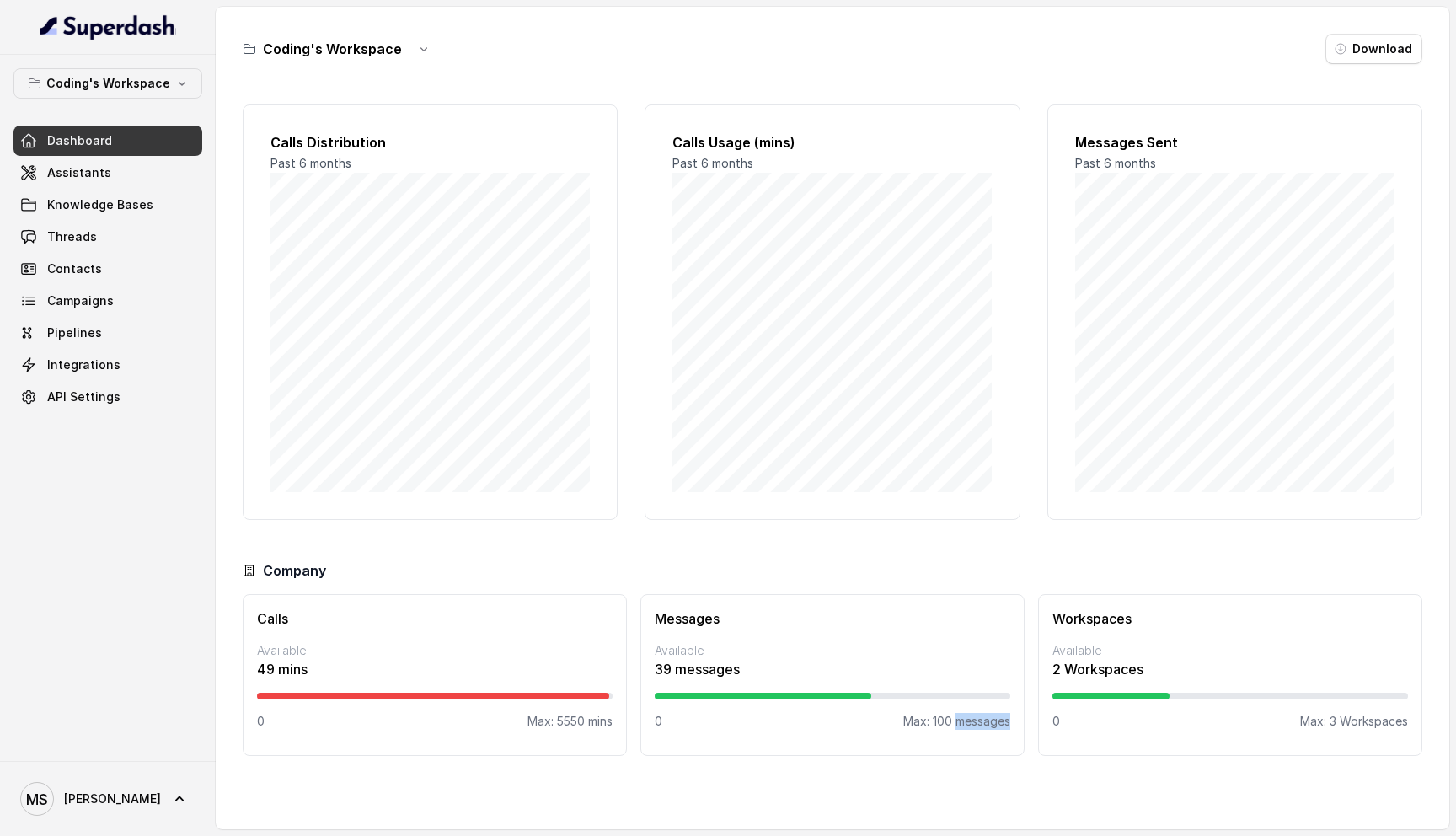
click at [975, 716] on p "Max: 100 messages" at bounding box center [957, 720] width 107 height 16
click at [795, 649] on p "Available" at bounding box center [832, 649] width 355 height 16
click at [955, 715] on p "Max: 100 messages" at bounding box center [957, 720] width 107 height 16
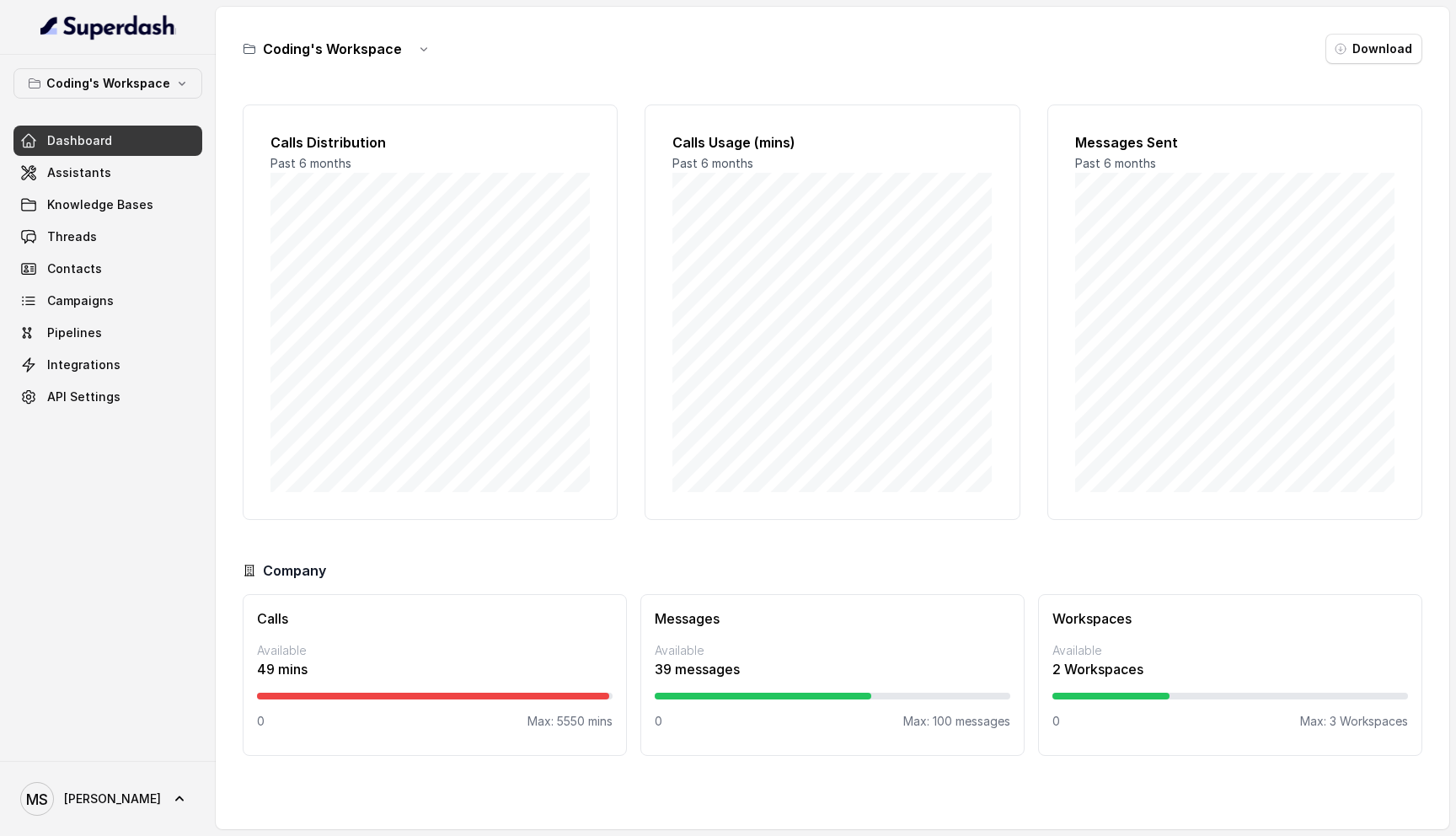
click at [849, 37] on div "Coding's Workspace Download" at bounding box center [833, 48] width 1179 height 30
click at [968, 80] on div "Coding's Workspace Download Calls Distribution Past 6 months Calls Usage (mins)…" at bounding box center [832, 418] width 1233 height 822
click at [430, 50] on button "button" at bounding box center [424, 48] width 30 height 30
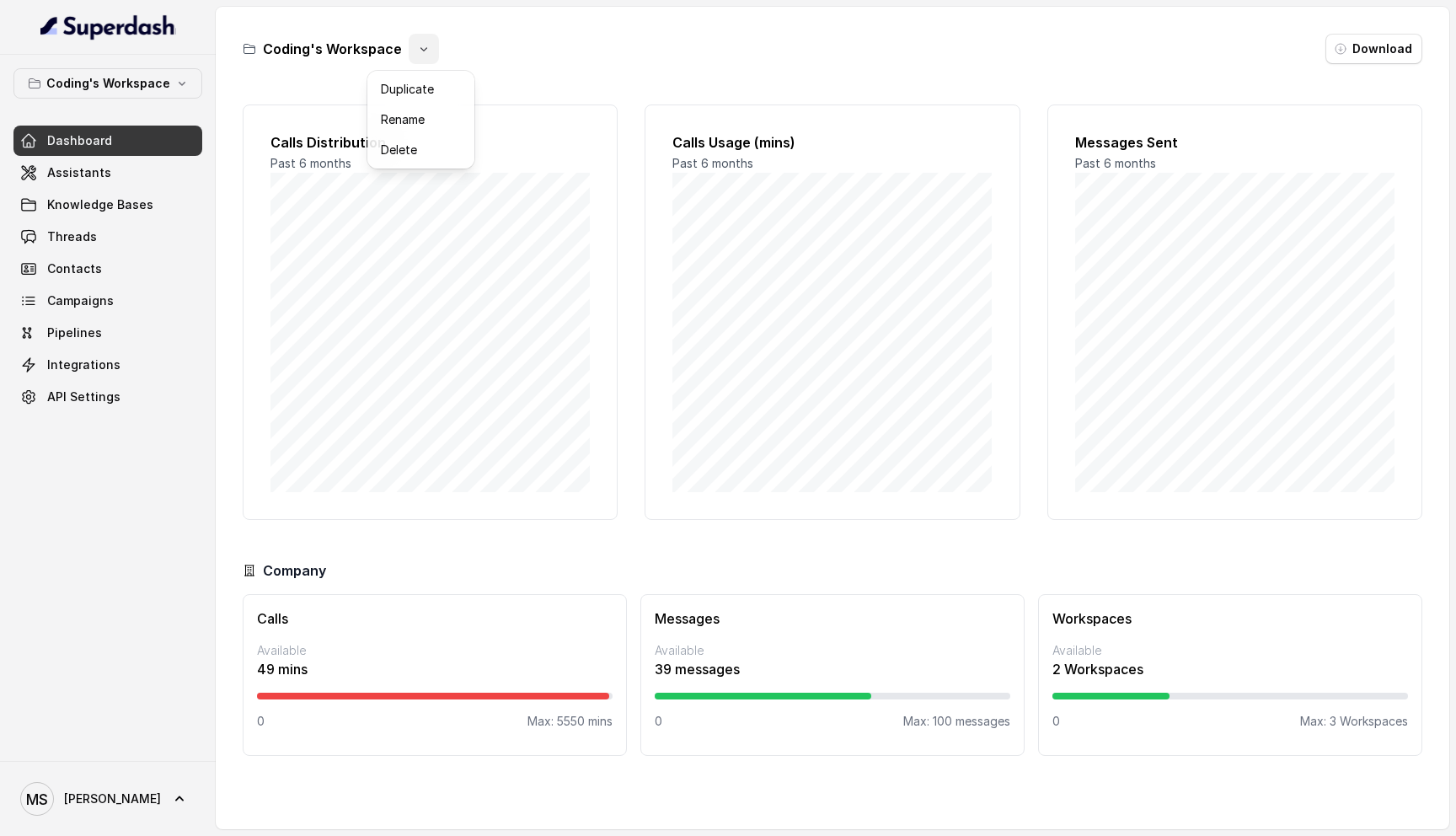
click at [640, 40] on div "Coding's Workspace Download" at bounding box center [833, 48] width 1179 height 30
